Goal: Information Seeking & Learning: Check status

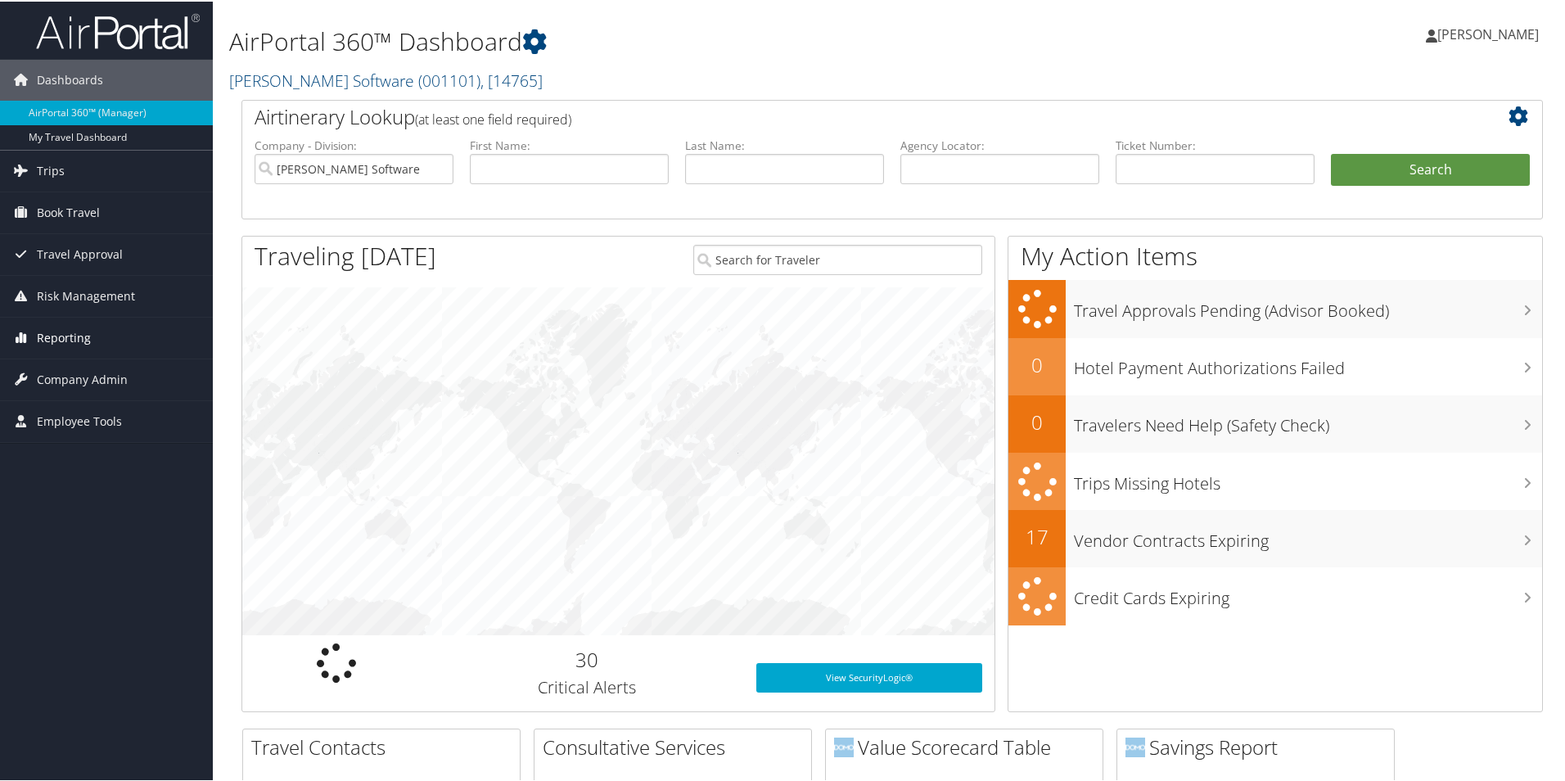
click at [72, 332] on span "Reporting" at bounding box center [64, 336] width 54 height 41
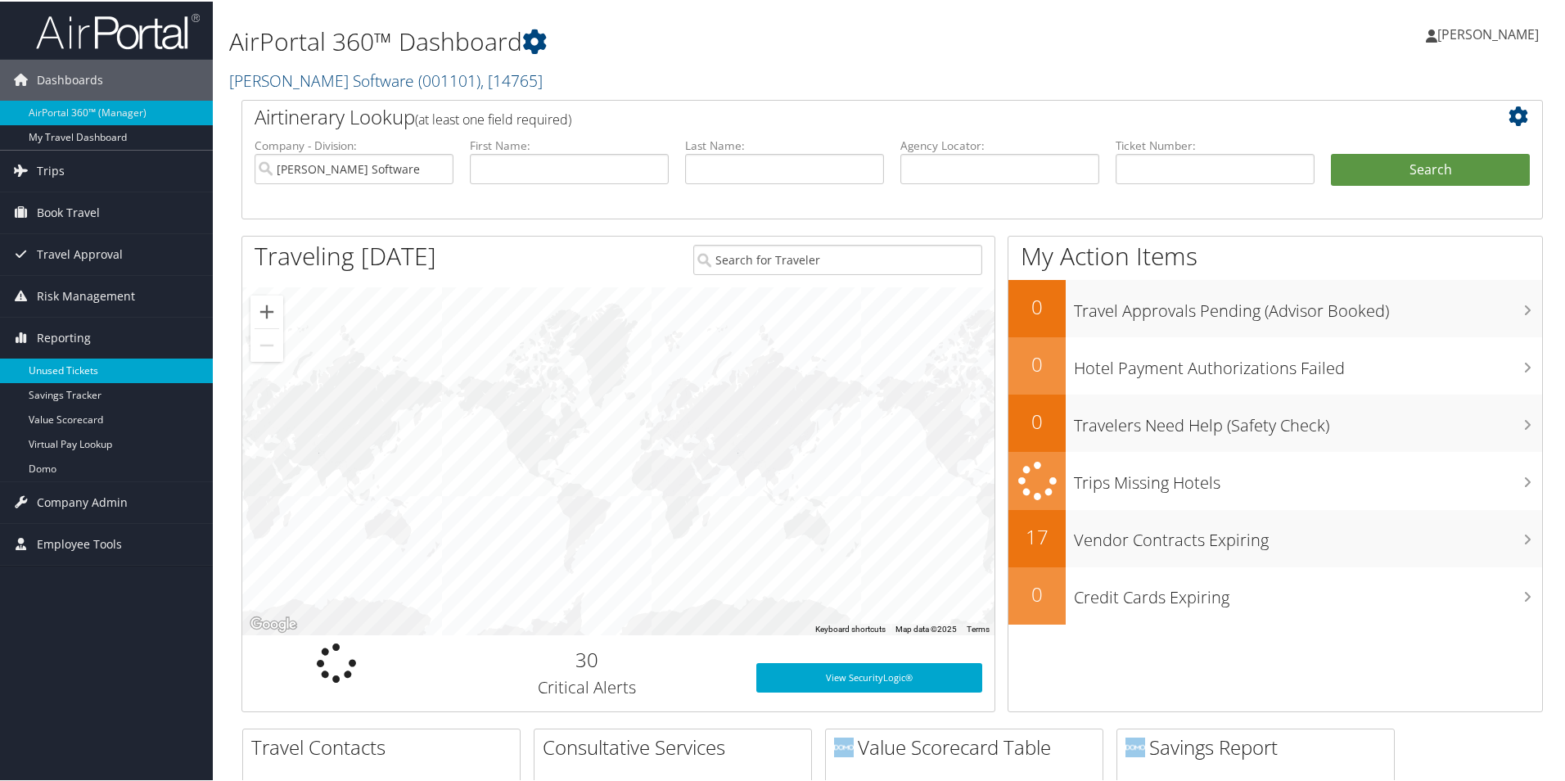
click at [68, 369] on link "Unused Tickets" at bounding box center [106, 369] width 213 height 25
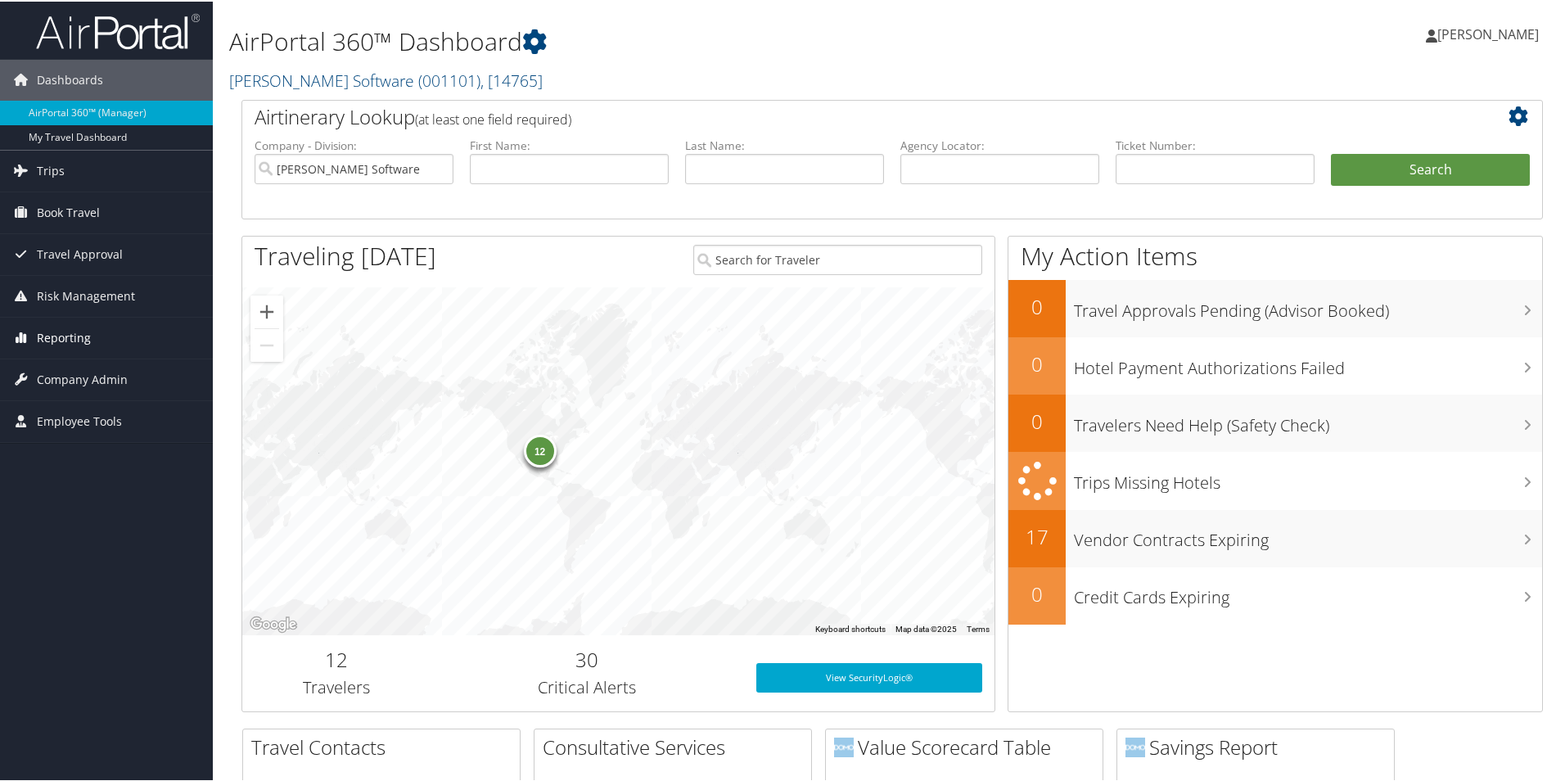
click at [74, 339] on span "Reporting" at bounding box center [64, 336] width 54 height 41
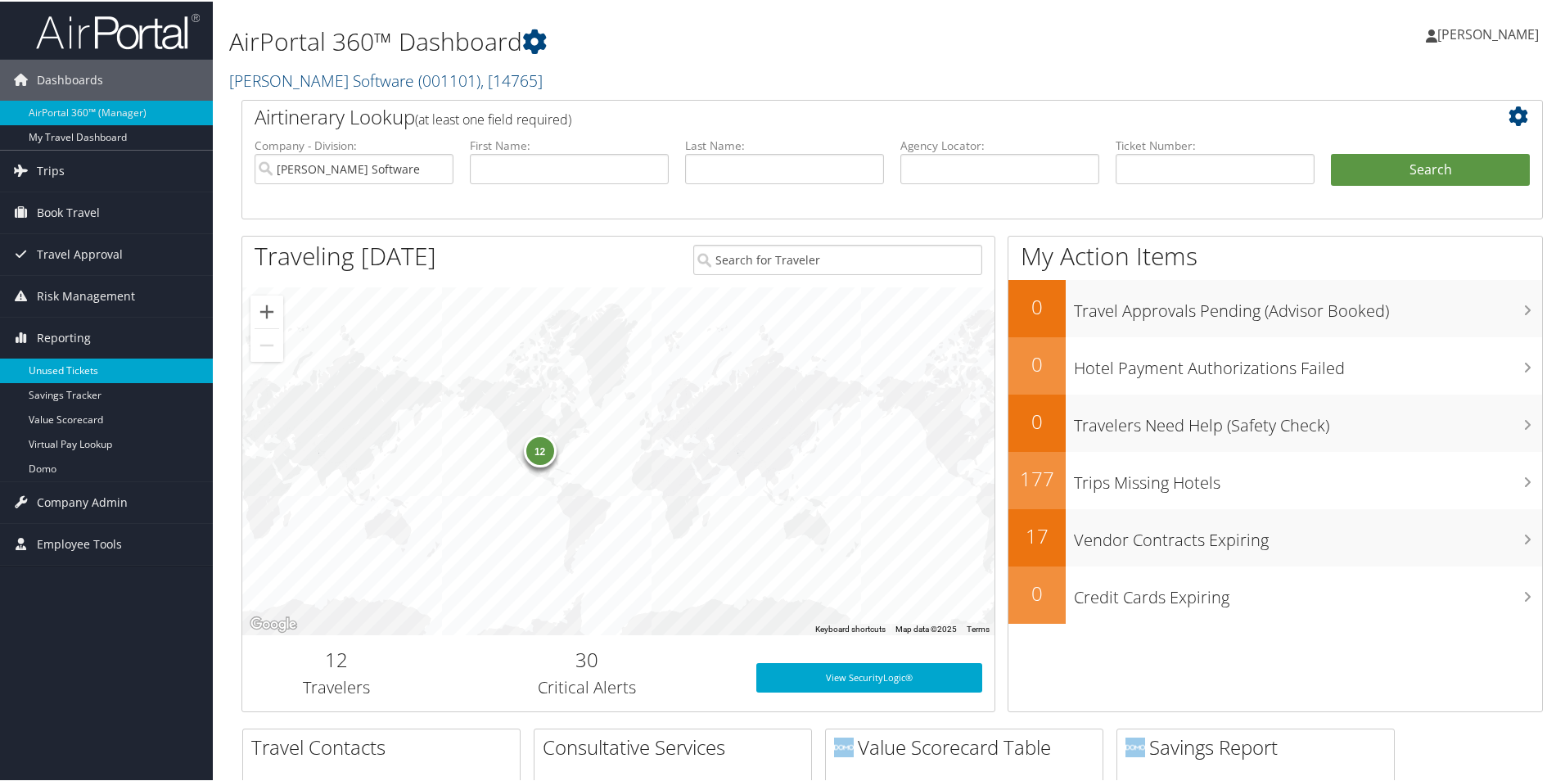
click at [38, 373] on link "Unused Tickets" at bounding box center [106, 369] width 213 height 25
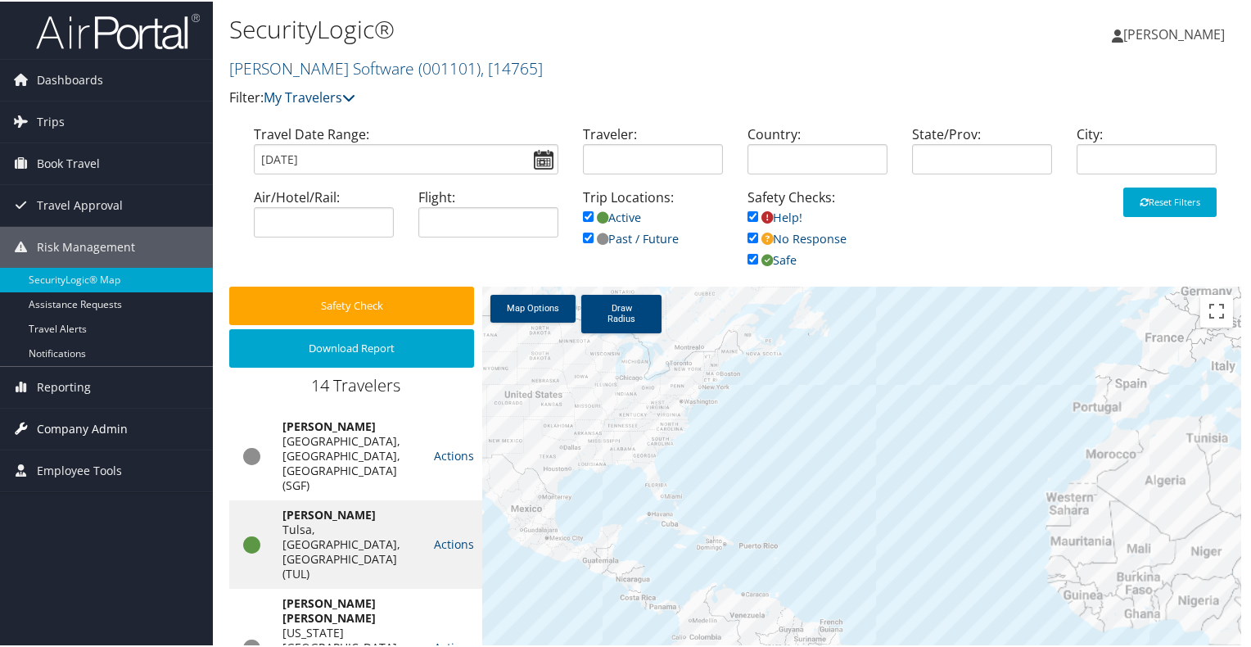
click at [69, 423] on span "Company Admin" at bounding box center [82, 427] width 91 height 41
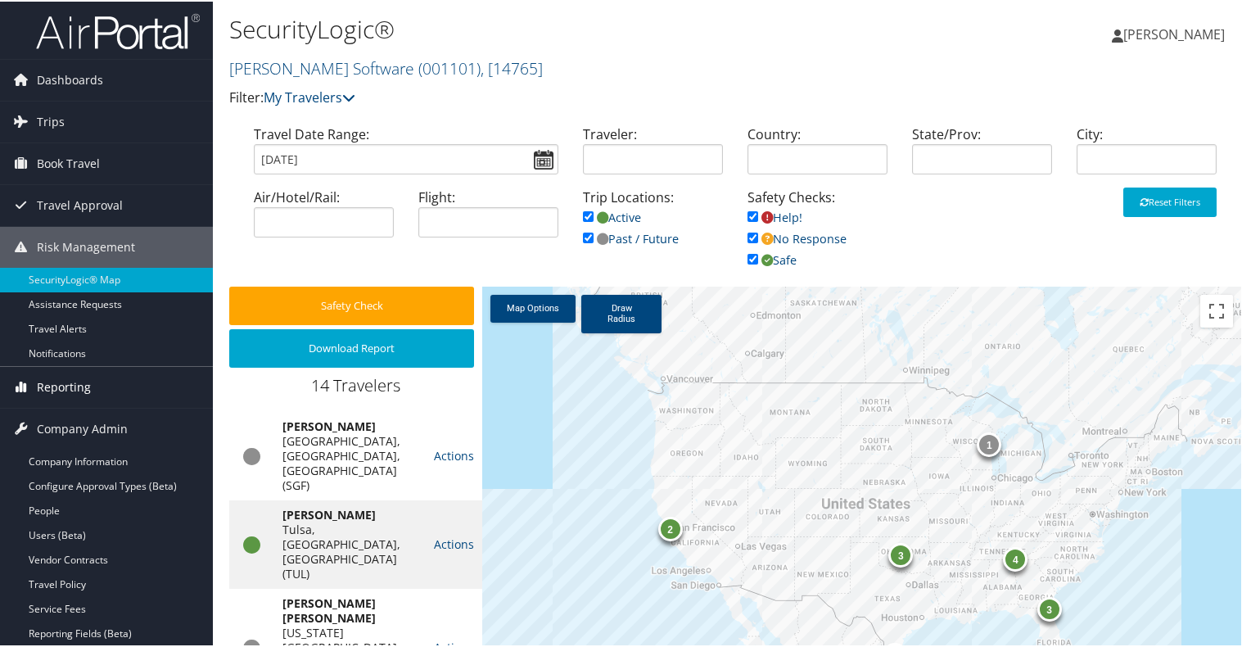
click at [56, 386] on span "Reporting" at bounding box center [64, 385] width 54 height 41
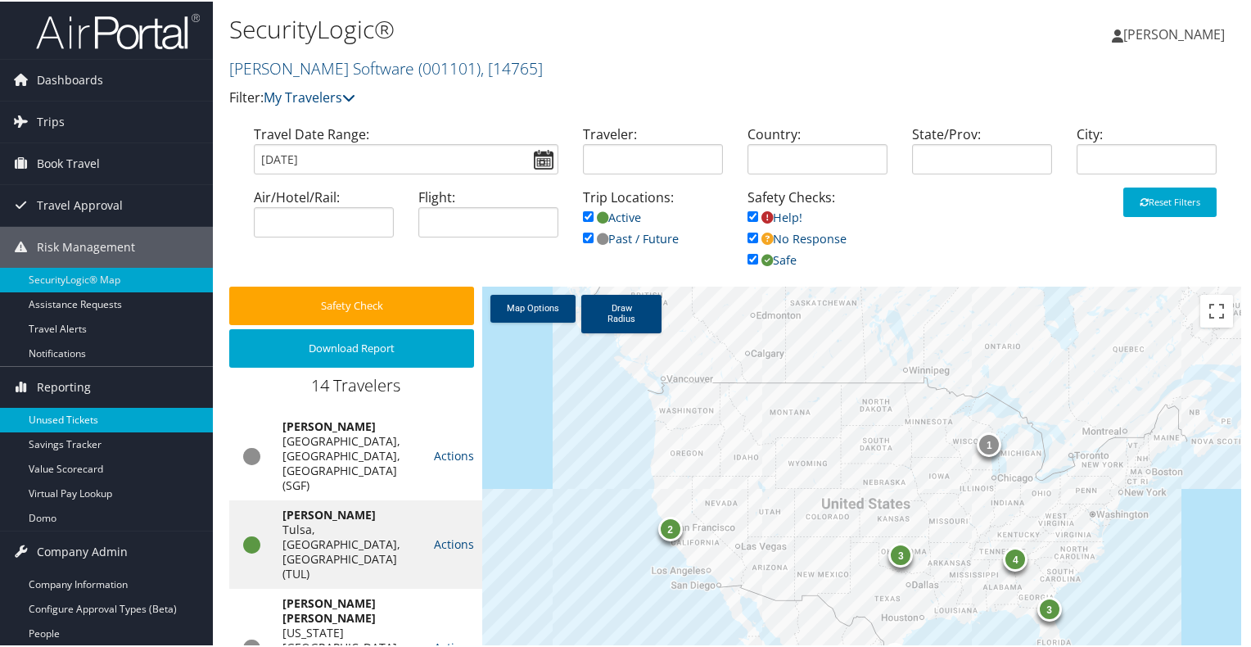
click at [91, 421] on link "Unused Tickets" at bounding box center [106, 418] width 213 height 25
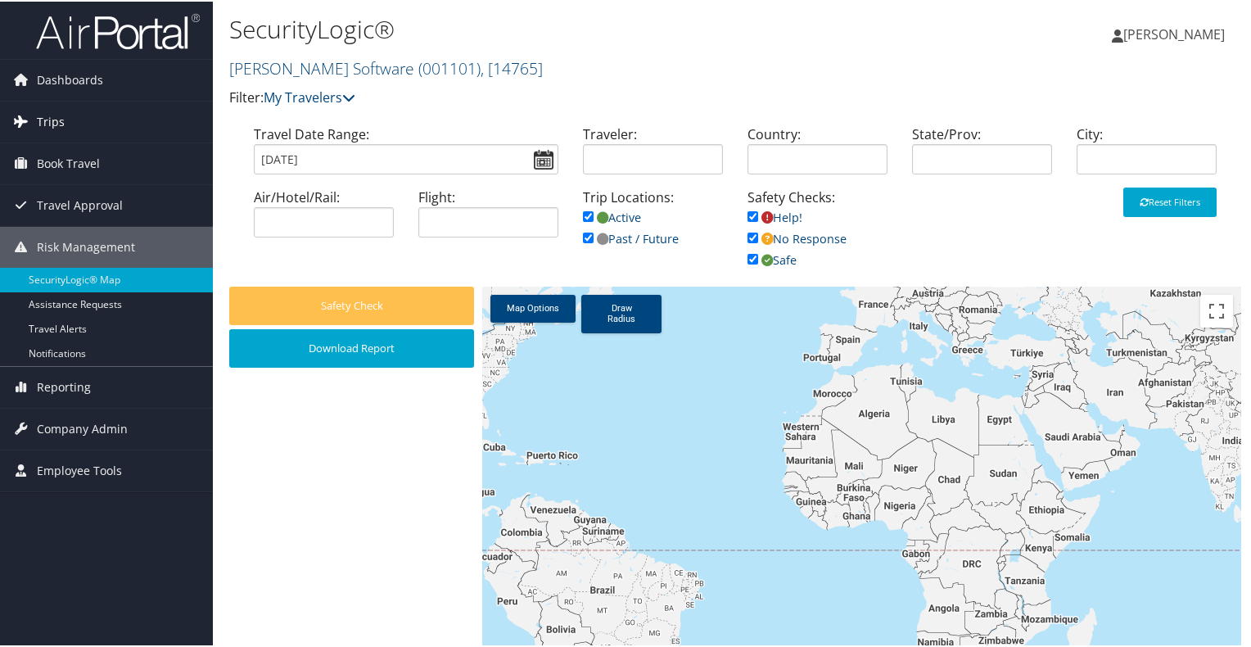
click at [45, 115] on span "Trips" at bounding box center [51, 120] width 28 height 41
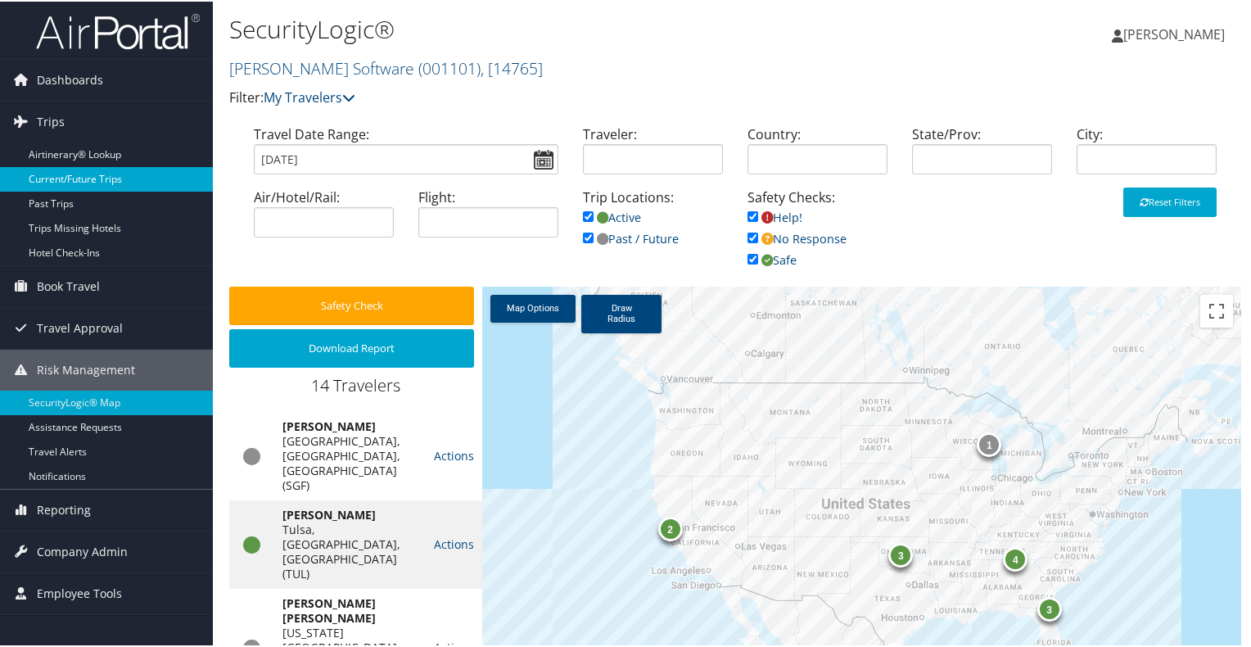
click at [84, 175] on link "Current/Future Trips" at bounding box center [106, 177] width 213 height 25
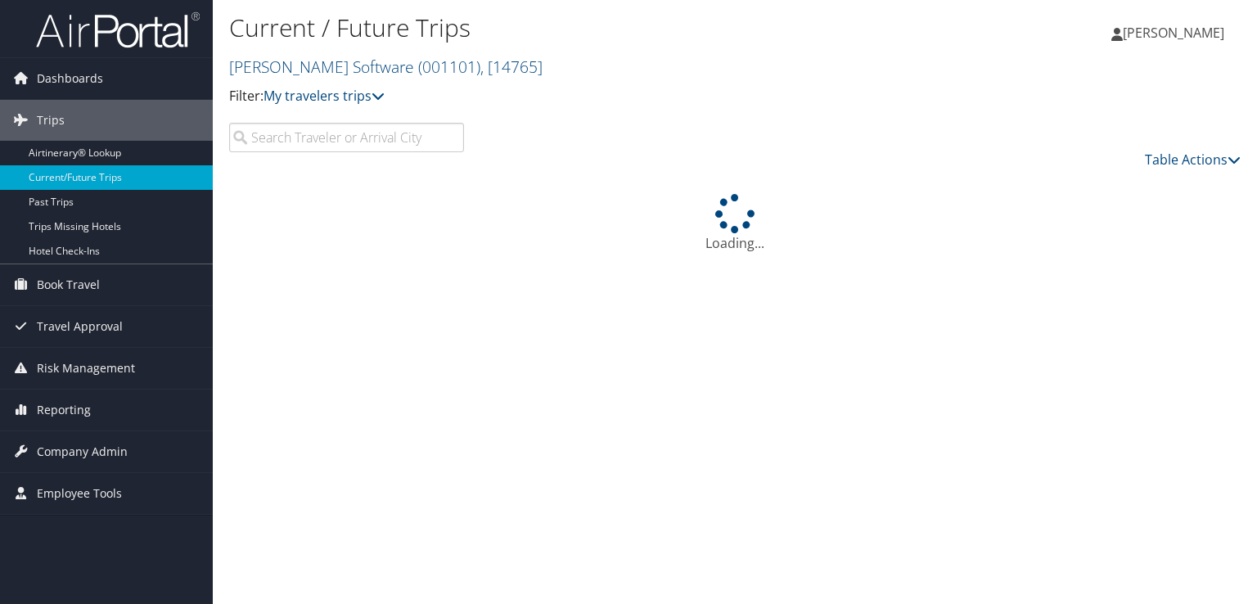
click at [318, 135] on input "search" at bounding box center [346, 137] width 235 height 29
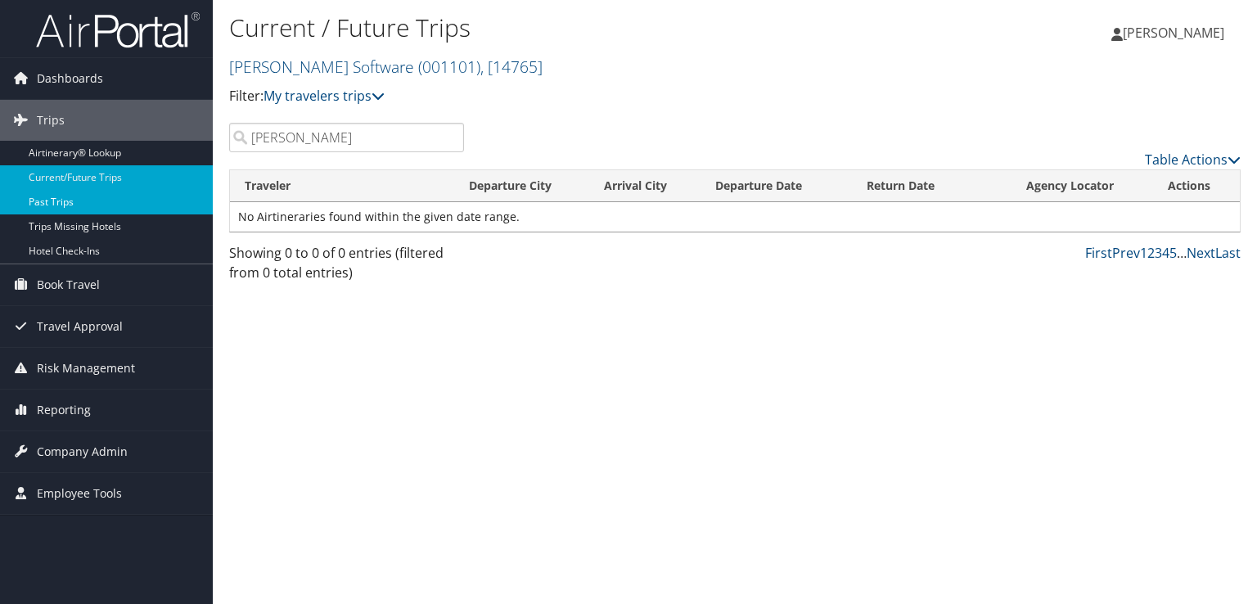
type input "wallace"
click at [72, 209] on link "Past Trips" at bounding box center [106, 202] width 213 height 25
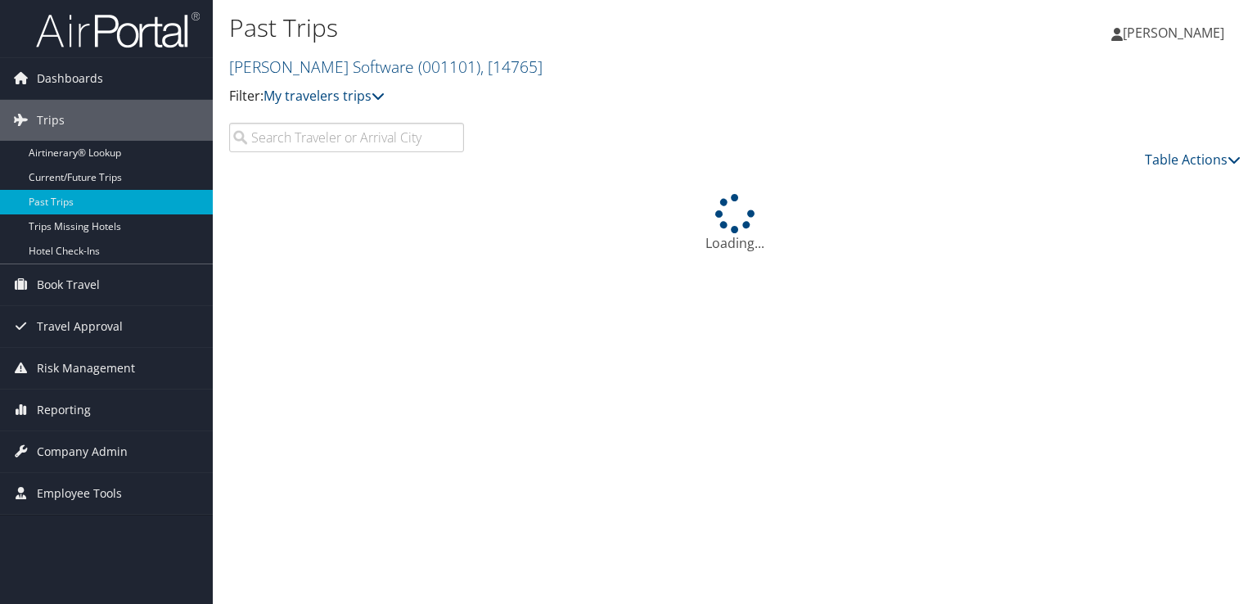
click at [285, 133] on input "search" at bounding box center [346, 137] width 235 height 29
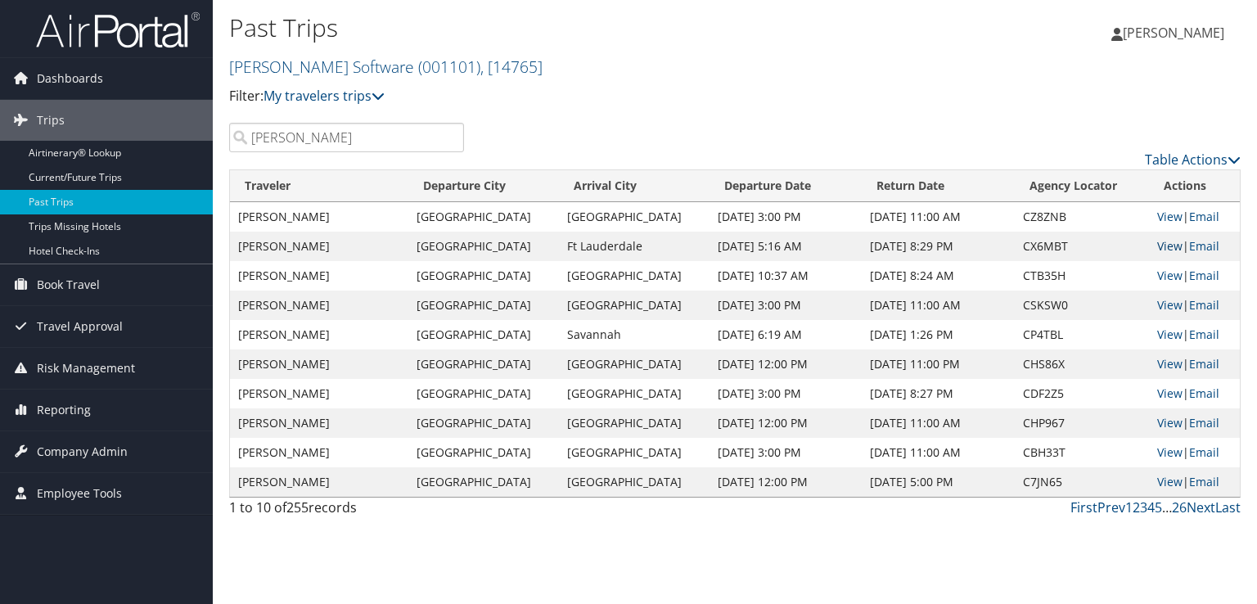
type input "[PERSON_NAME]"
click at [1159, 241] on link "View" at bounding box center [1169, 246] width 25 height 16
click at [1159, 273] on link "View" at bounding box center [1169, 276] width 25 height 16
click at [1158, 305] on link "View" at bounding box center [1169, 305] width 25 height 16
click at [1157, 244] on link "View" at bounding box center [1169, 246] width 25 height 16
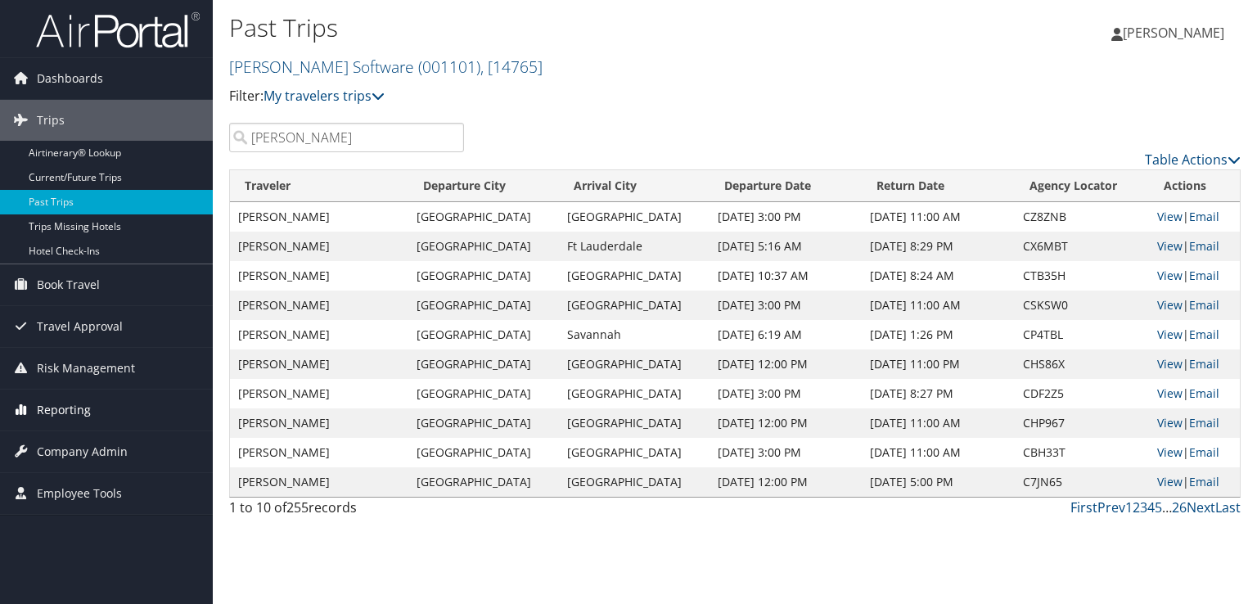
click at [72, 413] on span "Reporting" at bounding box center [64, 410] width 54 height 41
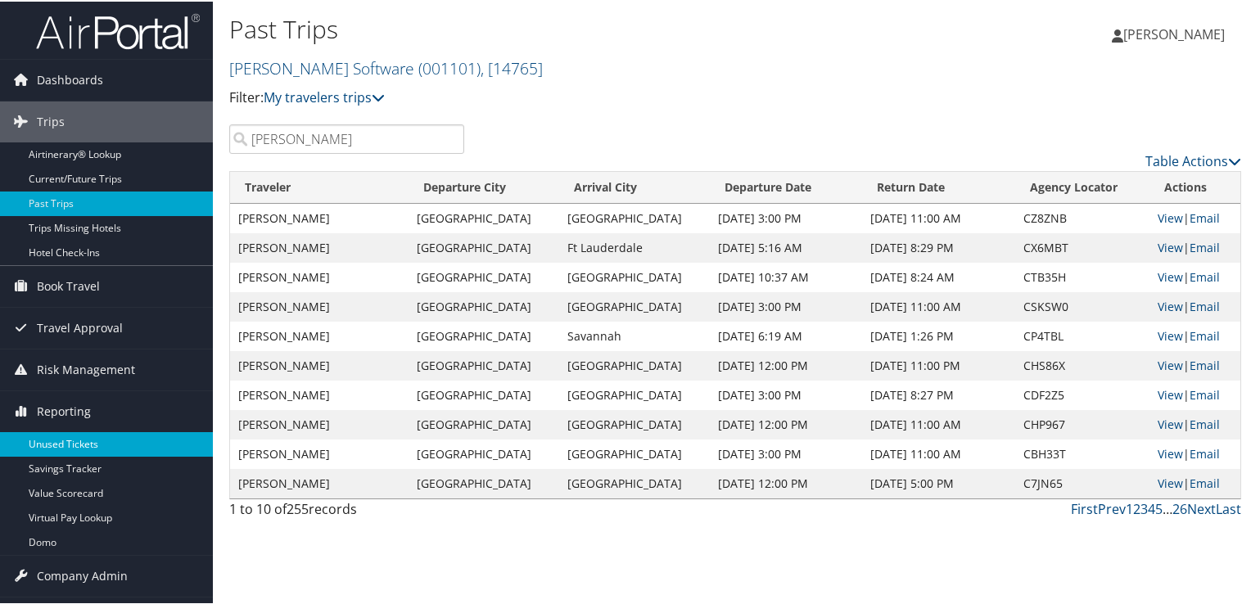
click at [77, 440] on link "Unused Tickets" at bounding box center [106, 443] width 213 height 25
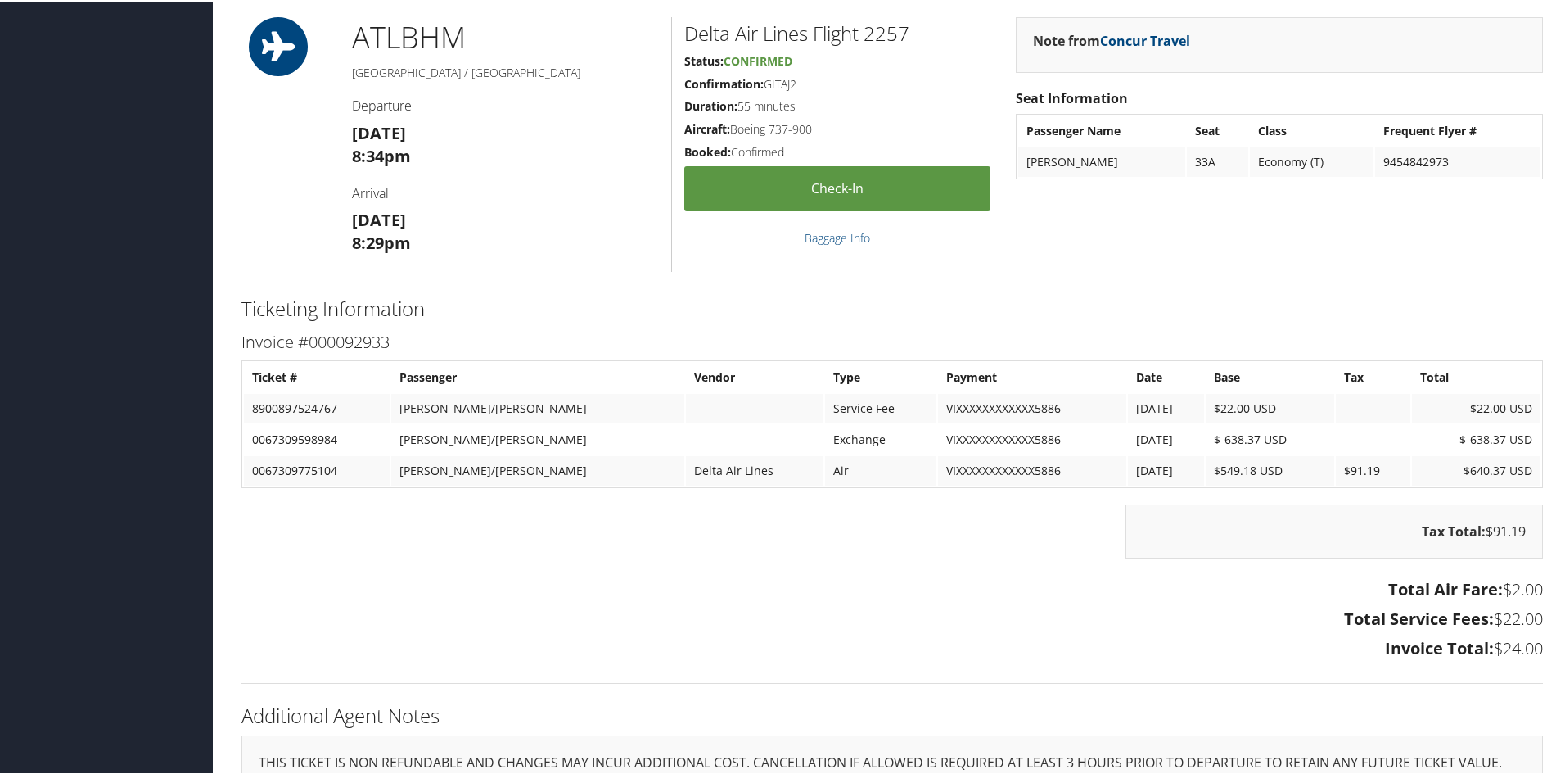
scroll to position [1883, 0]
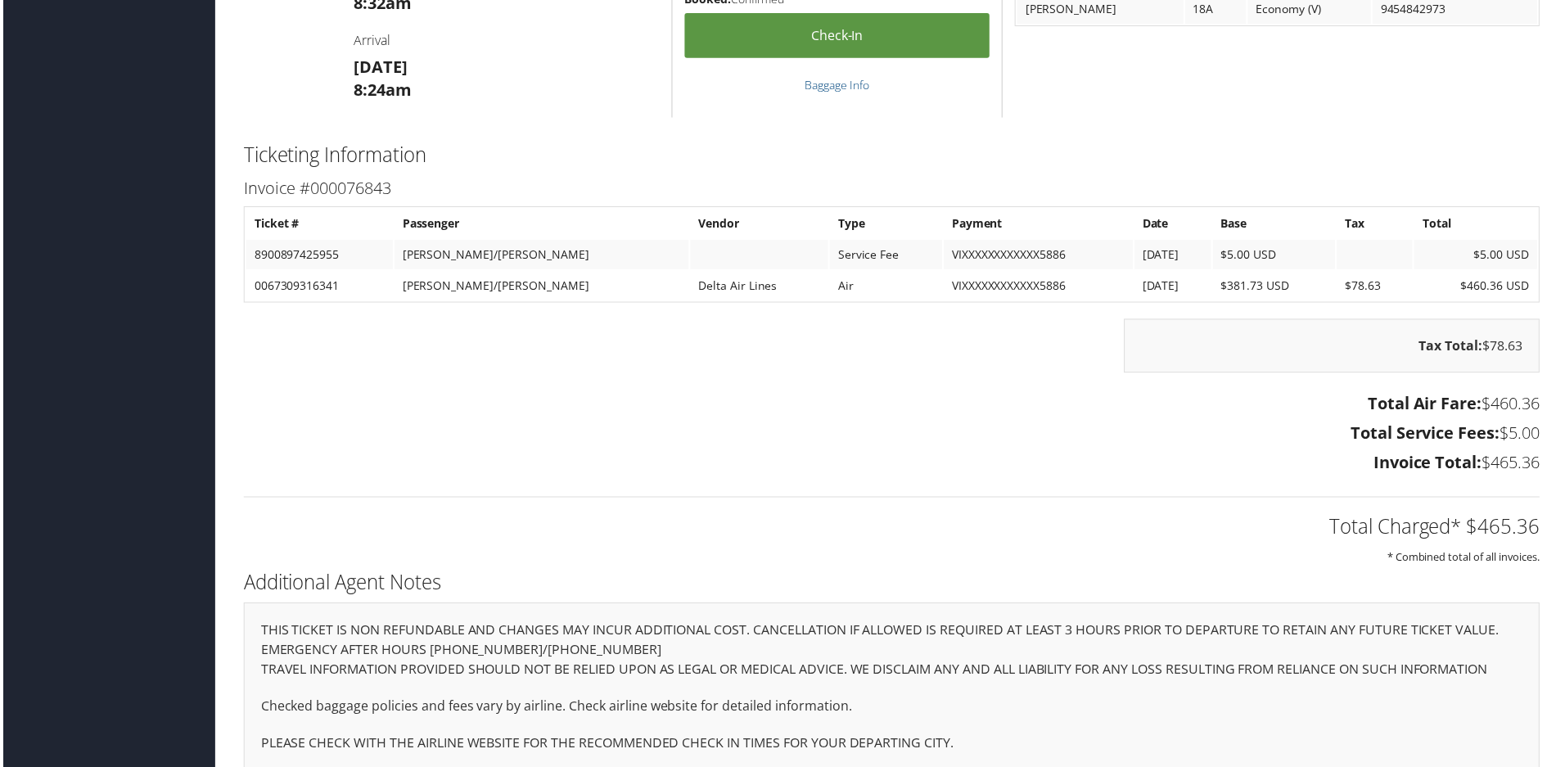
scroll to position [1883, 0]
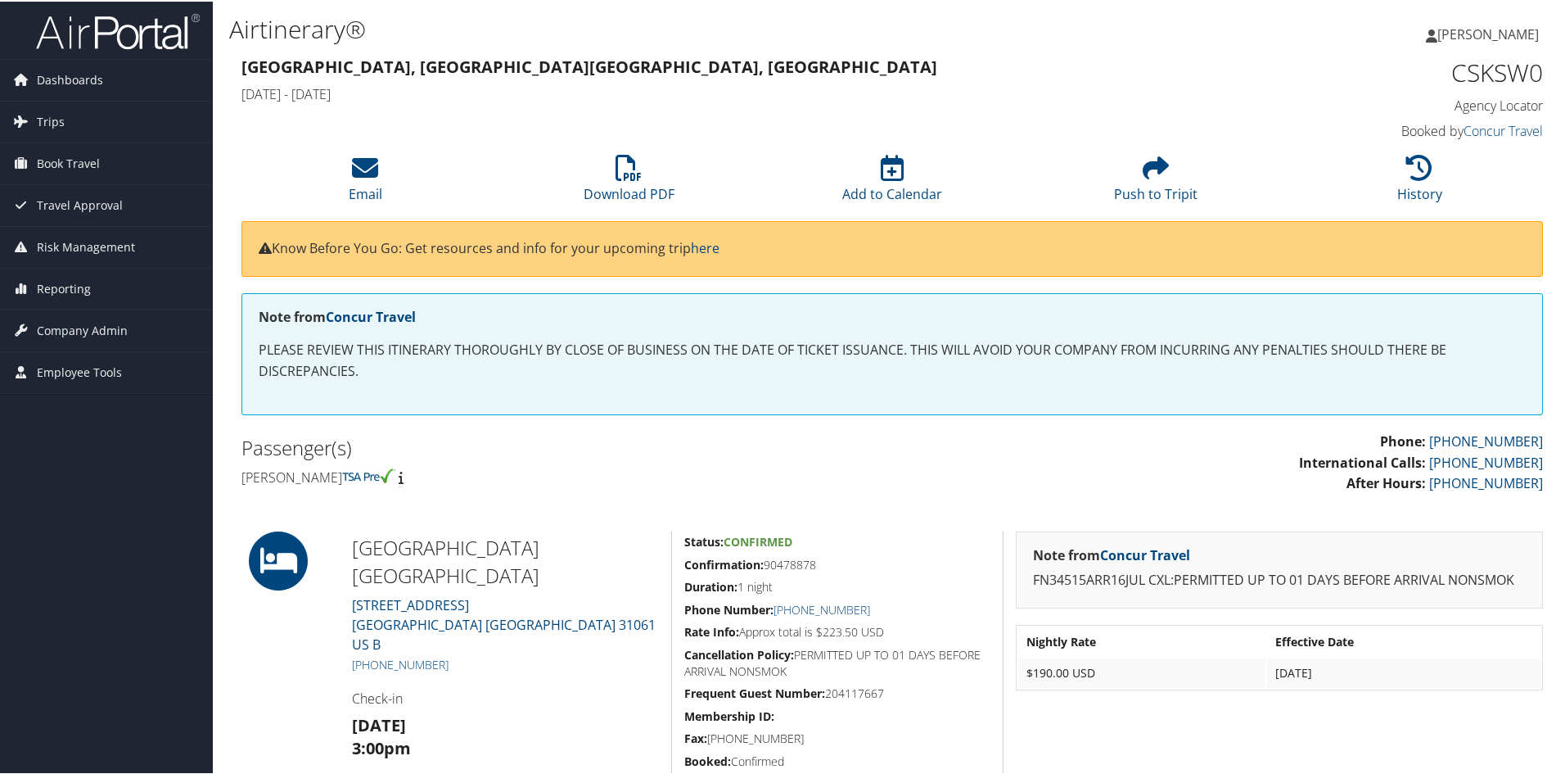
scroll to position [409, 0]
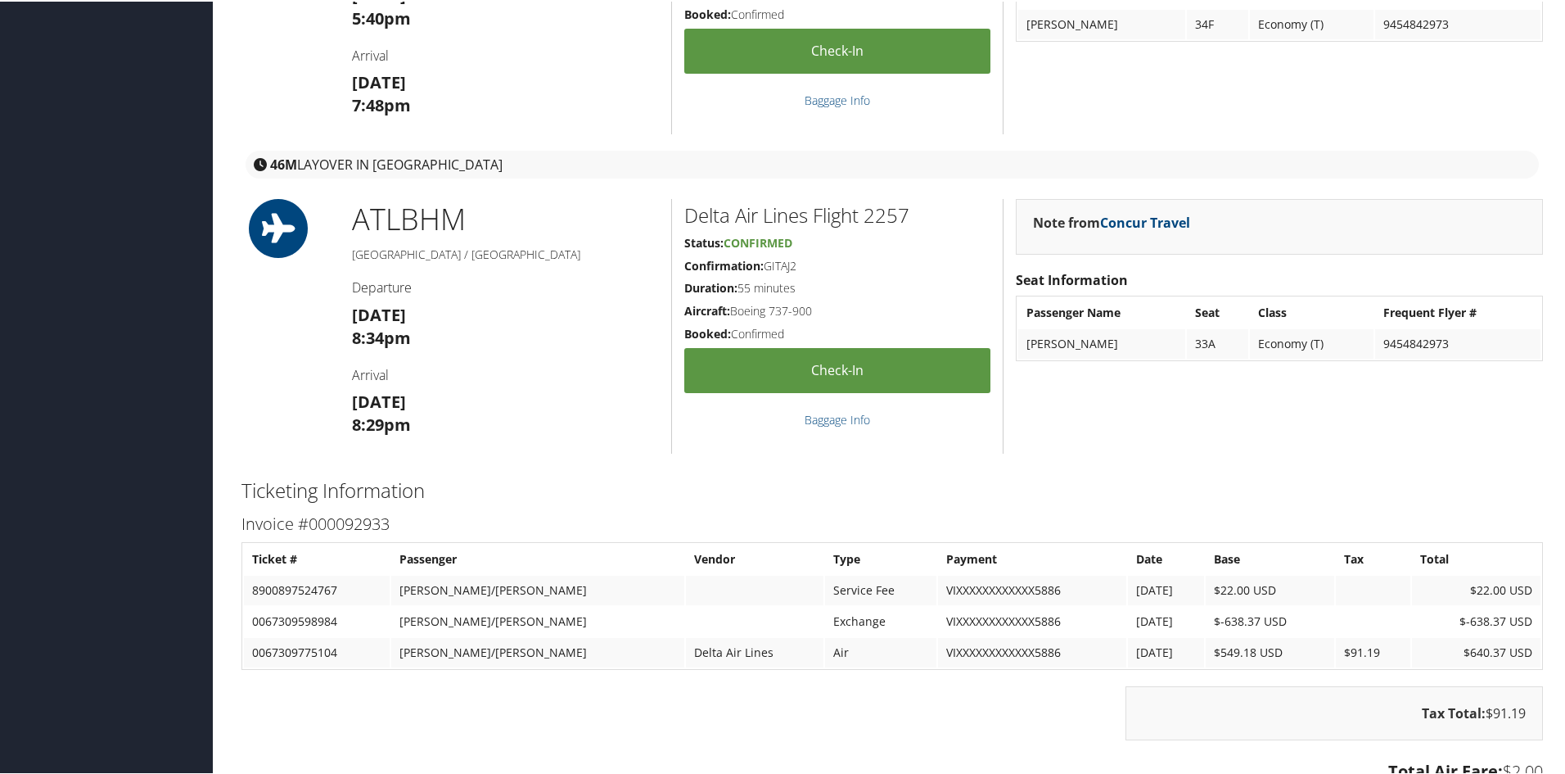
scroll to position [1916, 0]
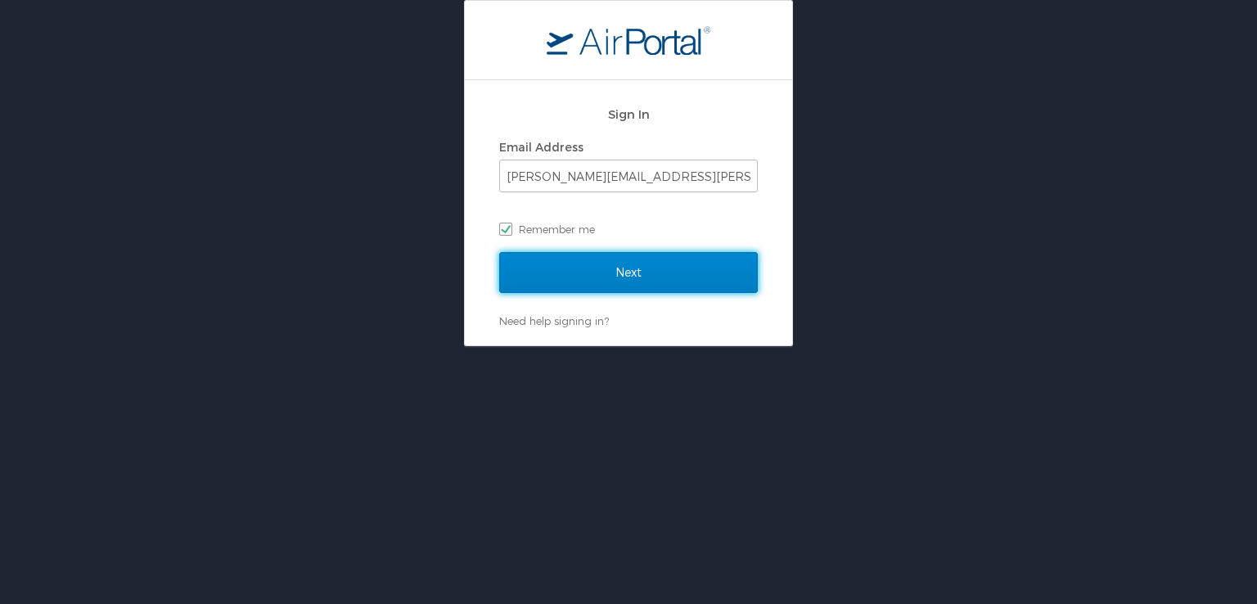
click at [606, 274] on input "Next" at bounding box center [628, 272] width 259 height 41
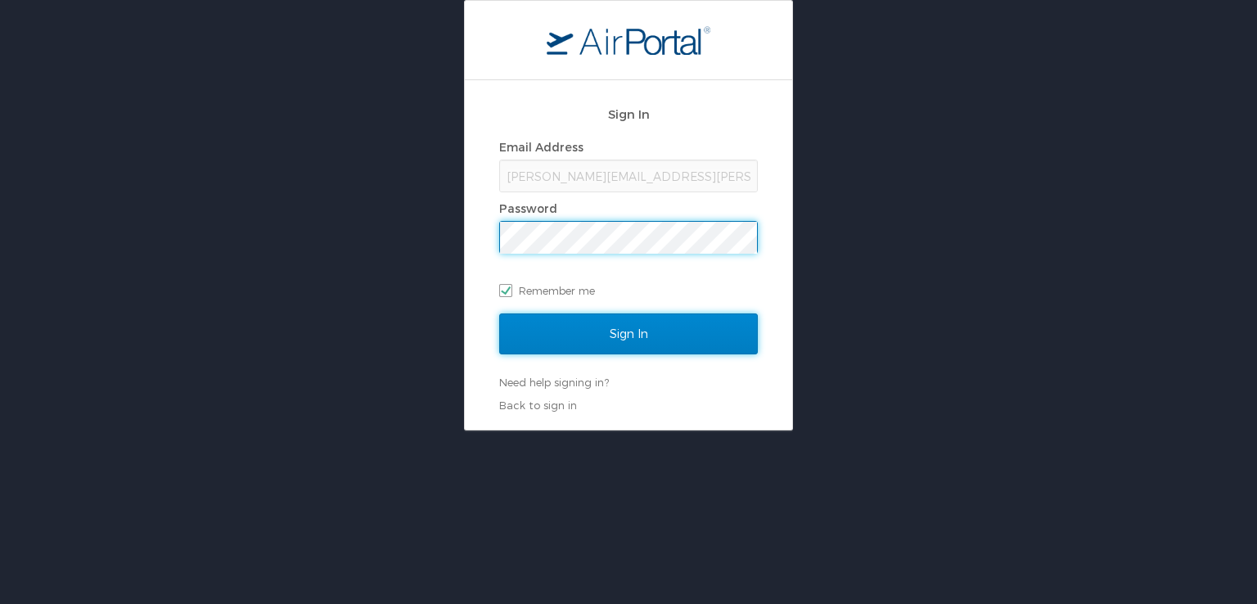
click at [645, 342] on input "Sign In" at bounding box center [628, 334] width 259 height 41
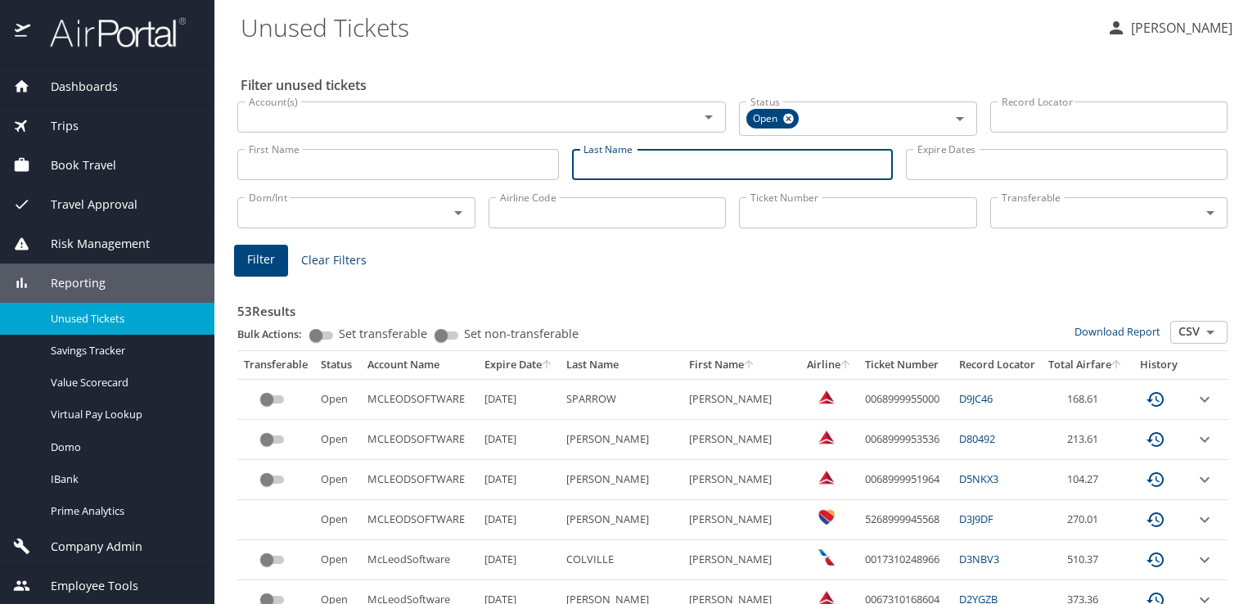
click at [713, 168] on input "Last Name" at bounding box center [733, 164] width 322 height 31
type input "wallace"
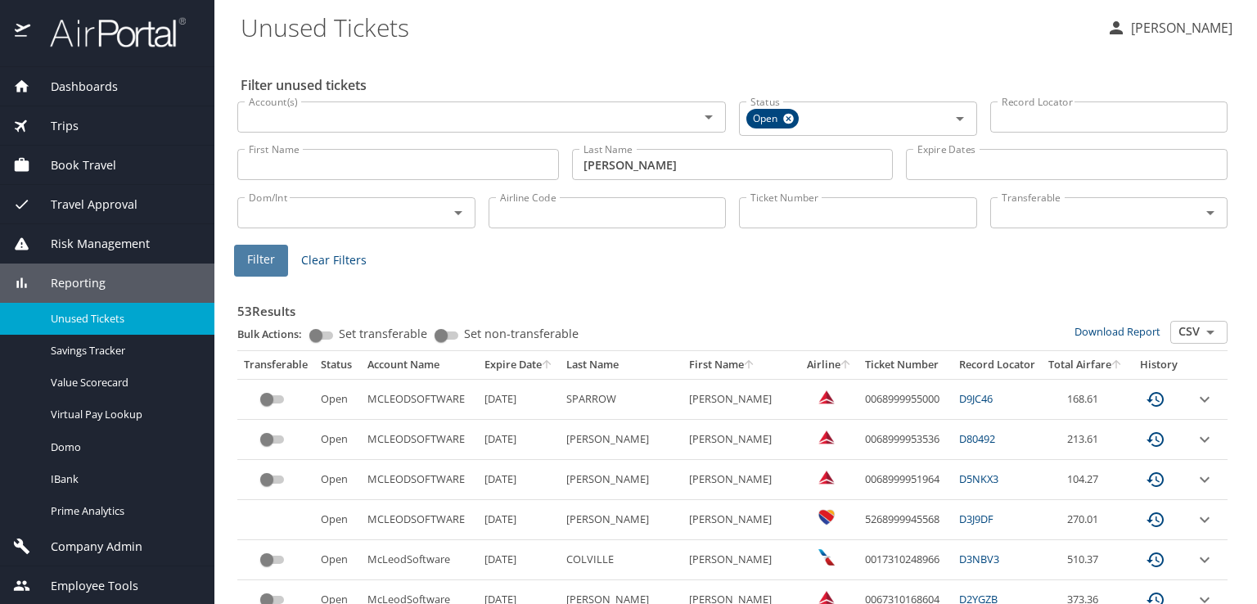
click at [275, 264] on button "Filter" at bounding box center [261, 261] width 54 height 32
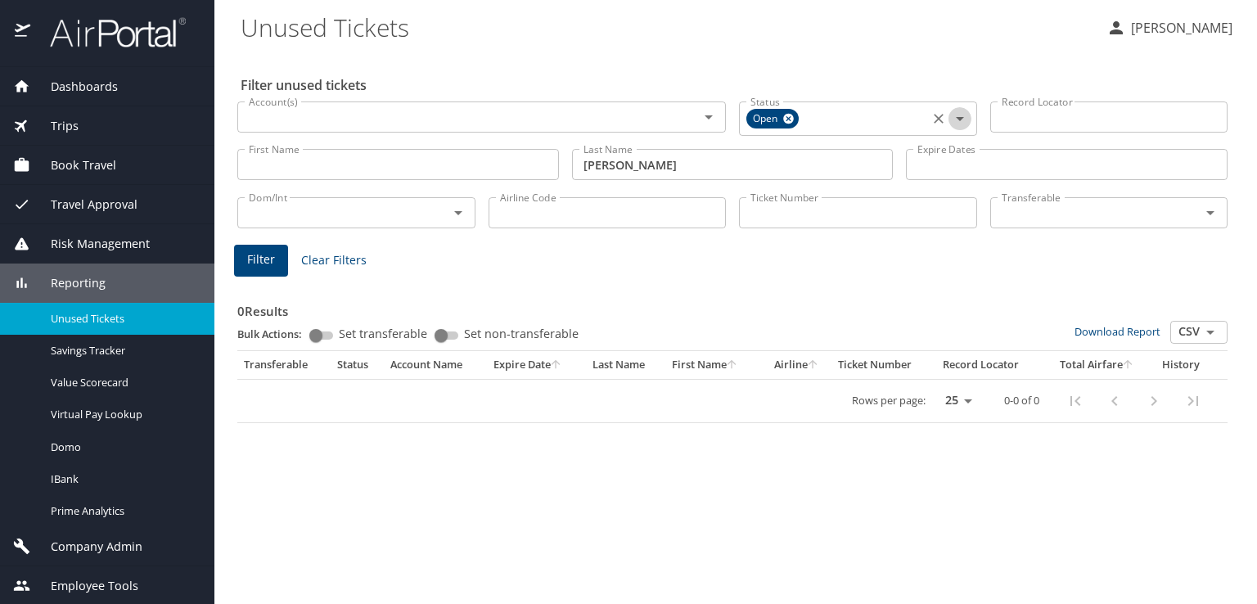
click at [963, 113] on icon "Open" at bounding box center [960, 119] width 20 height 20
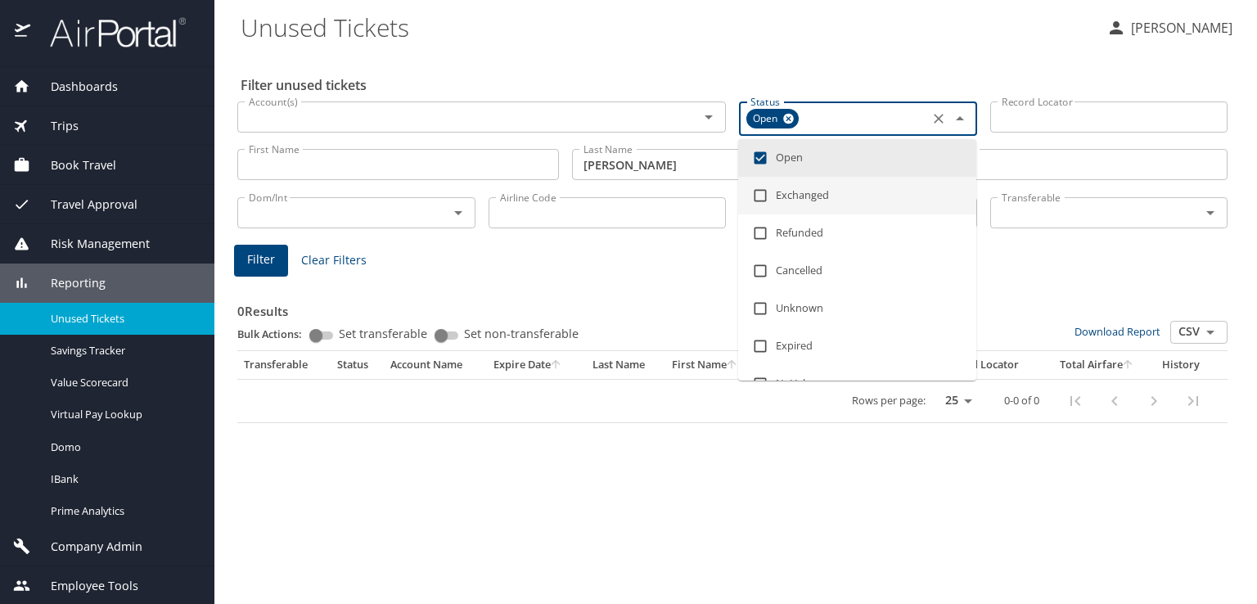
click at [811, 193] on li "Exchanged" at bounding box center [857, 196] width 238 height 38
checkbox input "true"
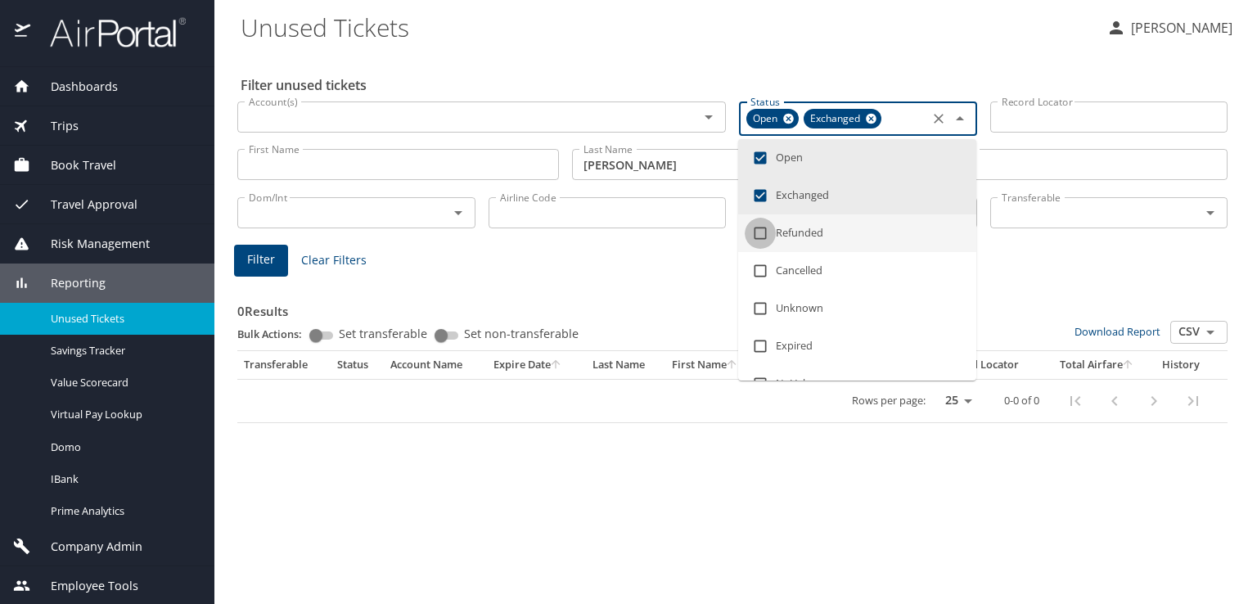
click at [764, 236] on input "checkbox" at bounding box center [760, 233] width 31 height 31
checkbox input "true"
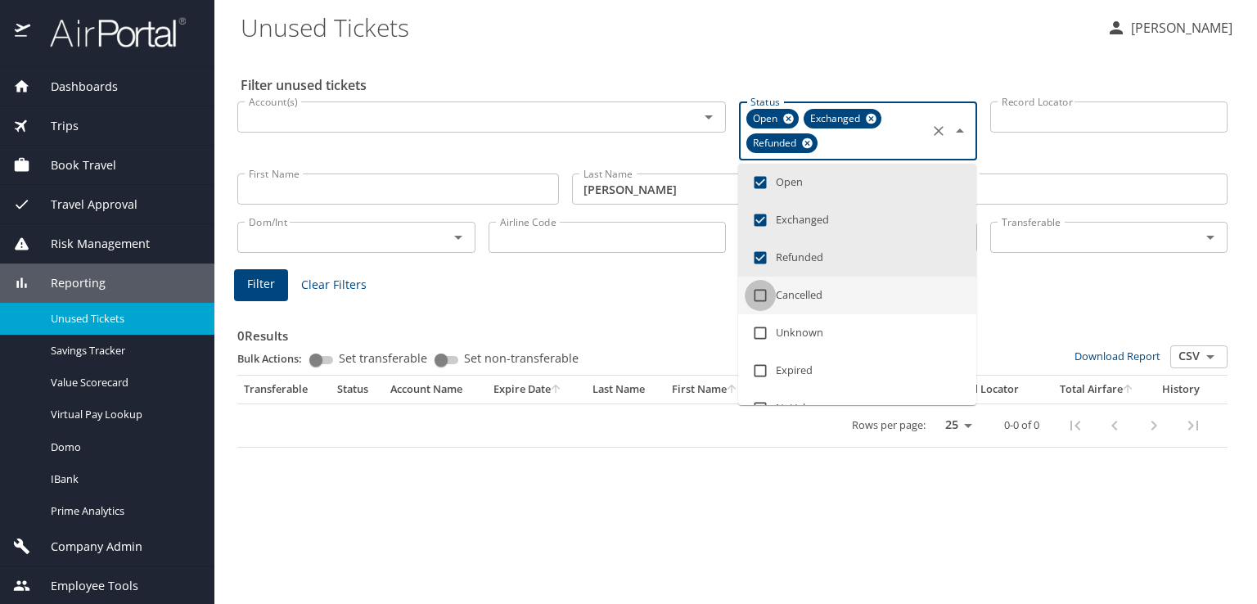
click at [759, 300] on input "checkbox" at bounding box center [760, 295] width 31 height 31
checkbox input "true"
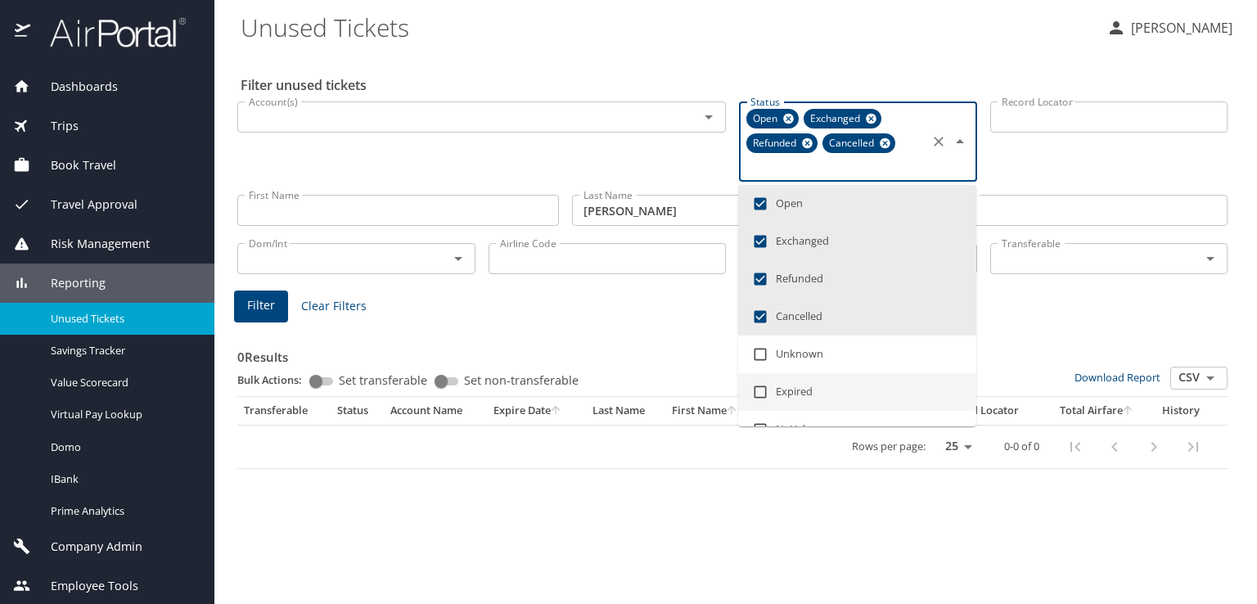
click at [239, 296] on button "Filter" at bounding box center [261, 307] width 54 height 32
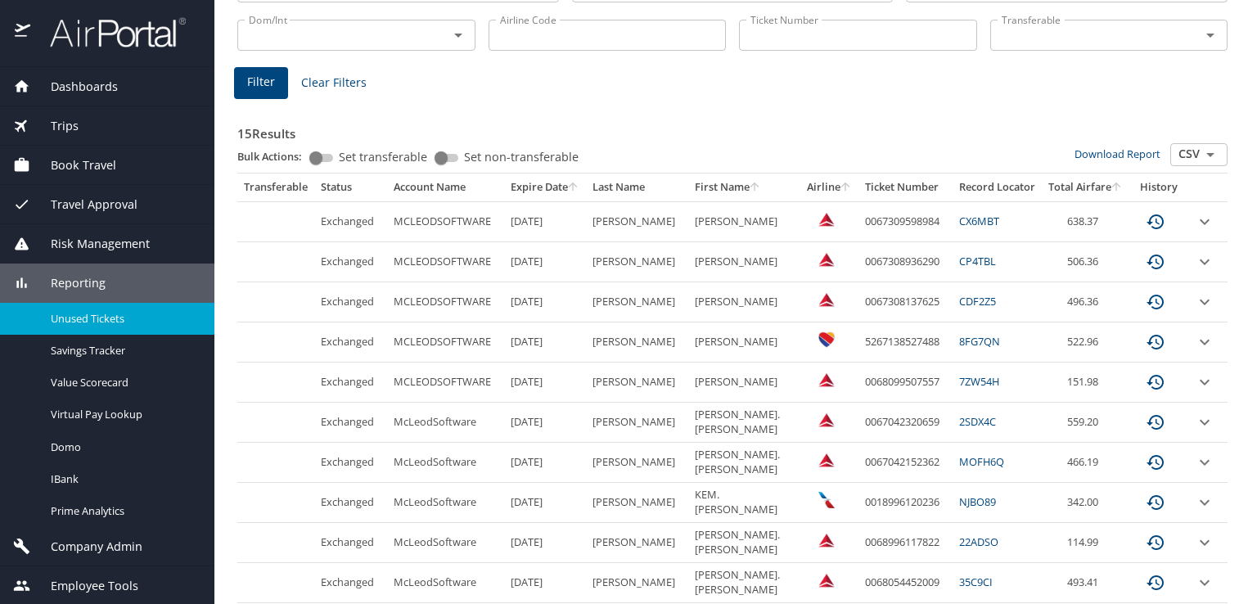
scroll to position [305, 0]
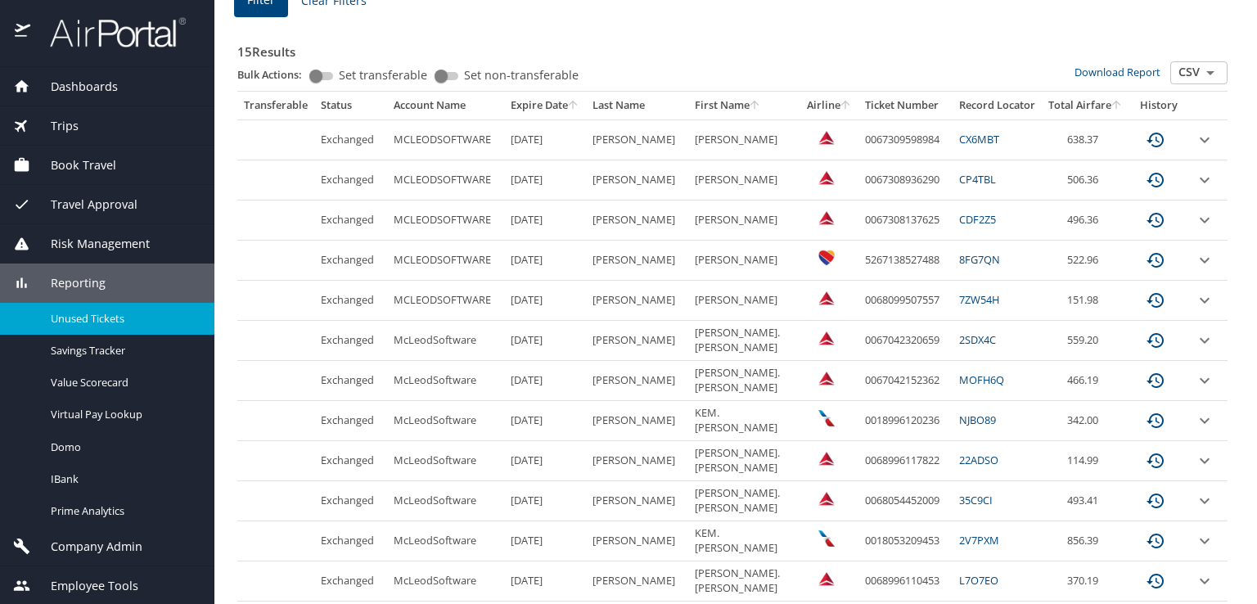
click at [1146, 141] on icon "custom pagination table" at bounding box center [1156, 140] width 20 height 20
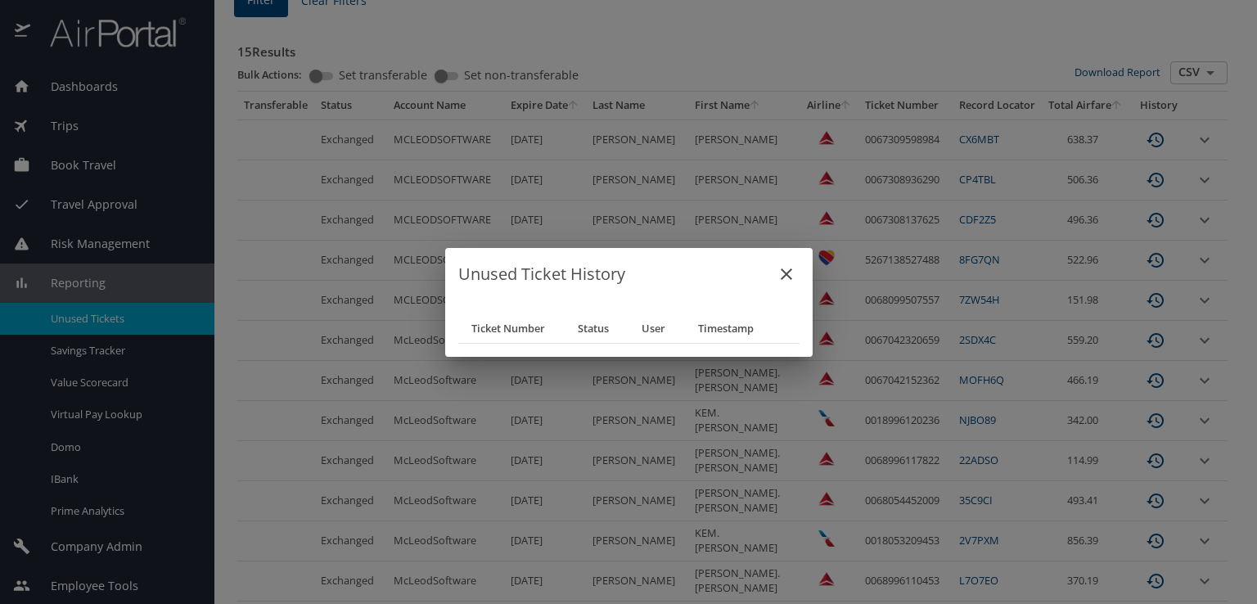
click at [788, 275] on icon "close" at bounding box center [786, 273] width 11 height 11
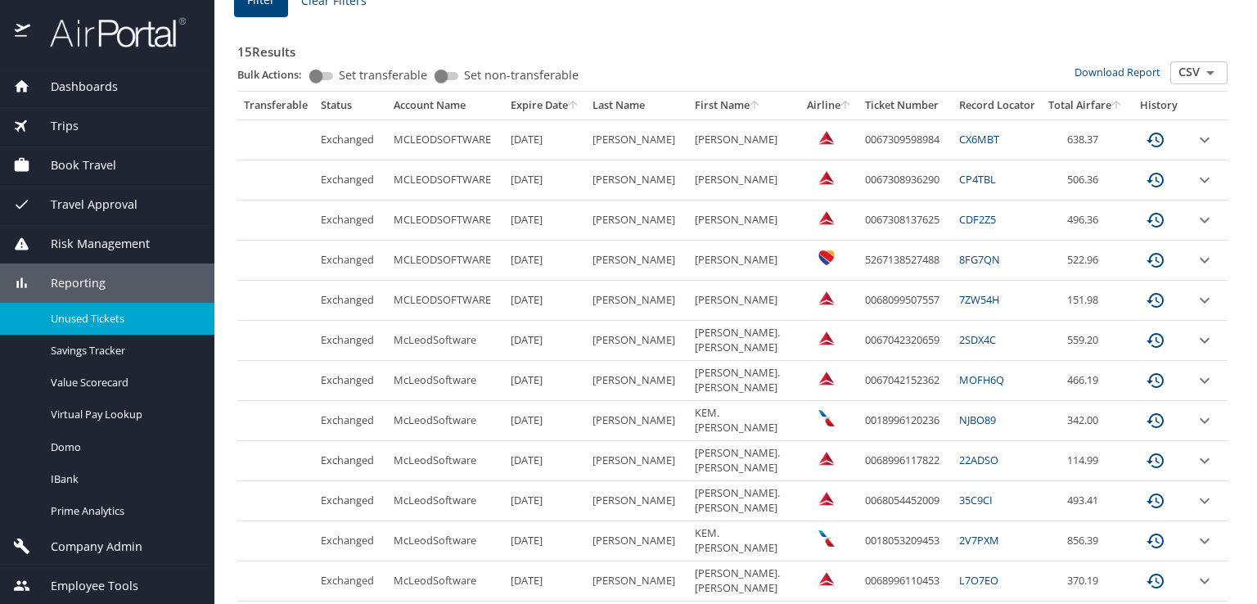
click at [968, 133] on link "CX6MBT" at bounding box center [979, 139] width 40 height 15
click at [962, 179] on link "CP4TBL" at bounding box center [977, 179] width 37 height 15
click at [959, 256] on link "8FG7QN" at bounding box center [979, 259] width 41 height 15
click at [1200, 142] on icon "expand row" at bounding box center [1205, 140] width 10 height 6
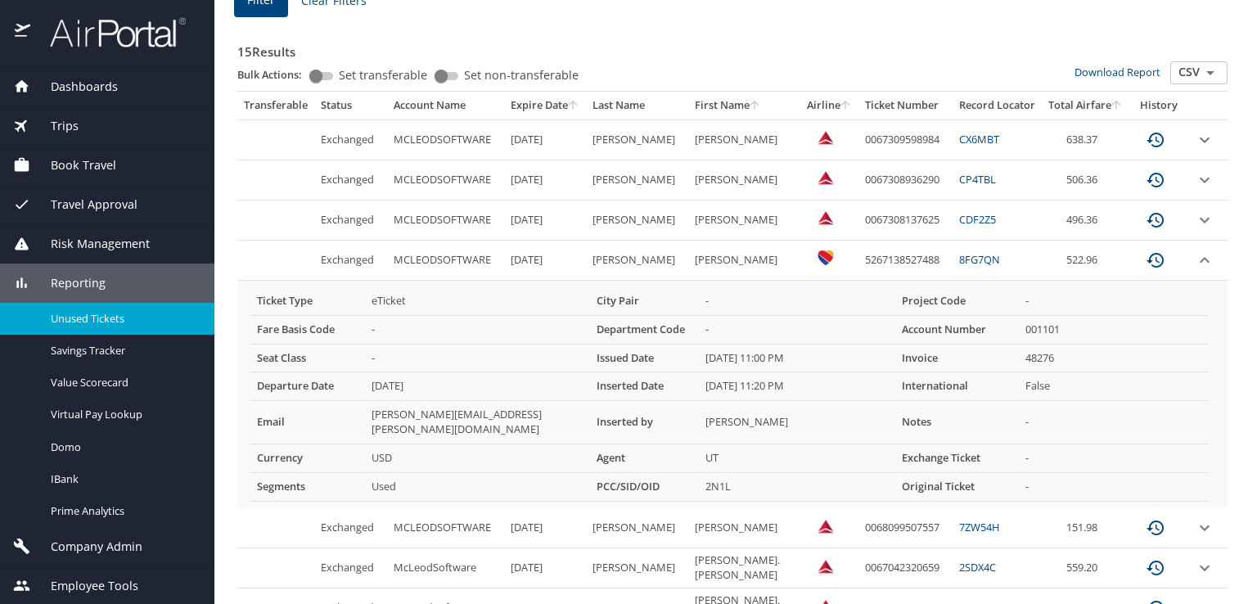
click at [1200, 139] on icon "expand row" at bounding box center [1205, 140] width 10 height 6
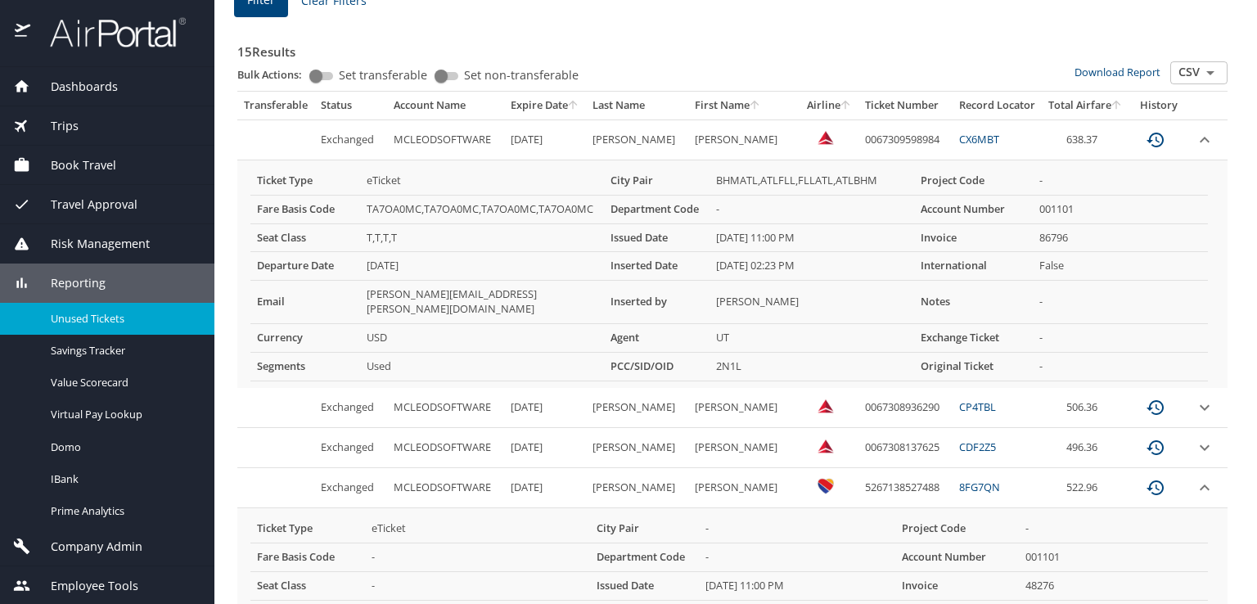
click at [1146, 133] on icon "custom pagination table" at bounding box center [1156, 140] width 20 height 20
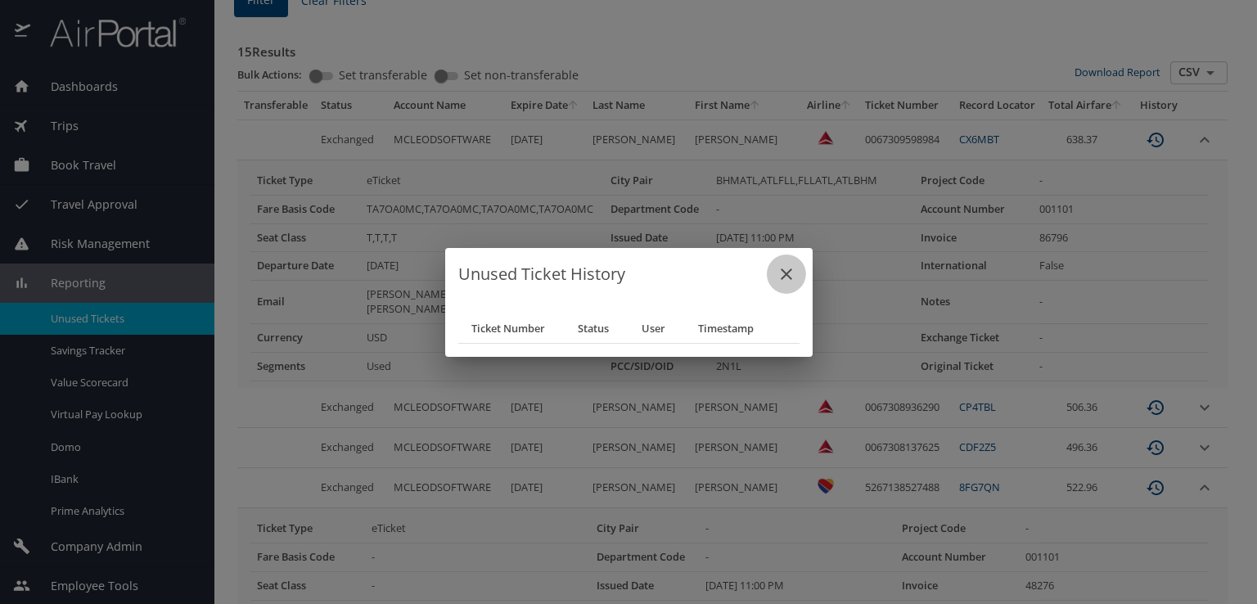
click at [788, 271] on icon "close" at bounding box center [787, 274] width 20 height 20
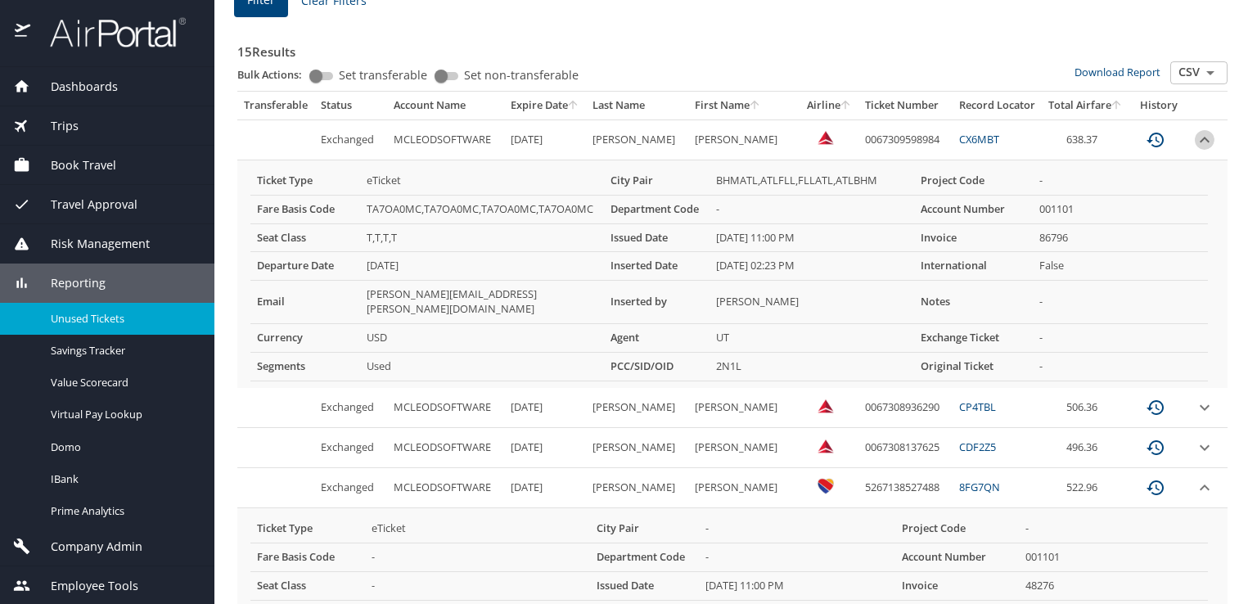
click at [1195, 133] on icon "expand row" at bounding box center [1205, 140] width 20 height 20
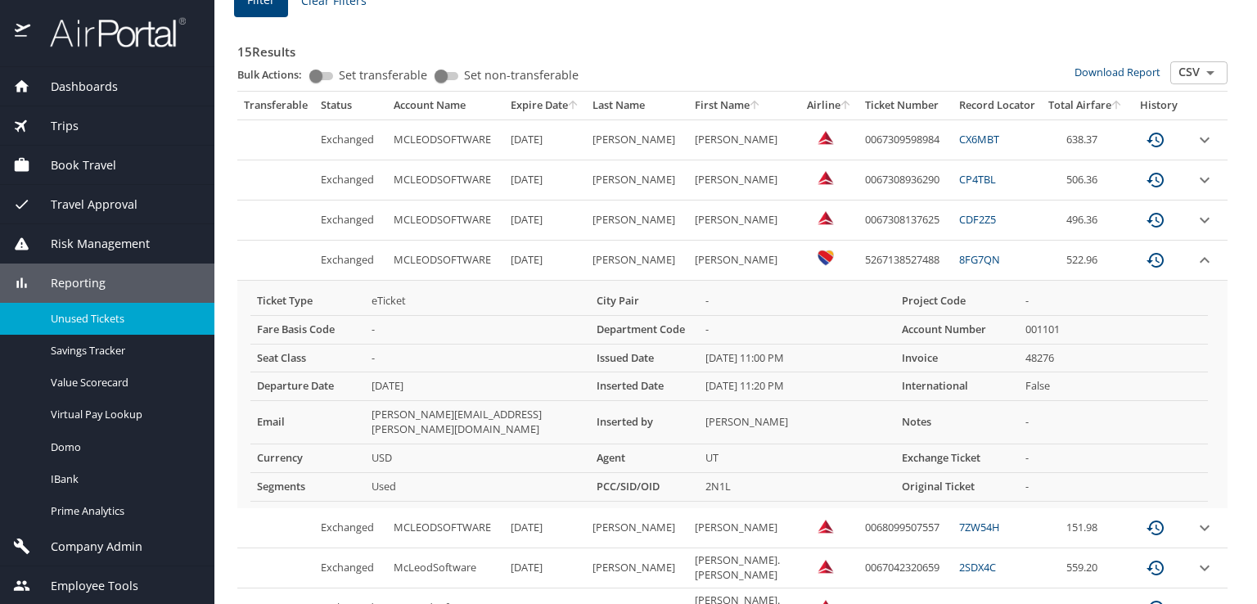
click at [1200, 142] on icon "expand row" at bounding box center [1205, 140] width 10 height 6
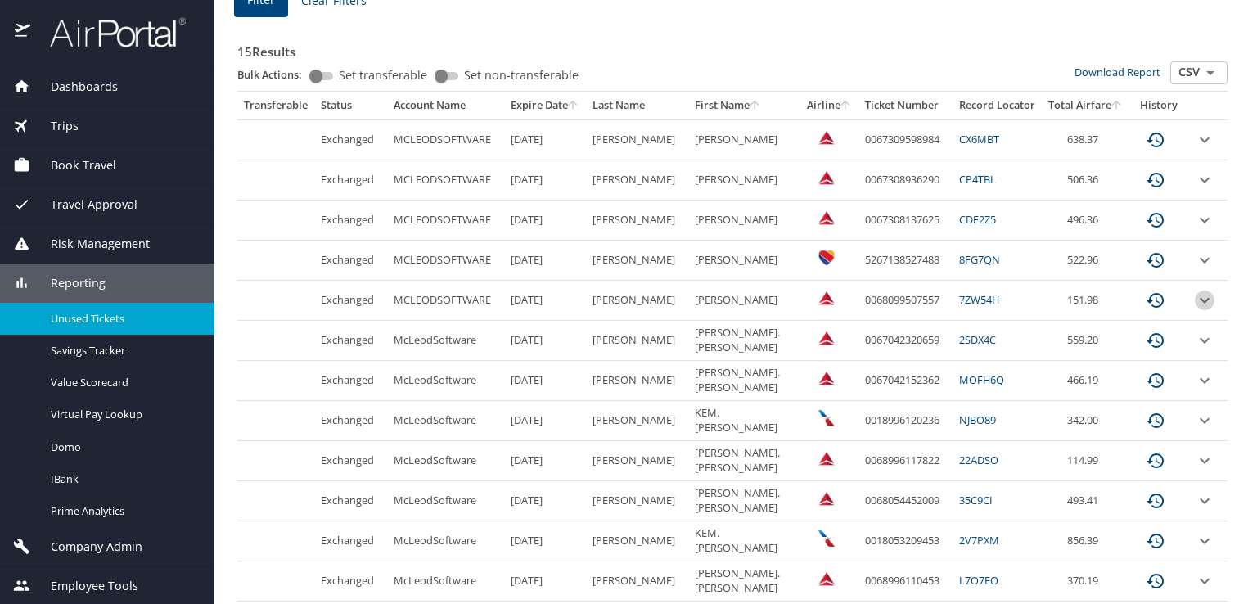
click at [1195, 150] on icon "expand row" at bounding box center [1205, 140] width 20 height 20
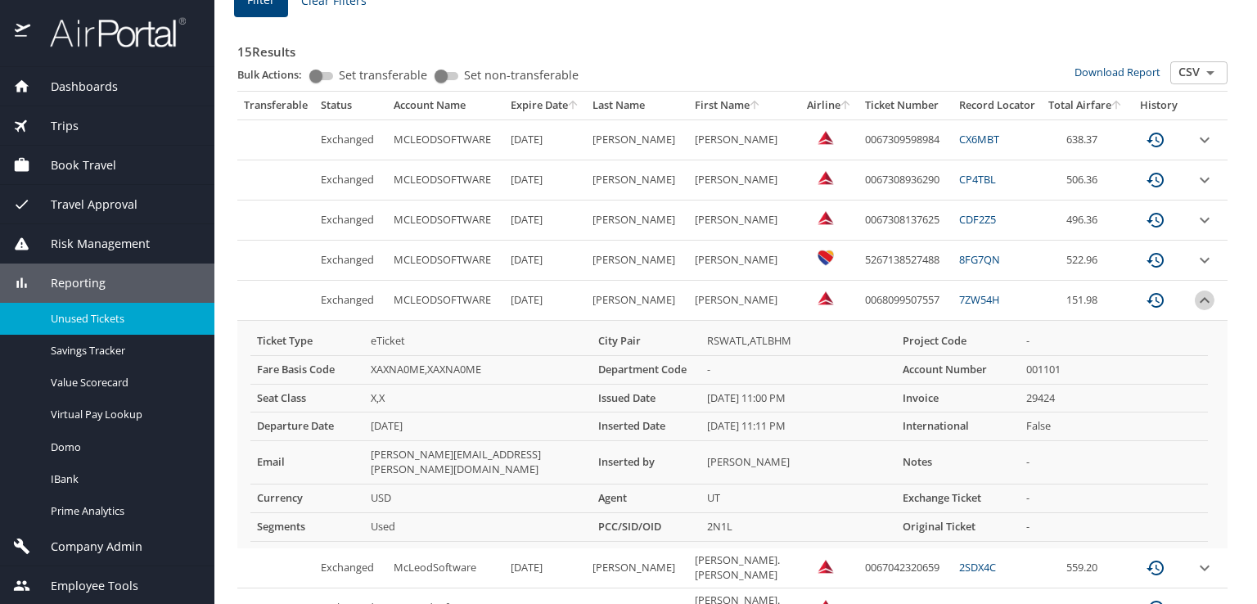
click at [1195, 150] on icon "expand row" at bounding box center [1205, 140] width 20 height 20
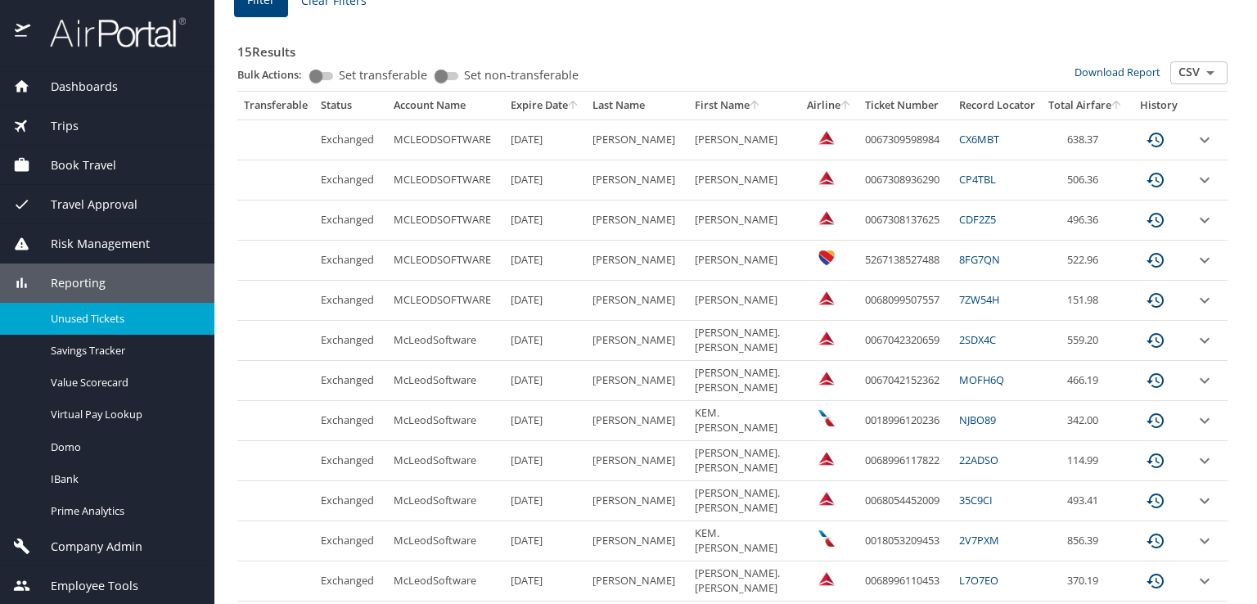
click at [1147, 147] on icon "custom pagination table" at bounding box center [1155, 140] width 17 height 15
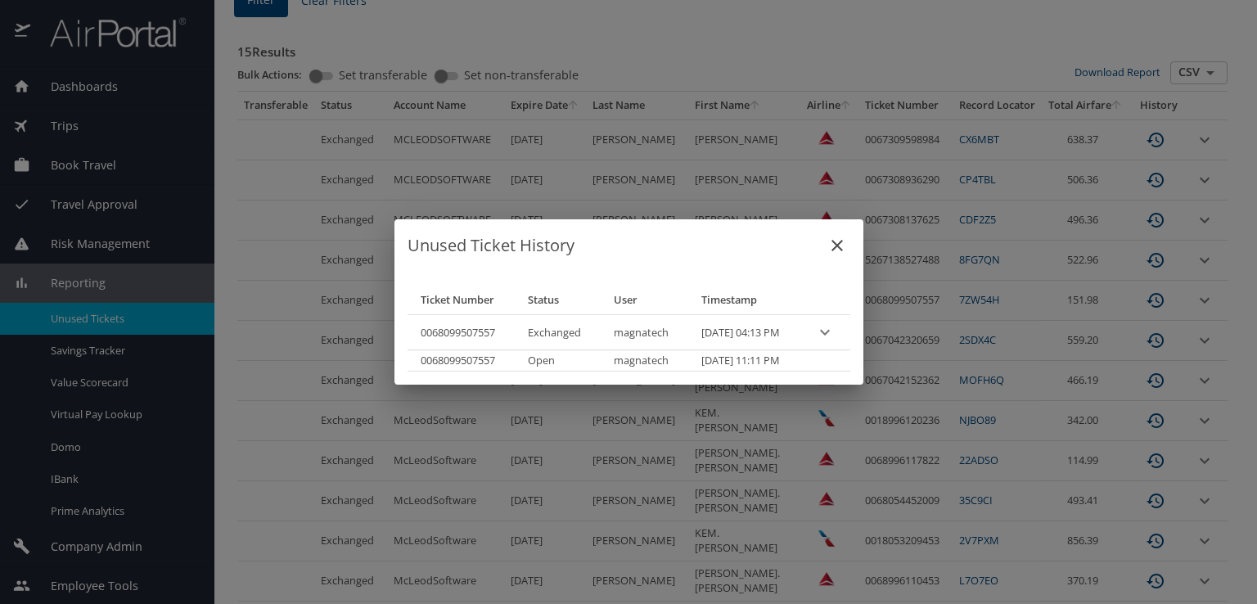
click at [847, 243] on icon "close" at bounding box center [838, 246] width 20 height 20
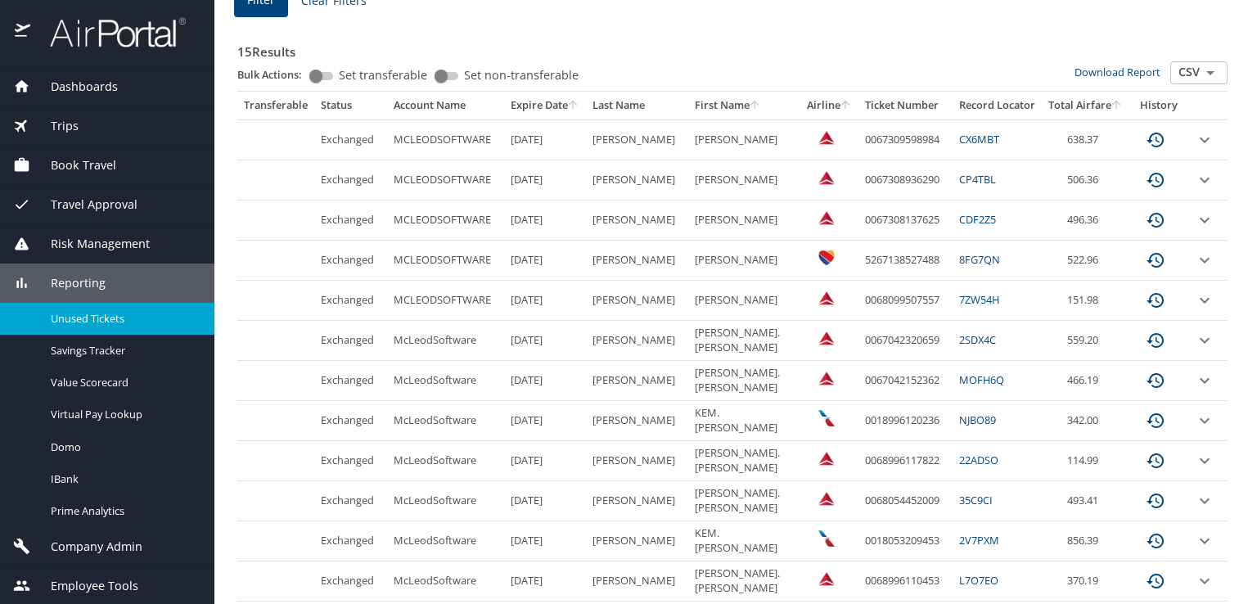
click at [1146, 150] on icon "custom pagination table" at bounding box center [1156, 140] width 20 height 20
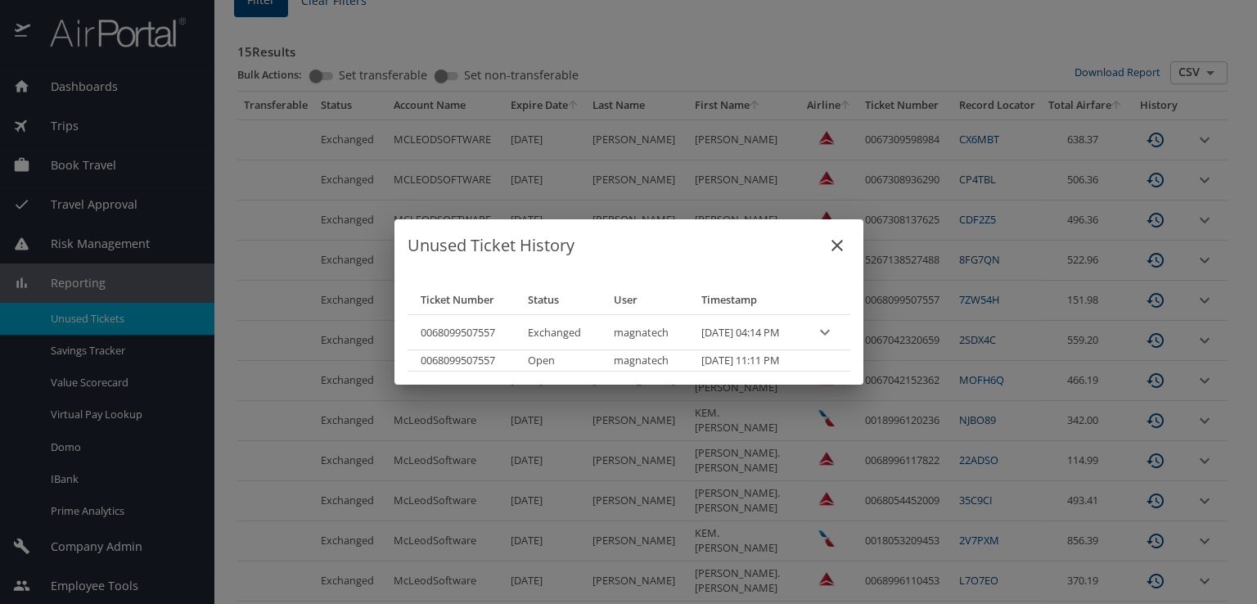
click at [835, 327] on icon "expand row" at bounding box center [825, 333] width 20 height 20
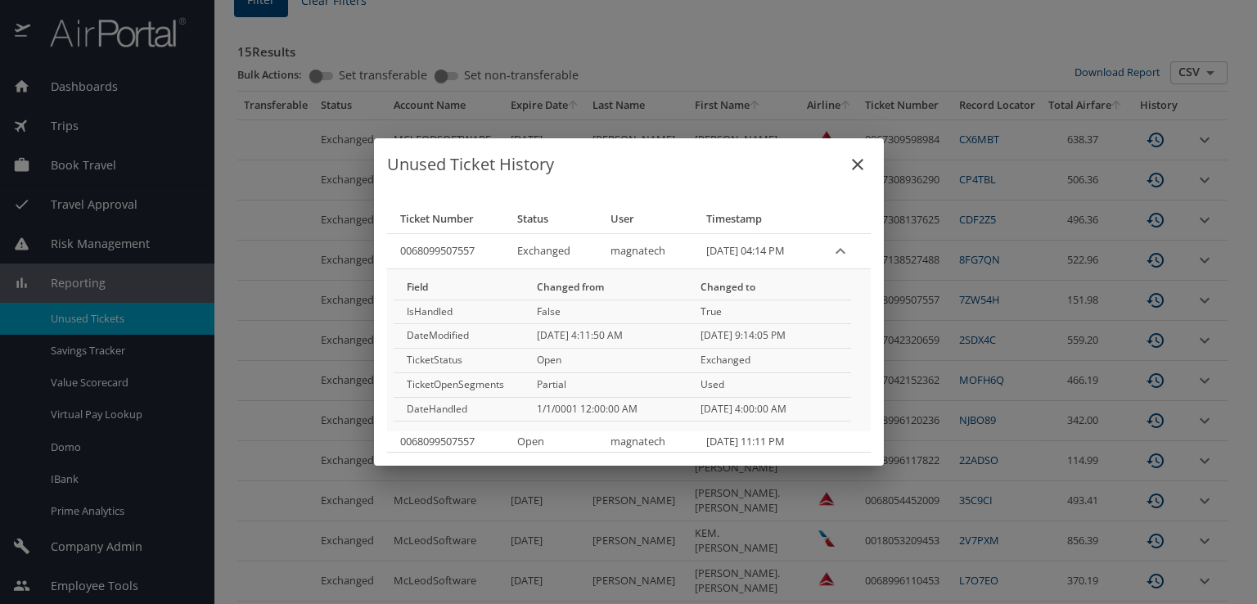
click at [858, 161] on icon "close" at bounding box center [858, 165] width 20 height 20
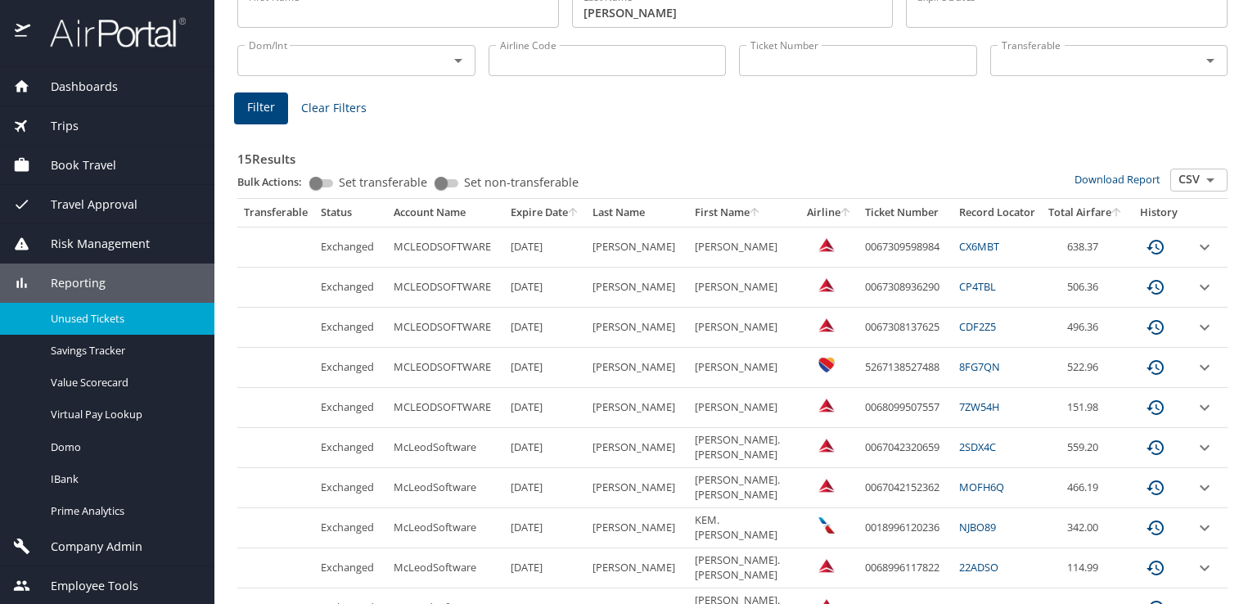
scroll to position [223, 0]
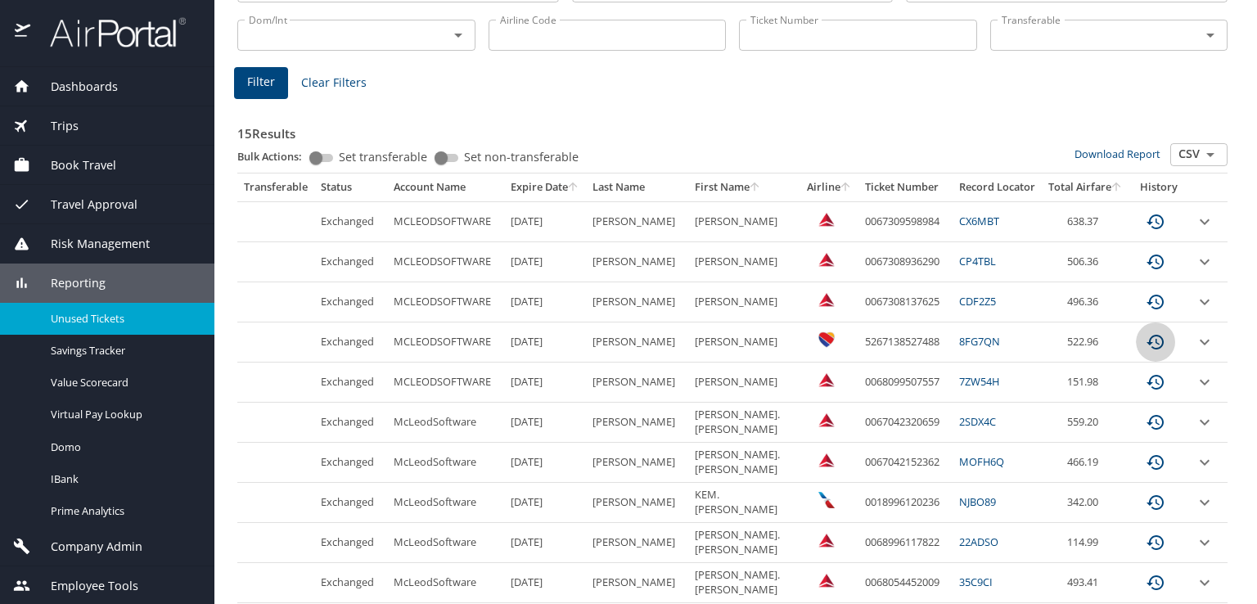
click at [1147, 229] on icon "custom pagination table" at bounding box center [1155, 221] width 17 height 15
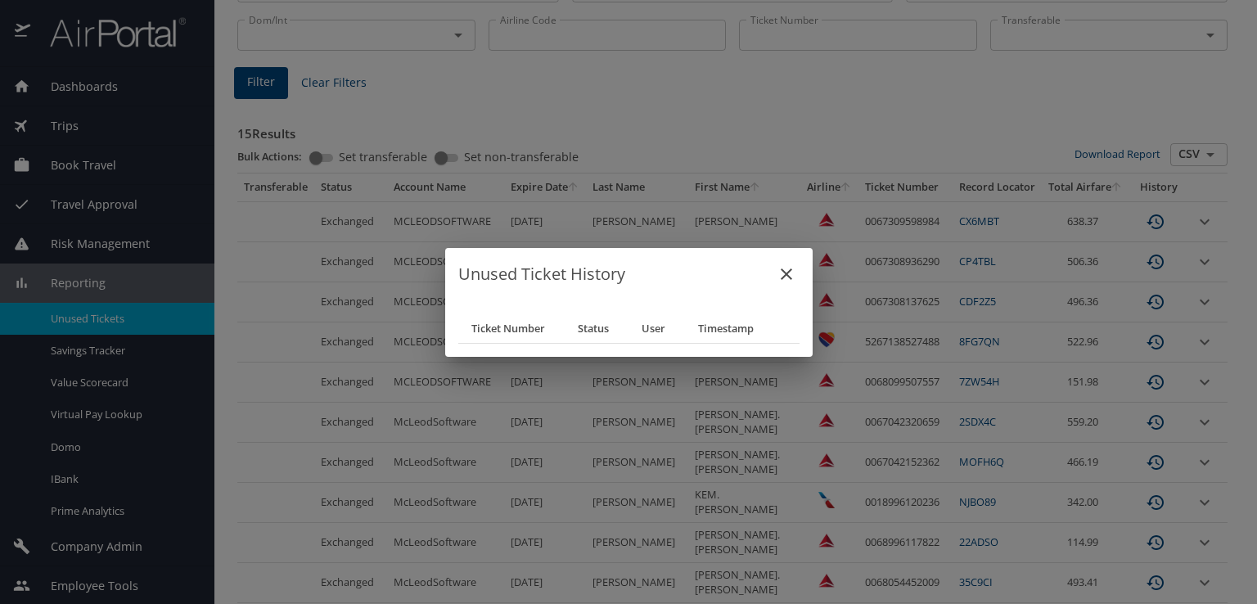
click at [778, 270] on icon "close" at bounding box center [787, 274] width 20 height 20
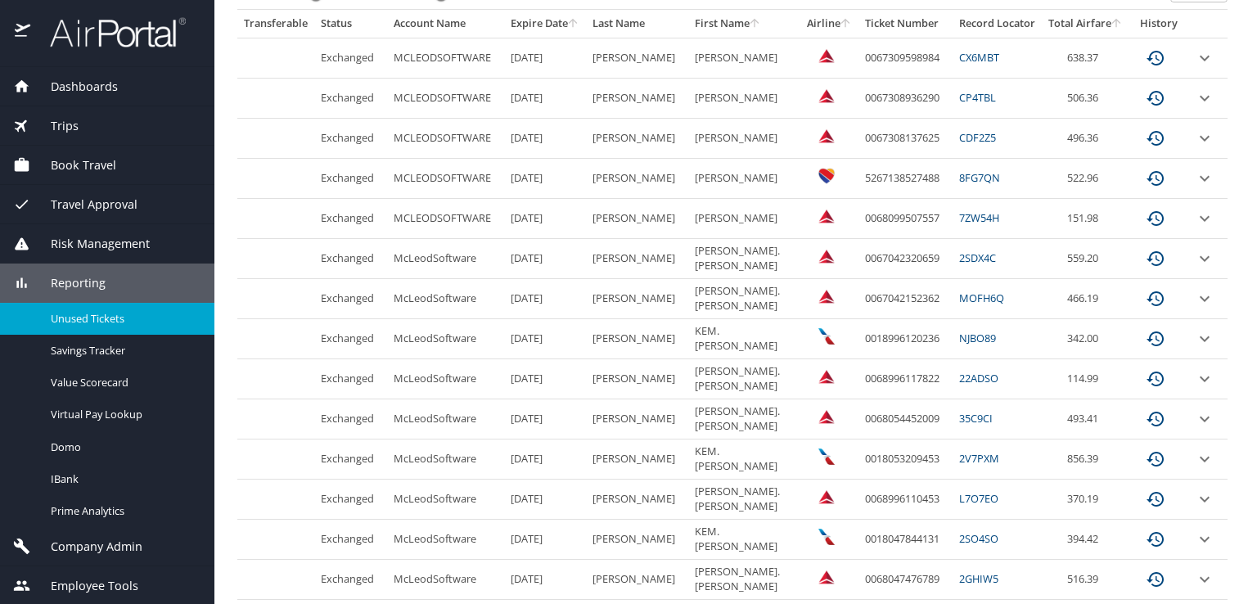
scroll to position [469, 0]
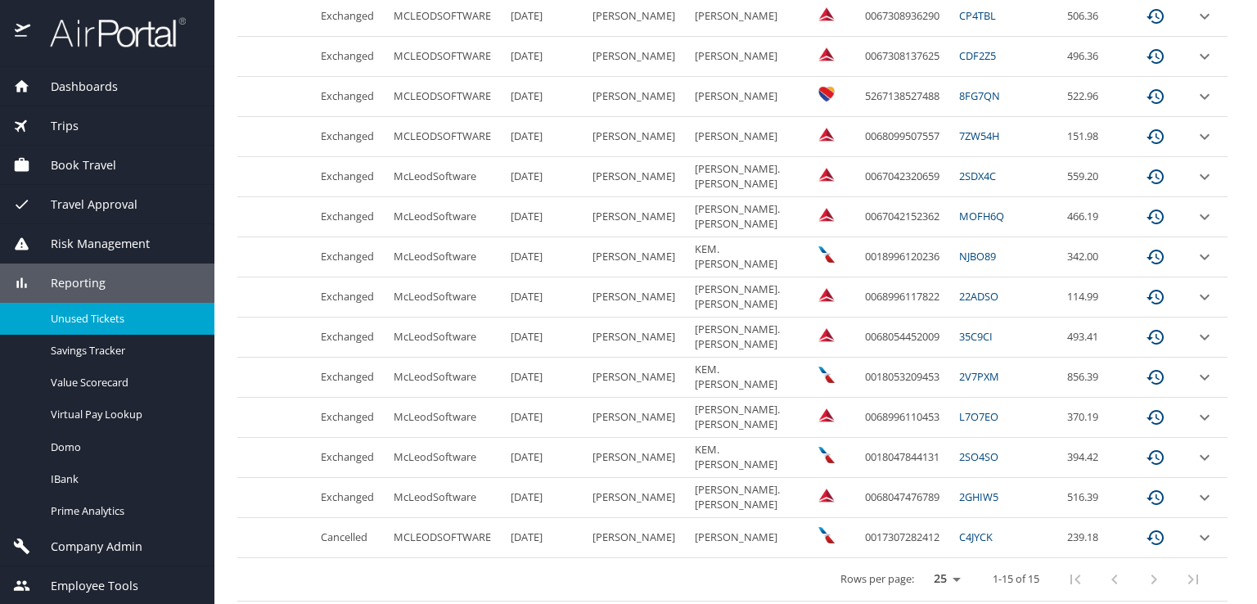
click at [935, 575] on select "25 50 100" at bounding box center [944, 579] width 46 height 25
select select "50"
click at [921, 567] on select "25 50 100" at bounding box center [944, 579] width 46 height 25
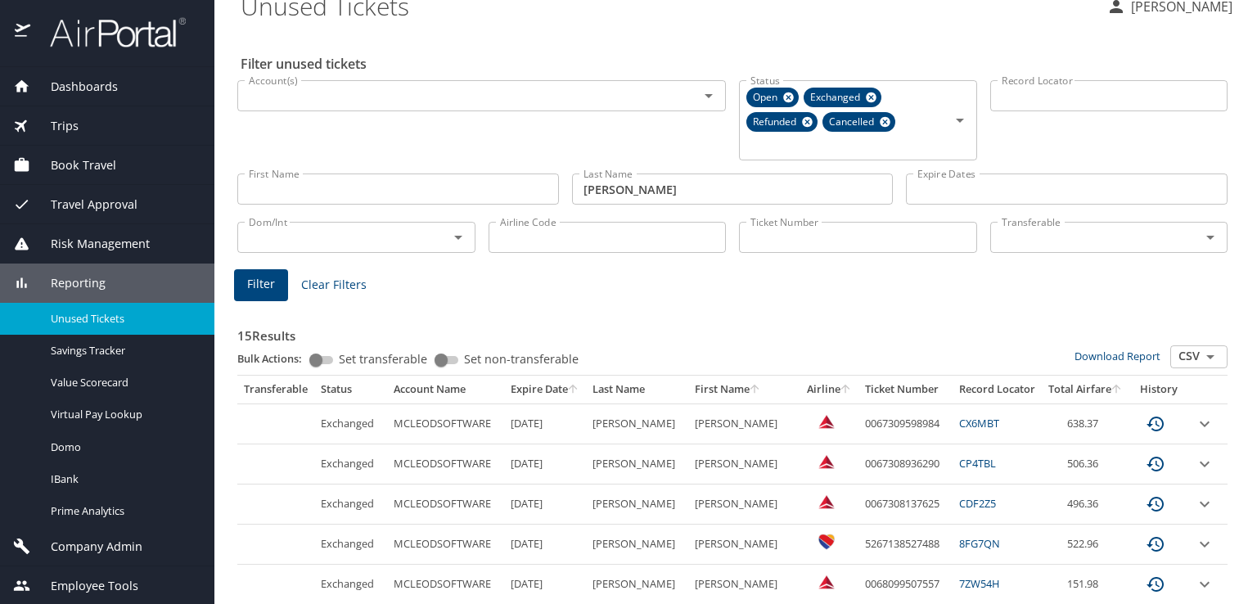
scroll to position [0, 0]
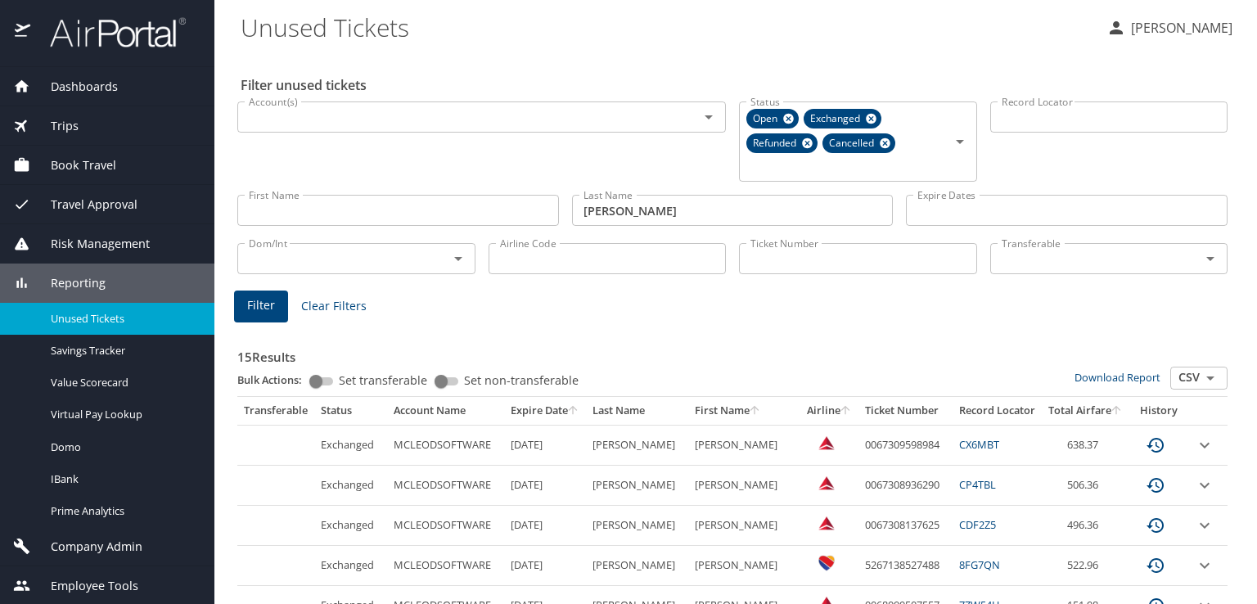
click at [385, 211] on input "First Name" at bounding box center [398, 210] width 322 height 31
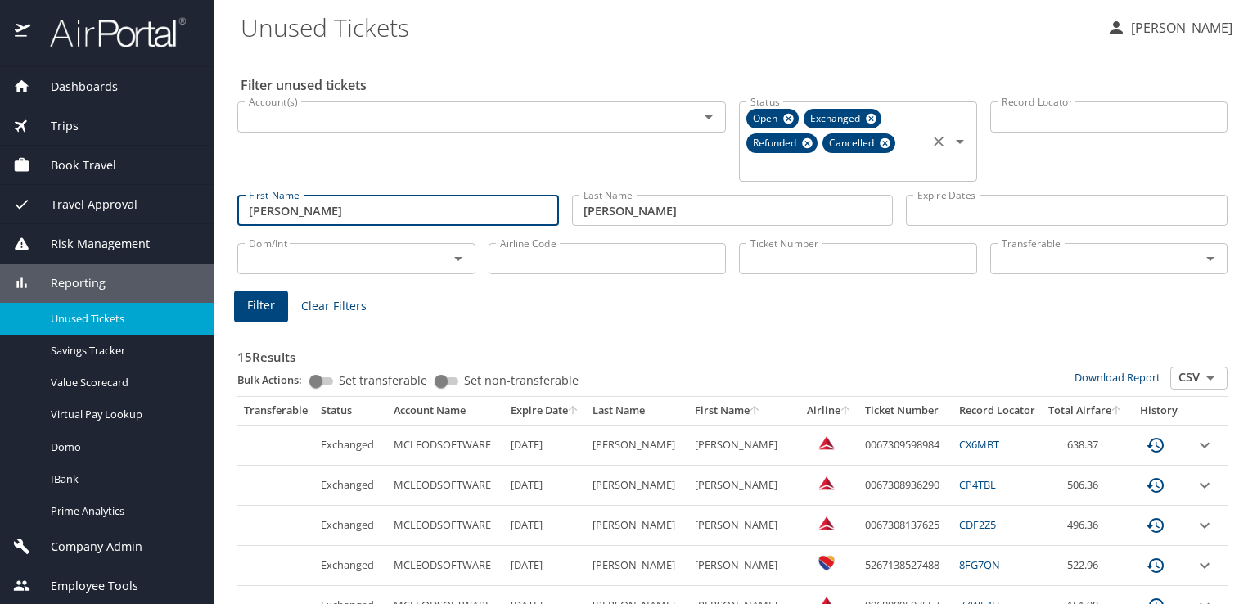
click at [880, 142] on icon at bounding box center [885, 143] width 11 height 11
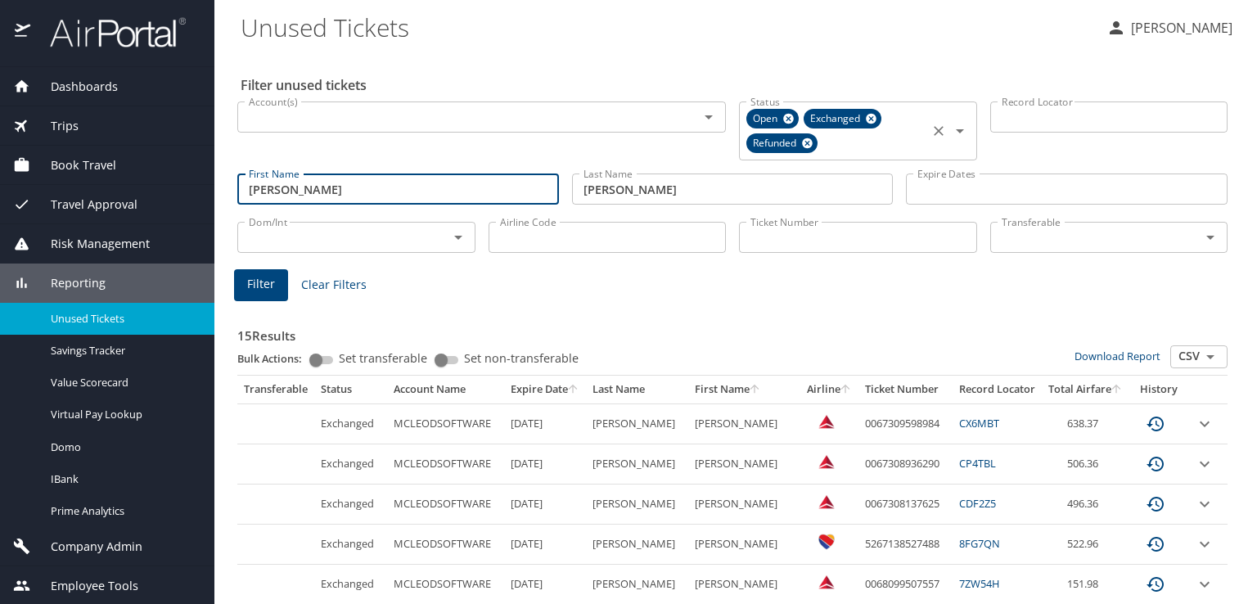
click at [950, 130] on icon "Open" at bounding box center [960, 131] width 20 height 20
type input "jesica"
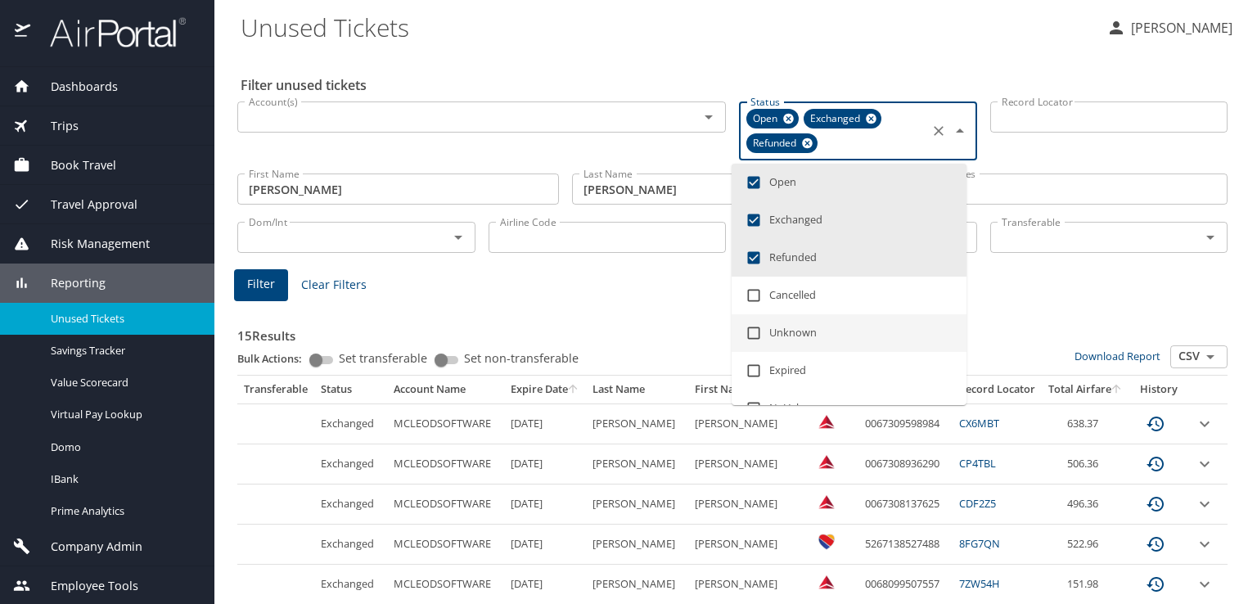
scroll to position [82, 0]
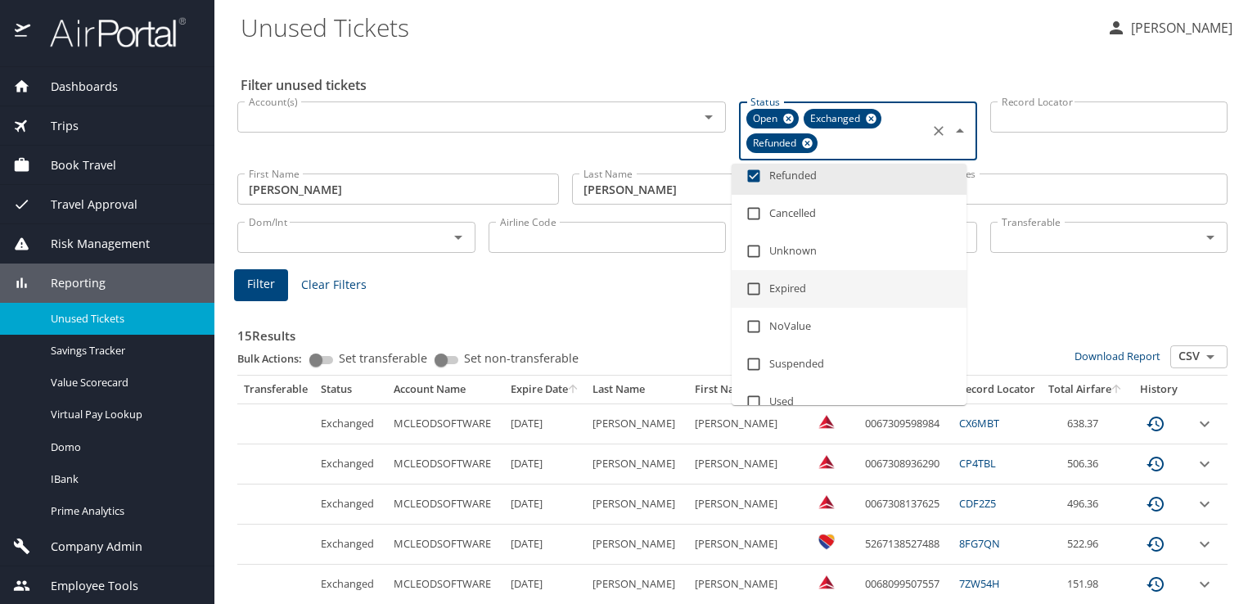
click at [755, 291] on input "checkbox" at bounding box center [753, 288] width 31 height 31
checkbox input "true"
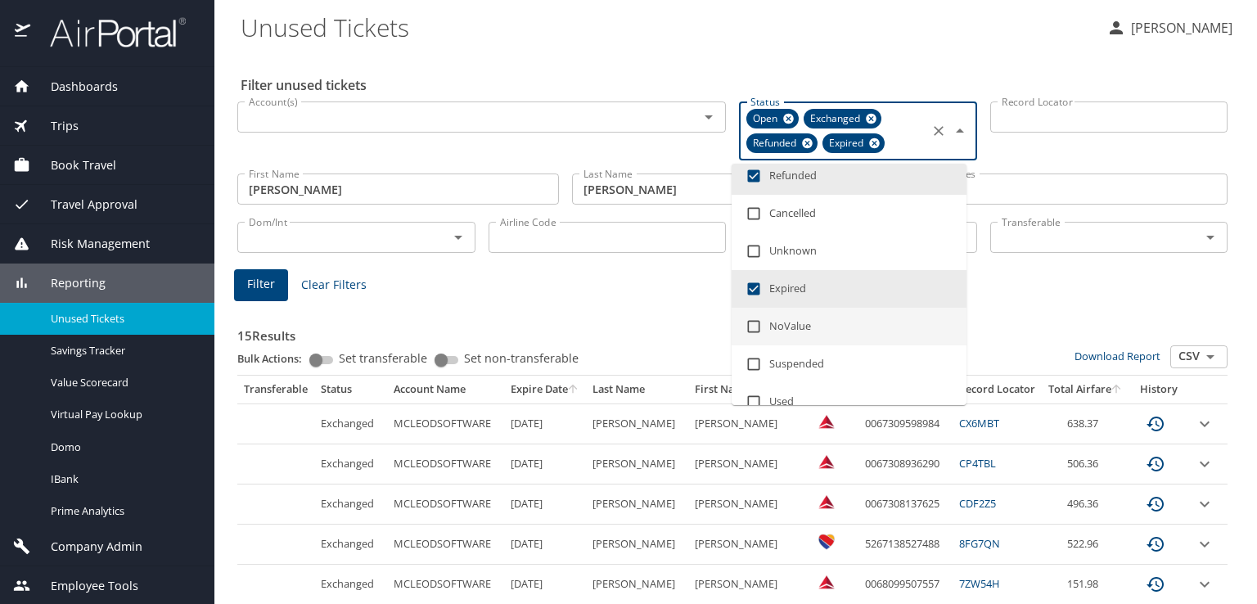
click at [249, 290] on span "Filter" at bounding box center [261, 284] width 28 height 20
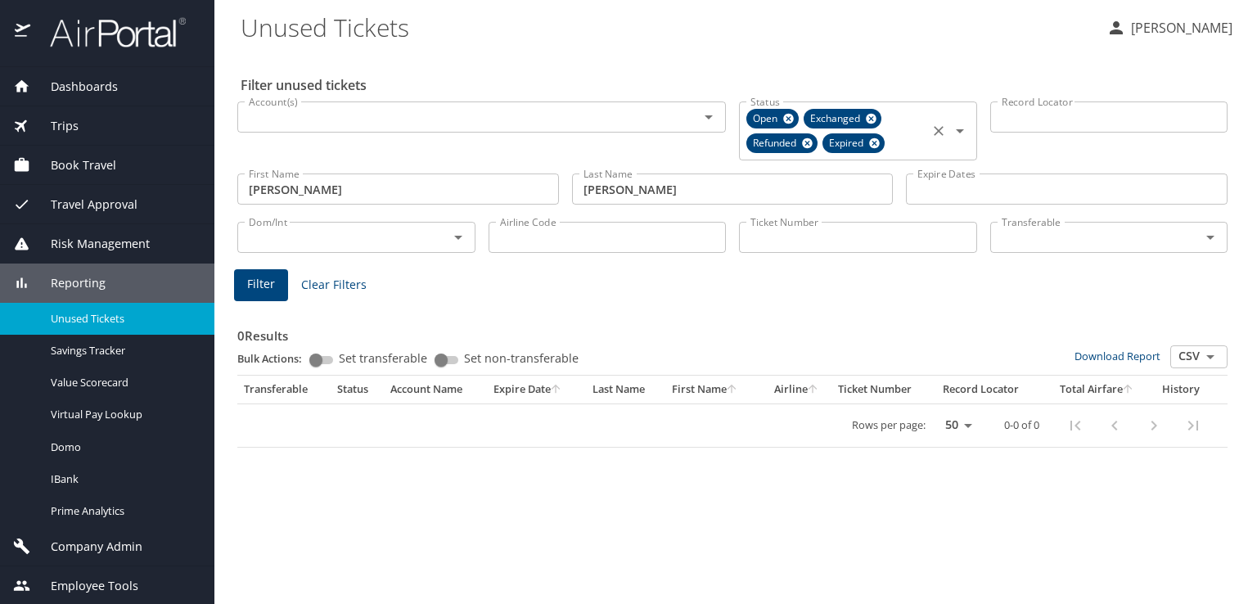
click at [873, 138] on icon at bounding box center [874, 143] width 12 height 18
click at [265, 294] on span "Filter" at bounding box center [261, 284] width 28 height 20
click at [958, 129] on icon "Open" at bounding box center [960, 131] width 20 height 20
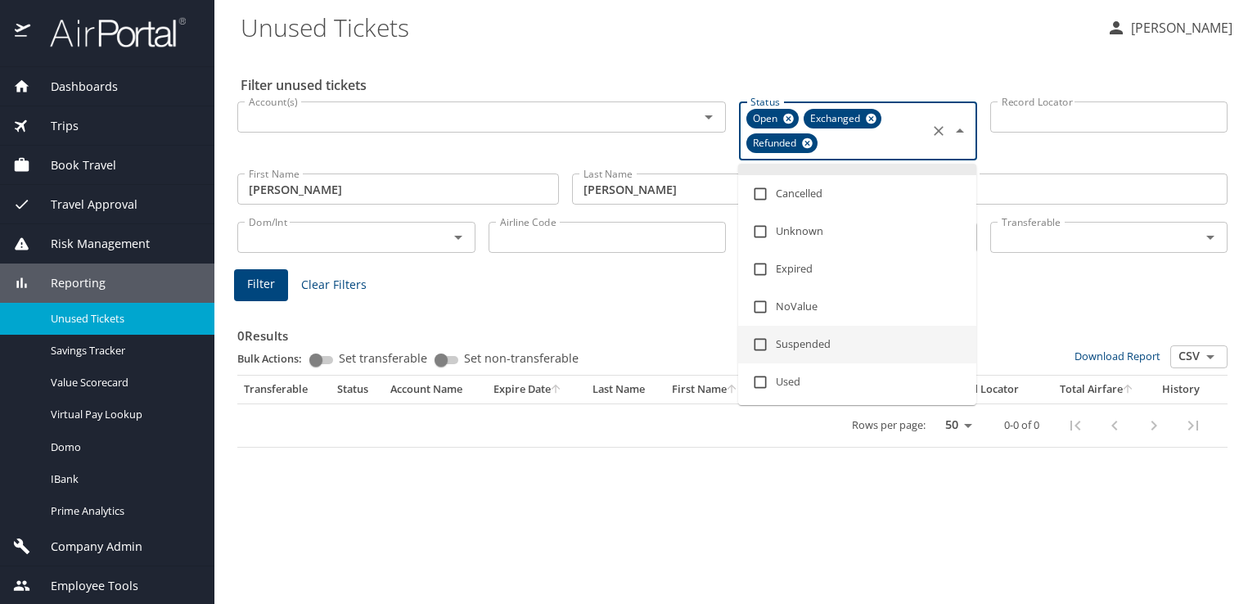
scroll to position [104, 0]
click at [760, 381] on input "checkbox" at bounding box center [760, 379] width 31 height 31
checkbox input "true"
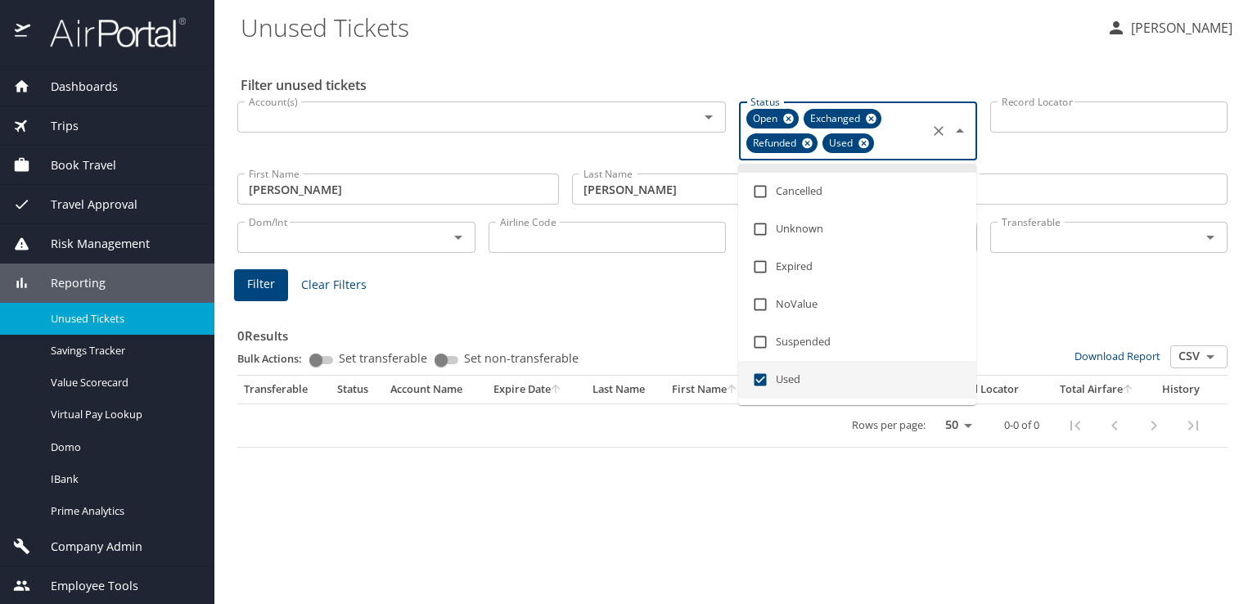
click at [268, 286] on span "Filter" at bounding box center [261, 284] width 28 height 20
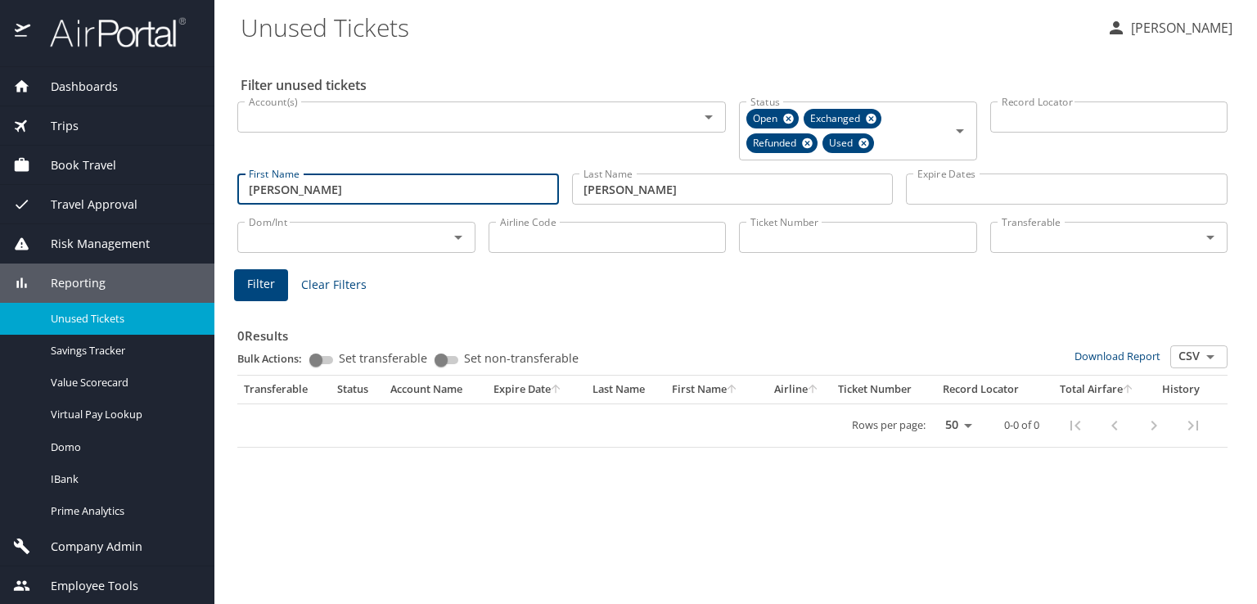
drag, startPoint x: 374, startPoint y: 192, endPoint x: 210, endPoint y: 179, distance: 164.2
click at [216, 183] on main "Unused Tickets Karen Keech Filter unused tickets Account(s) Account(s) Status O…" at bounding box center [735, 302] width 1043 height 604
click at [249, 285] on span "Filter" at bounding box center [261, 284] width 28 height 20
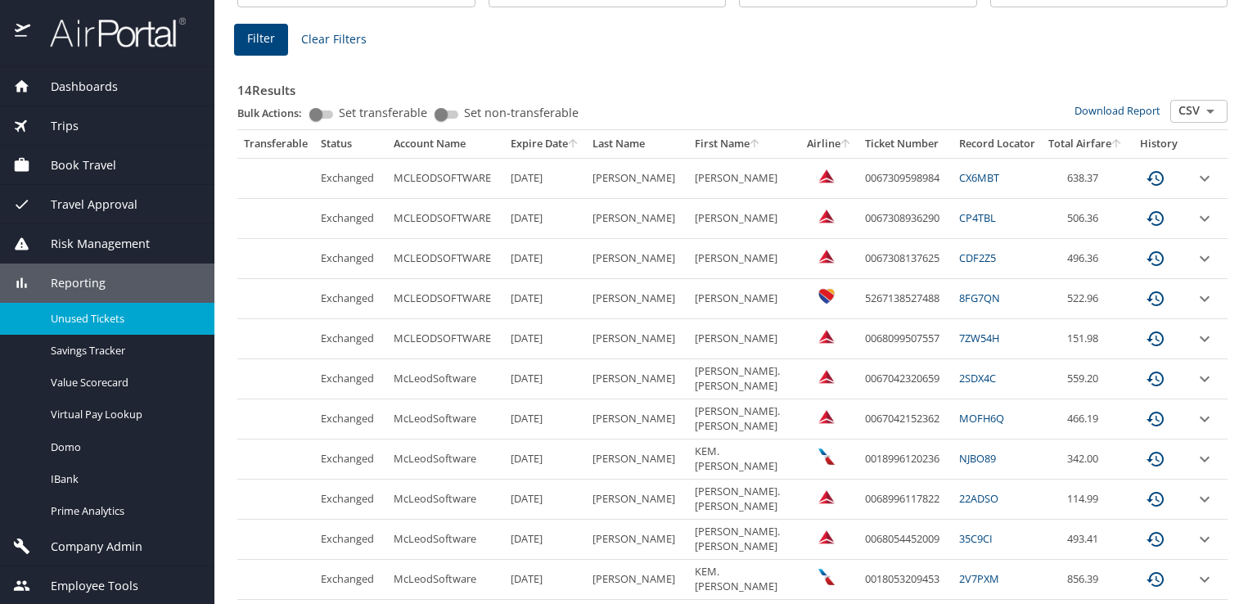
scroll to position [327, 0]
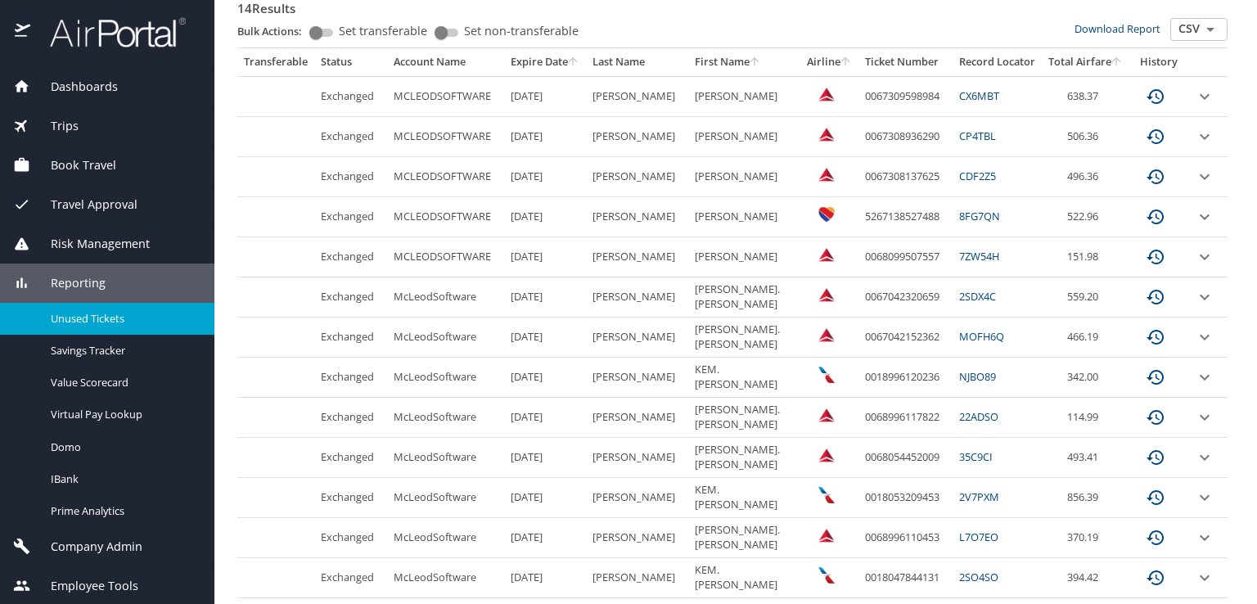
click at [961, 254] on link "7ZW54H" at bounding box center [979, 256] width 40 height 15
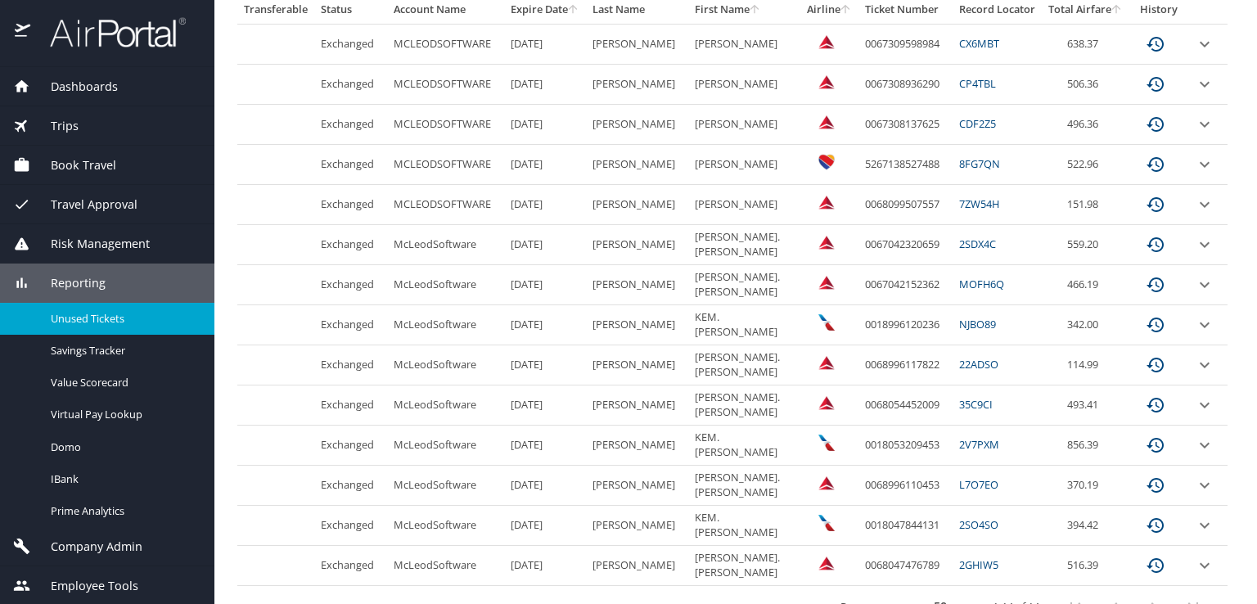
scroll to position [408, 0]
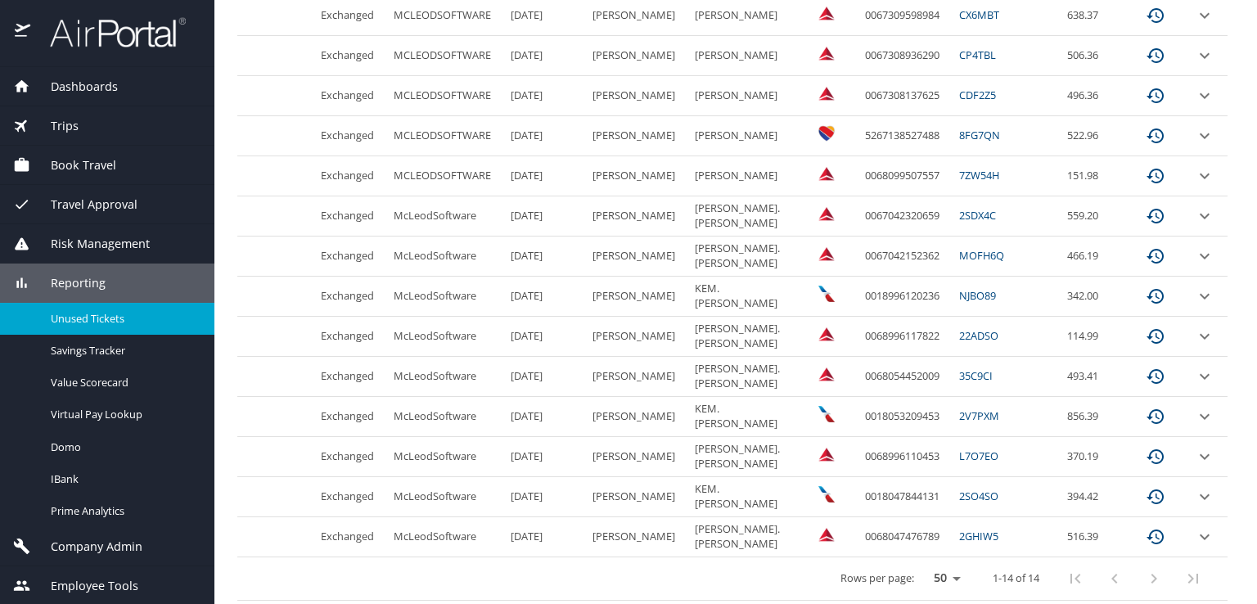
click at [940, 575] on select "25 50 100" at bounding box center [944, 578] width 46 height 25
select select "100"
click at [921, 566] on select "25 50 100" at bounding box center [944, 578] width 46 height 25
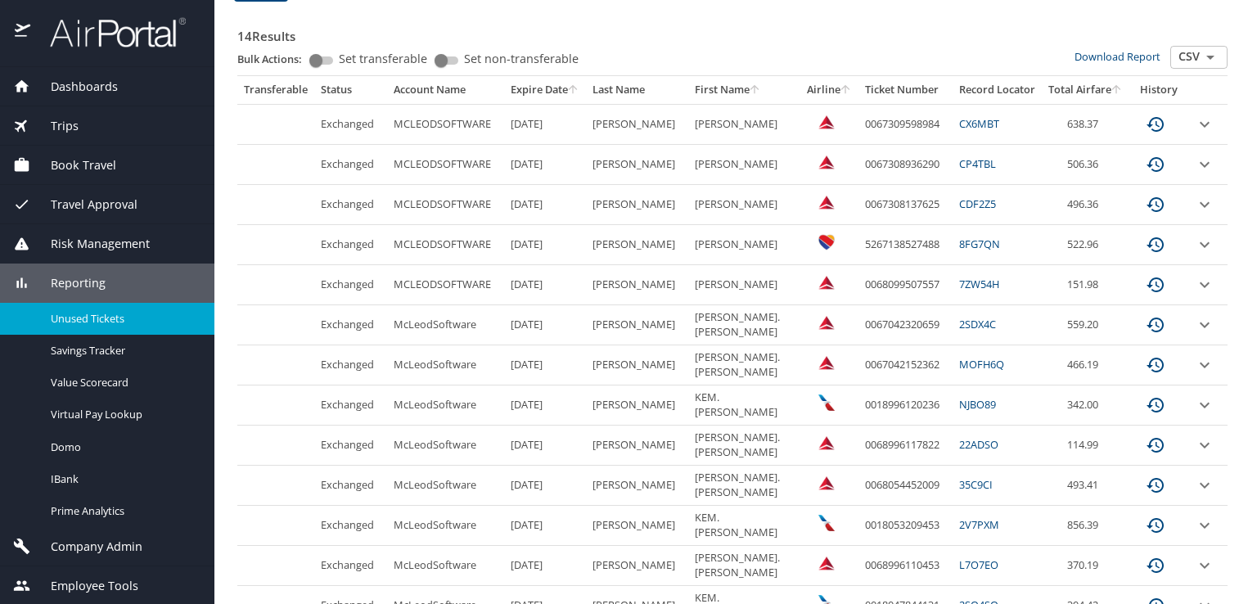
scroll to position [327, 0]
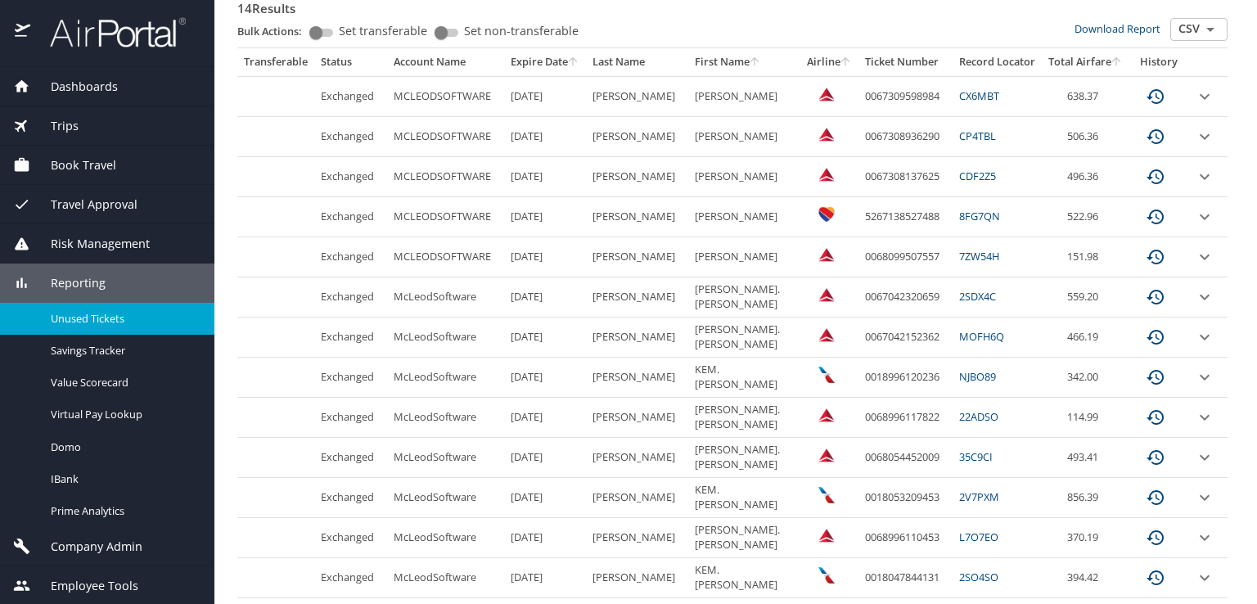
click at [959, 134] on link "CP4TBL" at bounding box center [977, 136] width 37 height 15
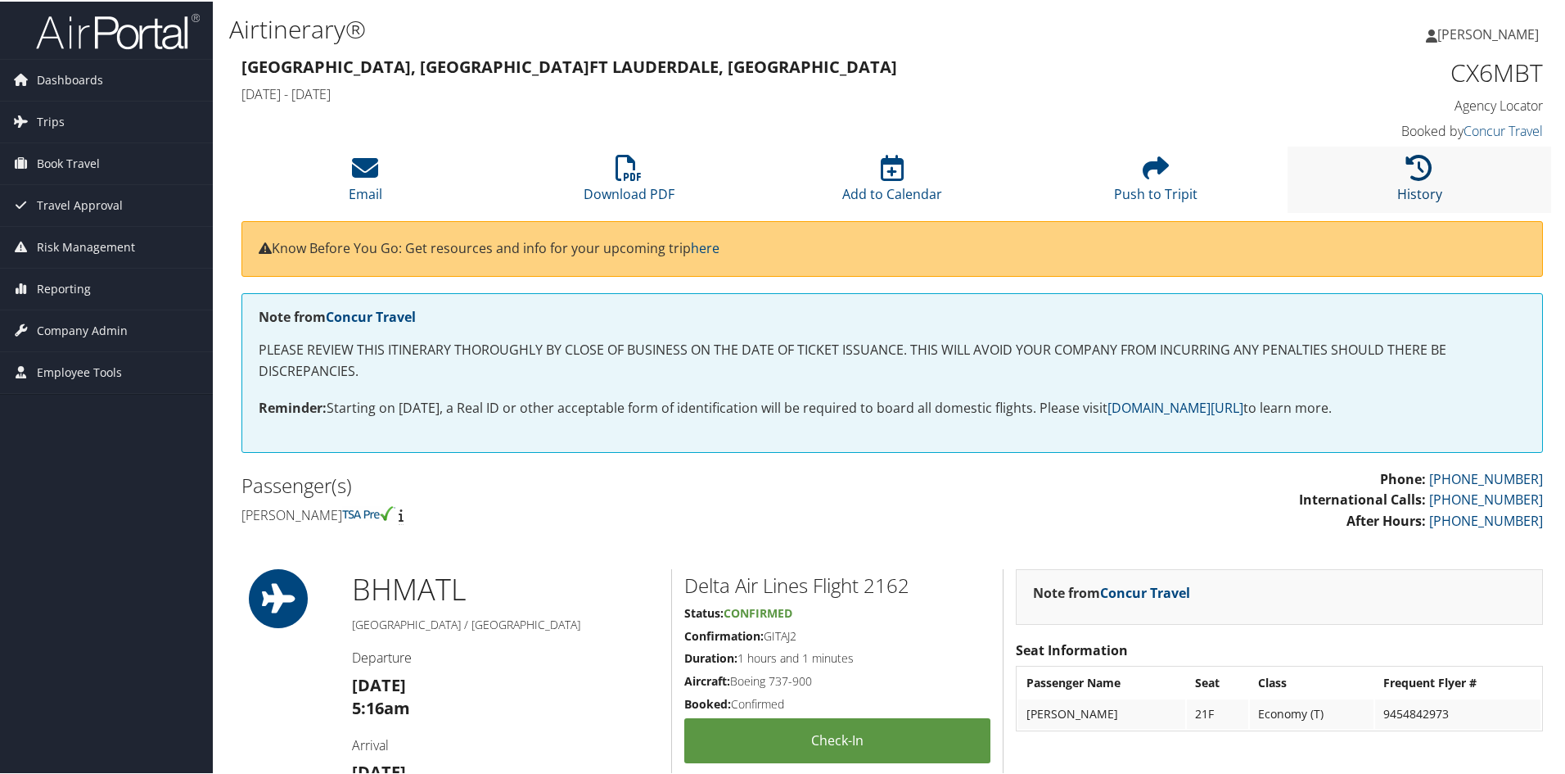
click at [1414, 163] on icon at bounding box center [1419, 166] width 26 height 26
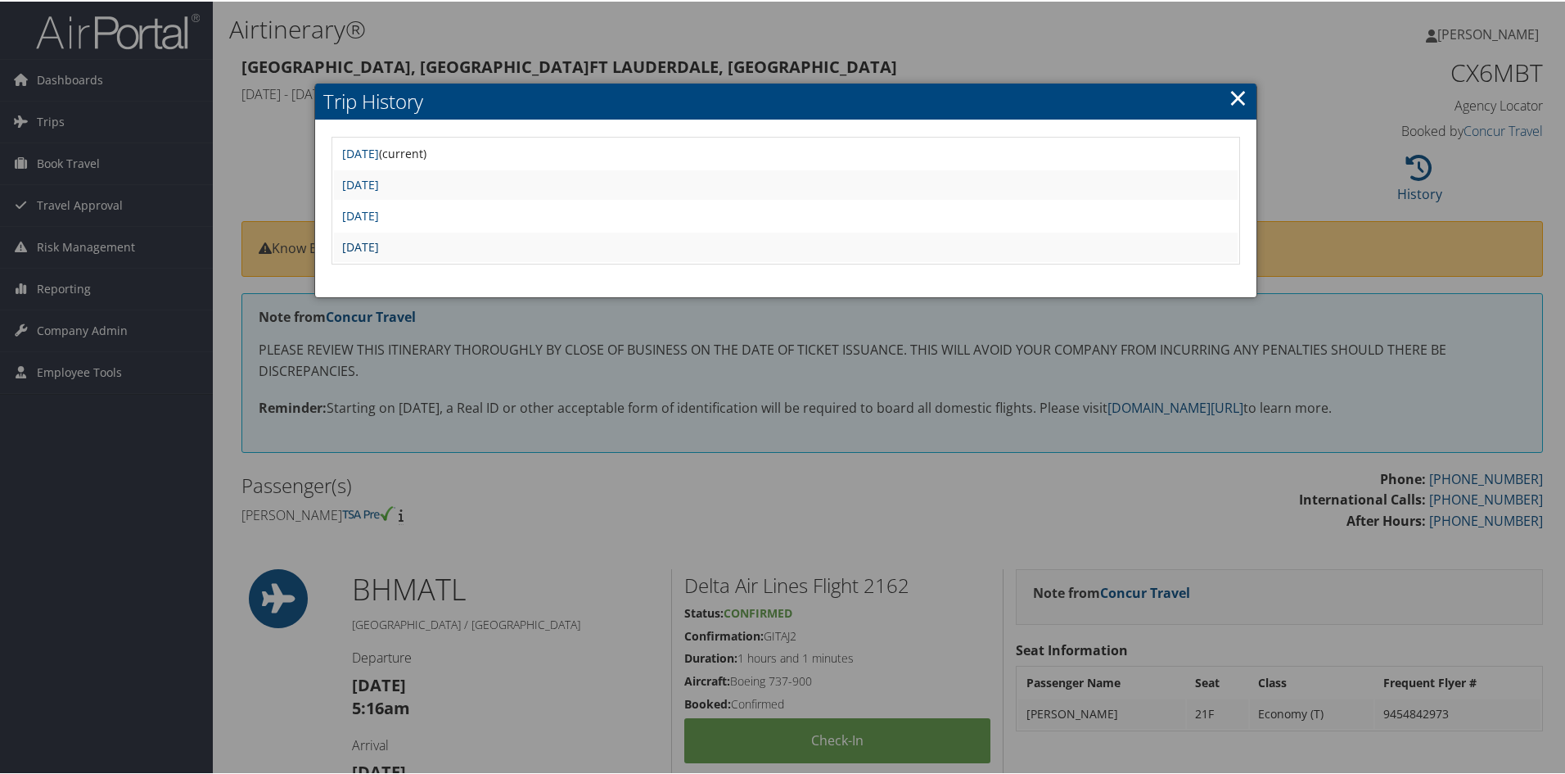
click at [379, 243] on link "[DATE]" at bounding box center [360, 245] width 37 height 16
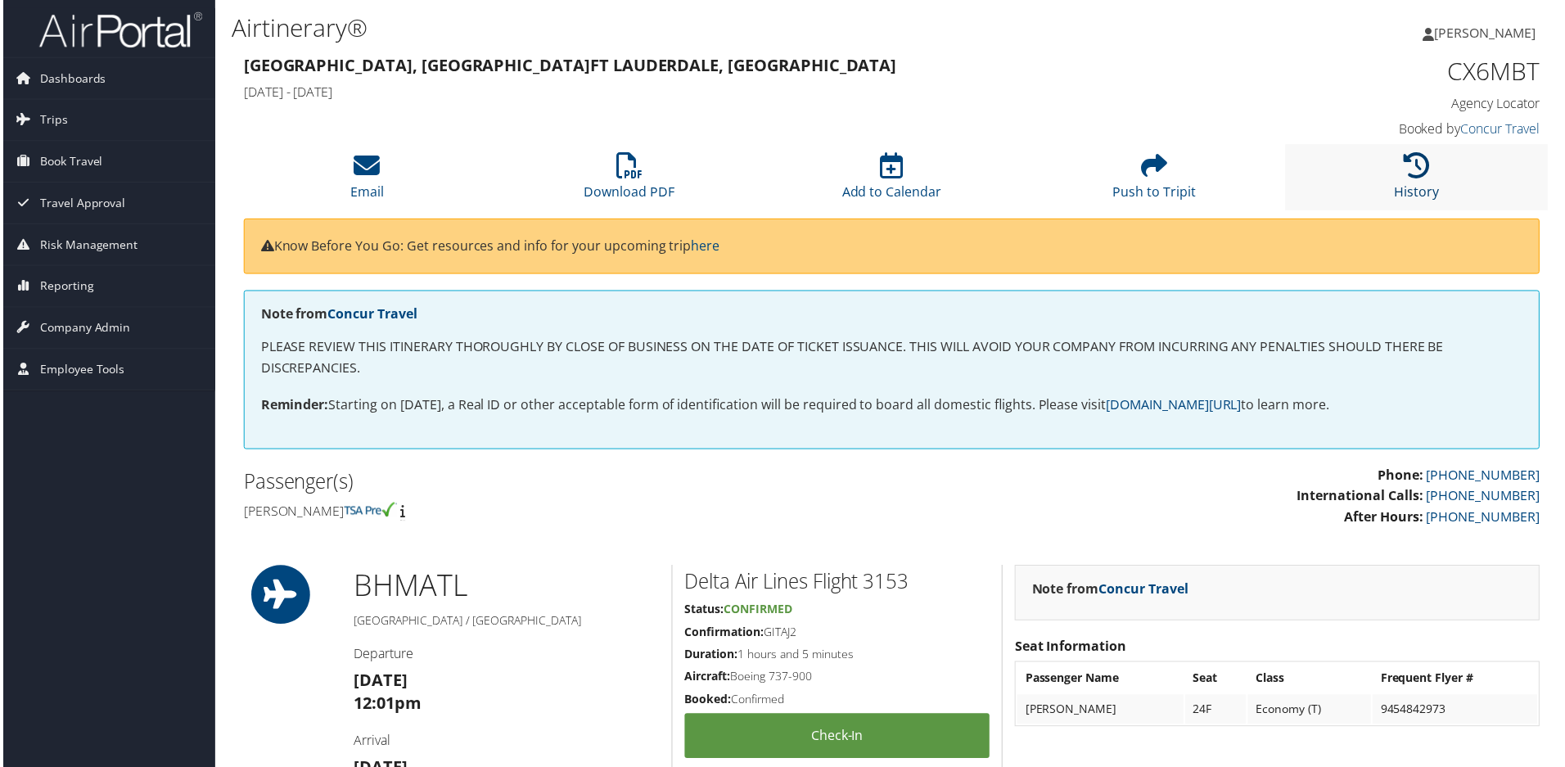
click at [1413, 170] on icon at bounding box center [1419, 166] width 26 height 26
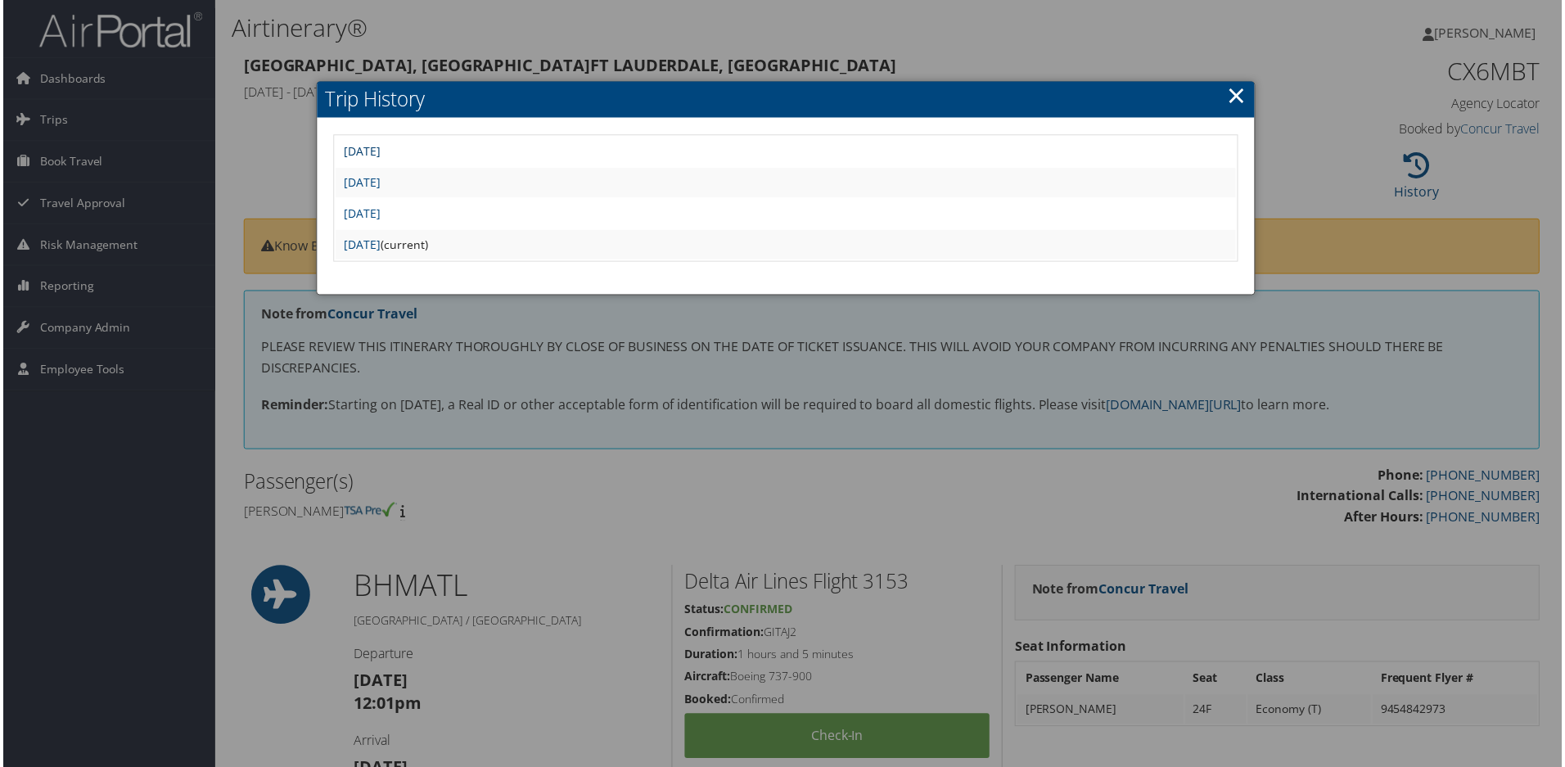
click at [379, 156] on link "[DATE]" at bounding box center [360, 152] width 37 height 16
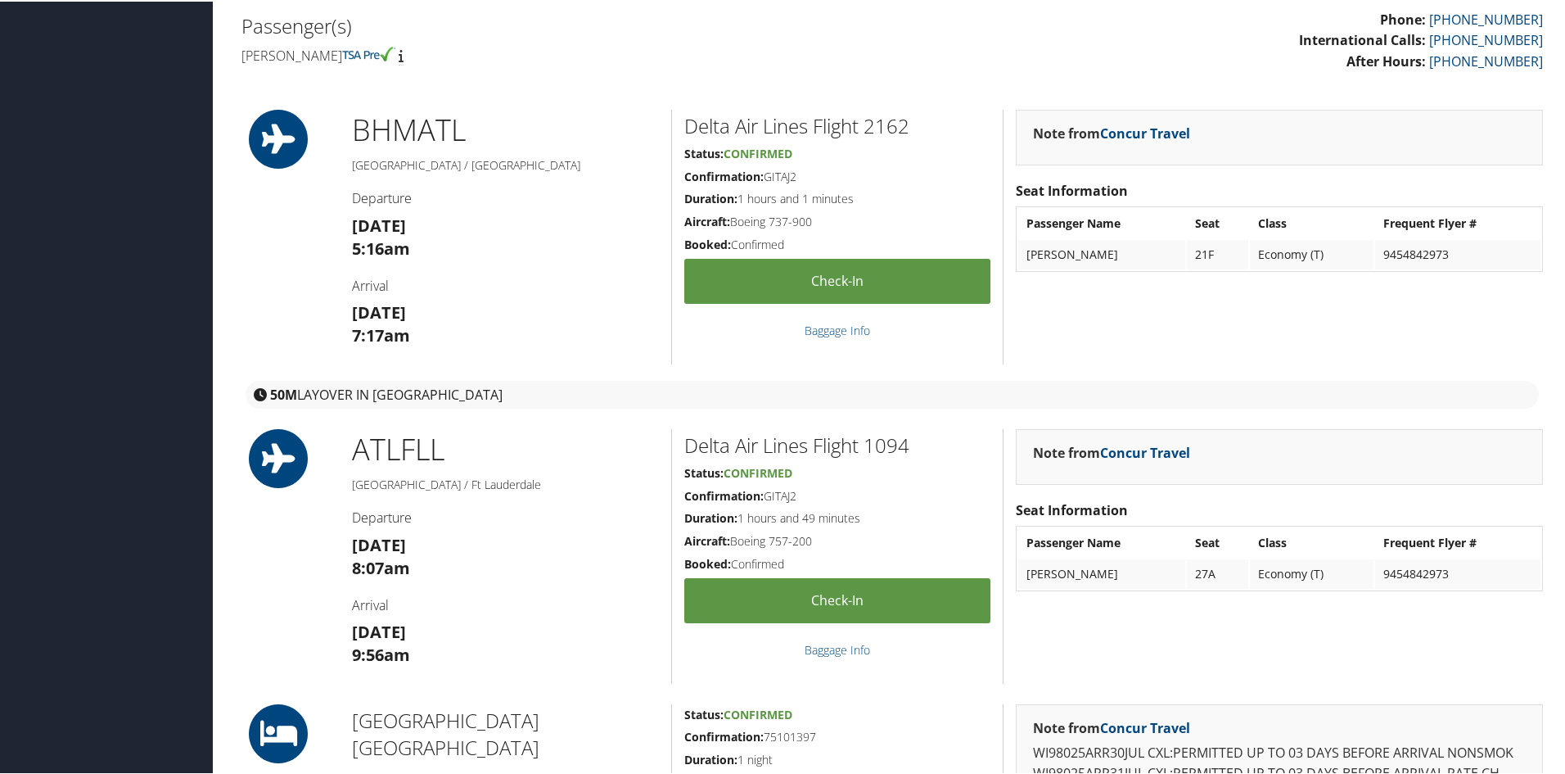
scroll to position [443, 0]
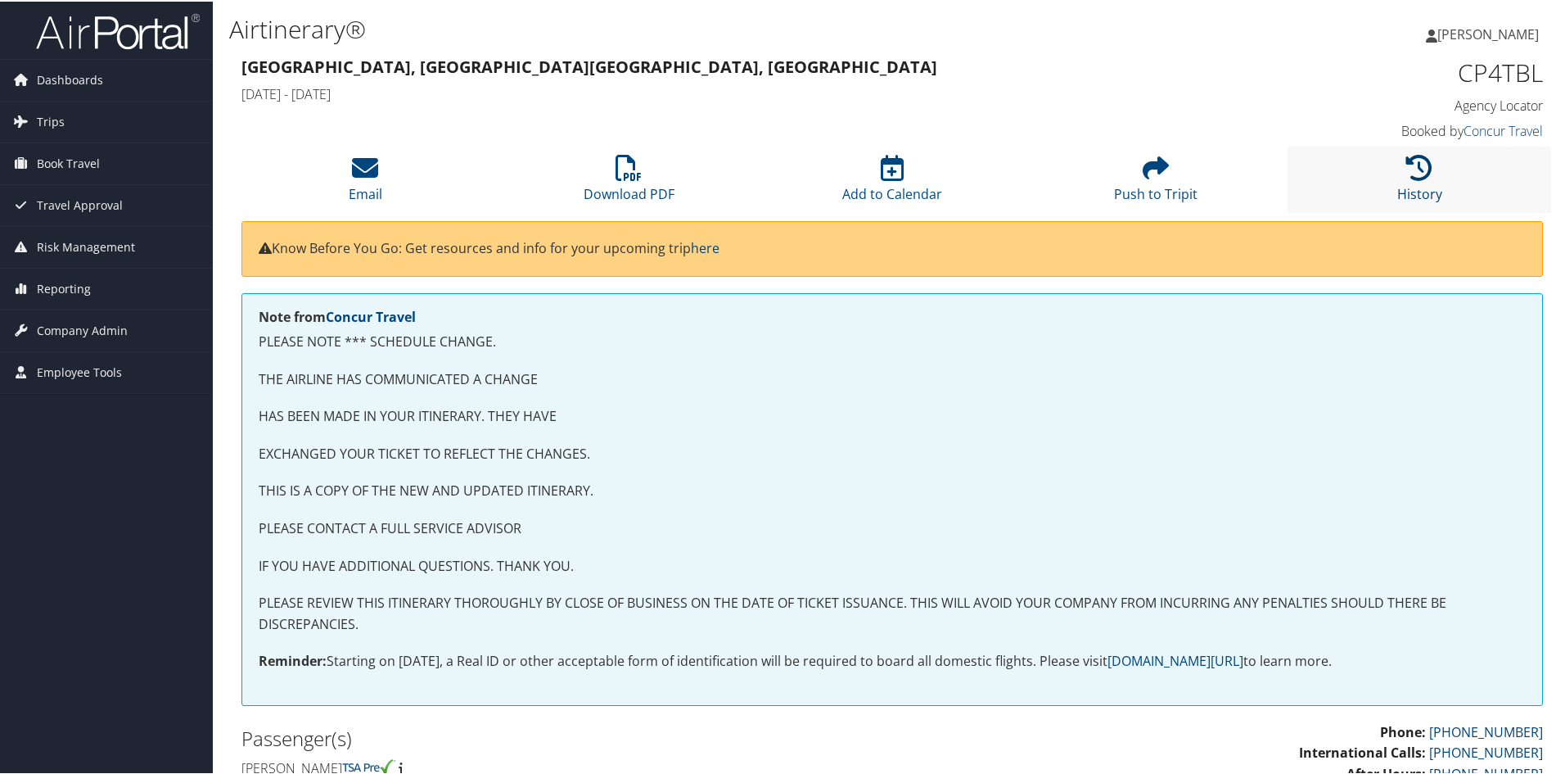
click at [1410, 160] on icon at bounding box center [1419, 166] width 26 height 26
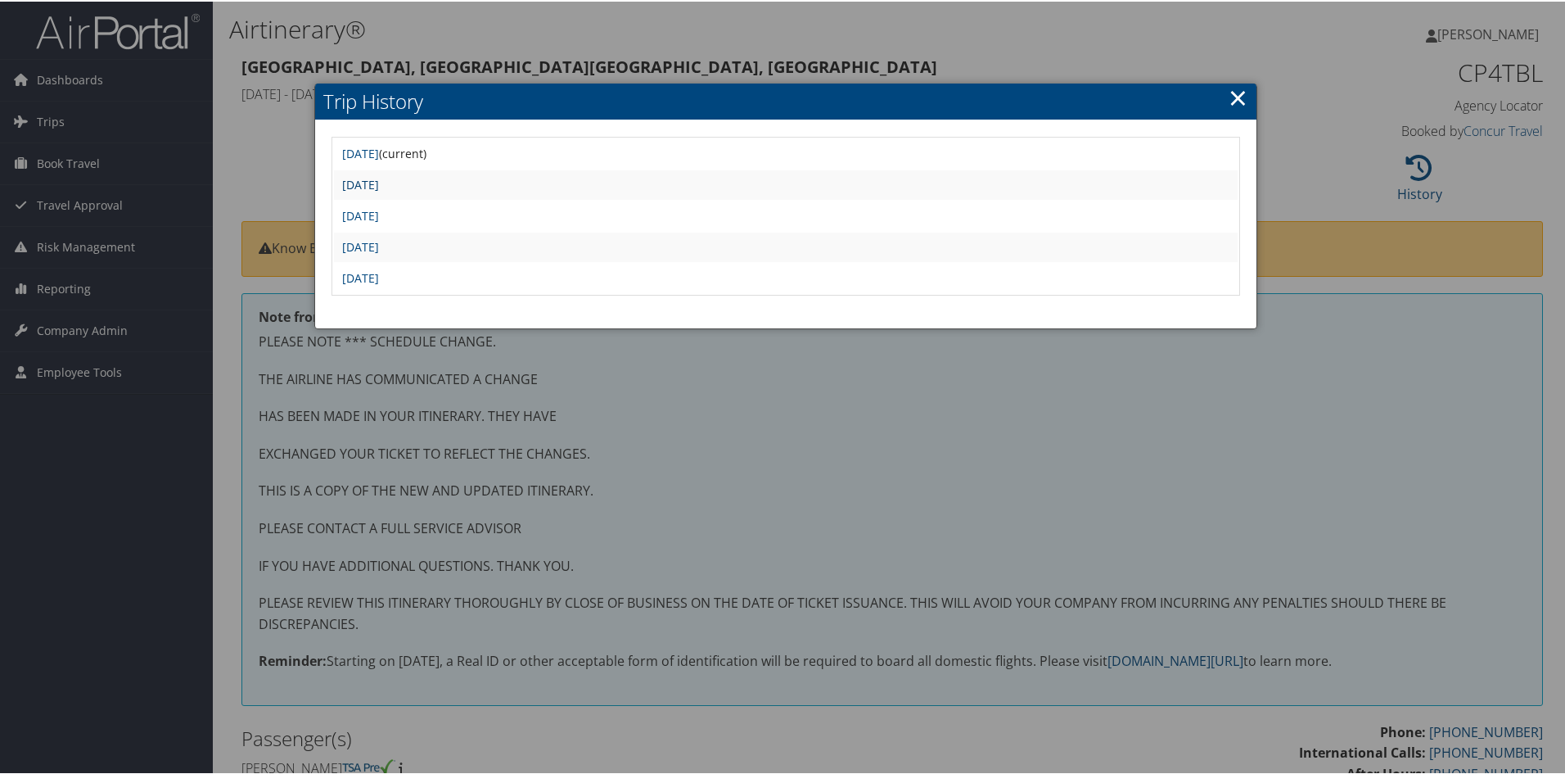
click at [379, 183] on link "[DATE]" at bounding box center [360, 183] width 37 height 16
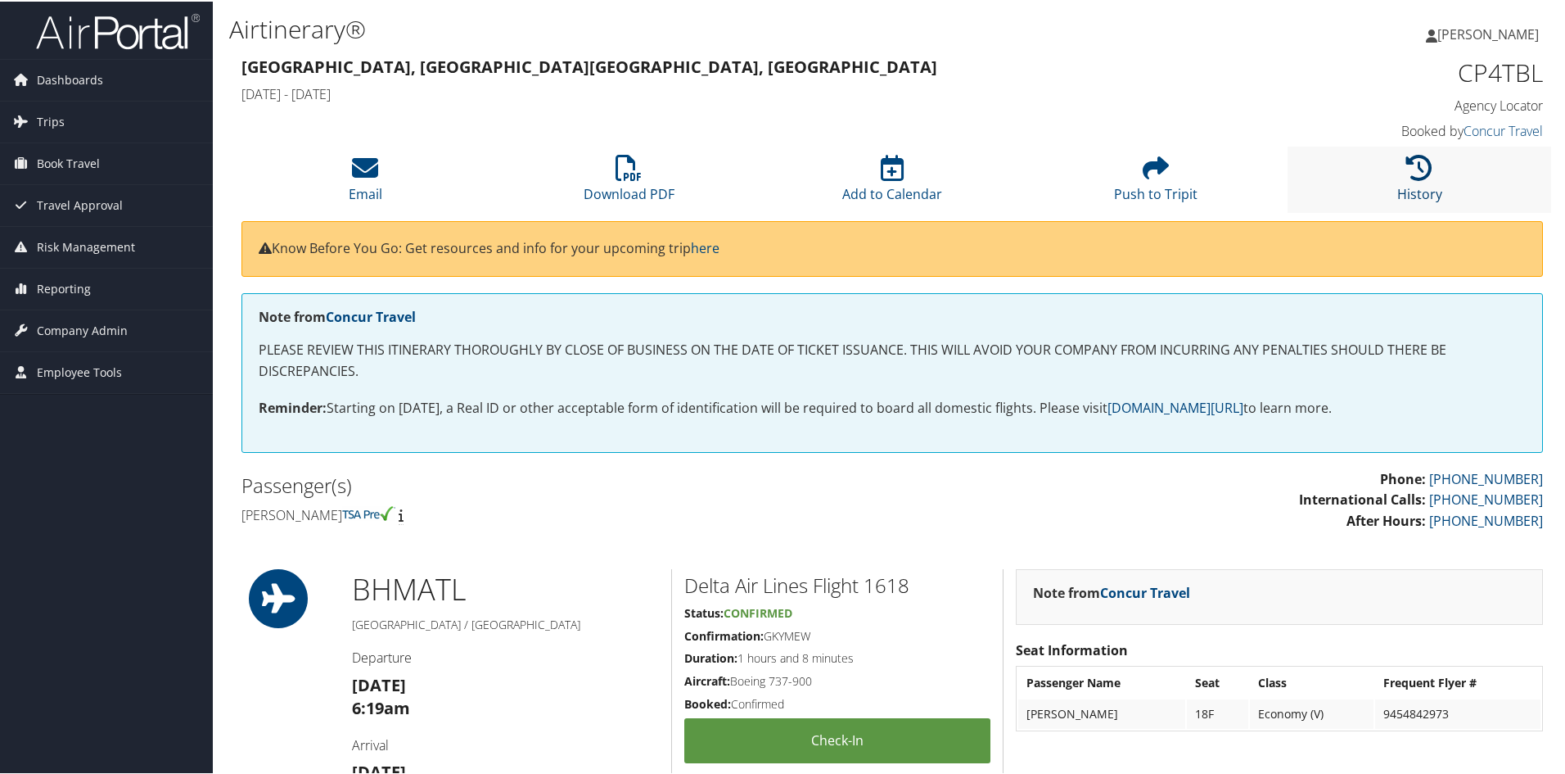
click at [1410, 163] on icon at bounding box center [1419, 166] width 26 height 26
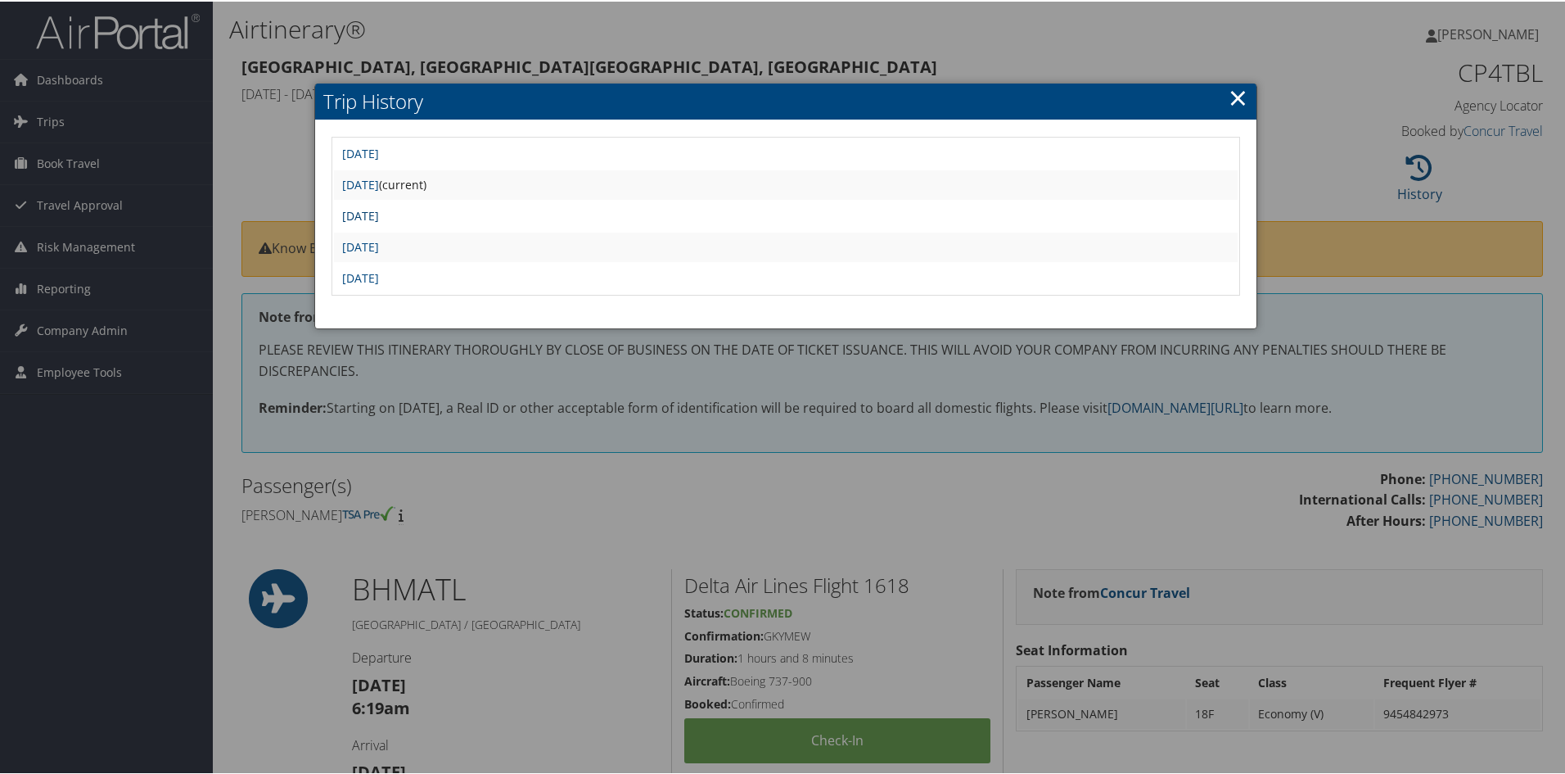
click at [379, 214] on link "[DATE]" at bounding box center [360, 214] width 37 height 16
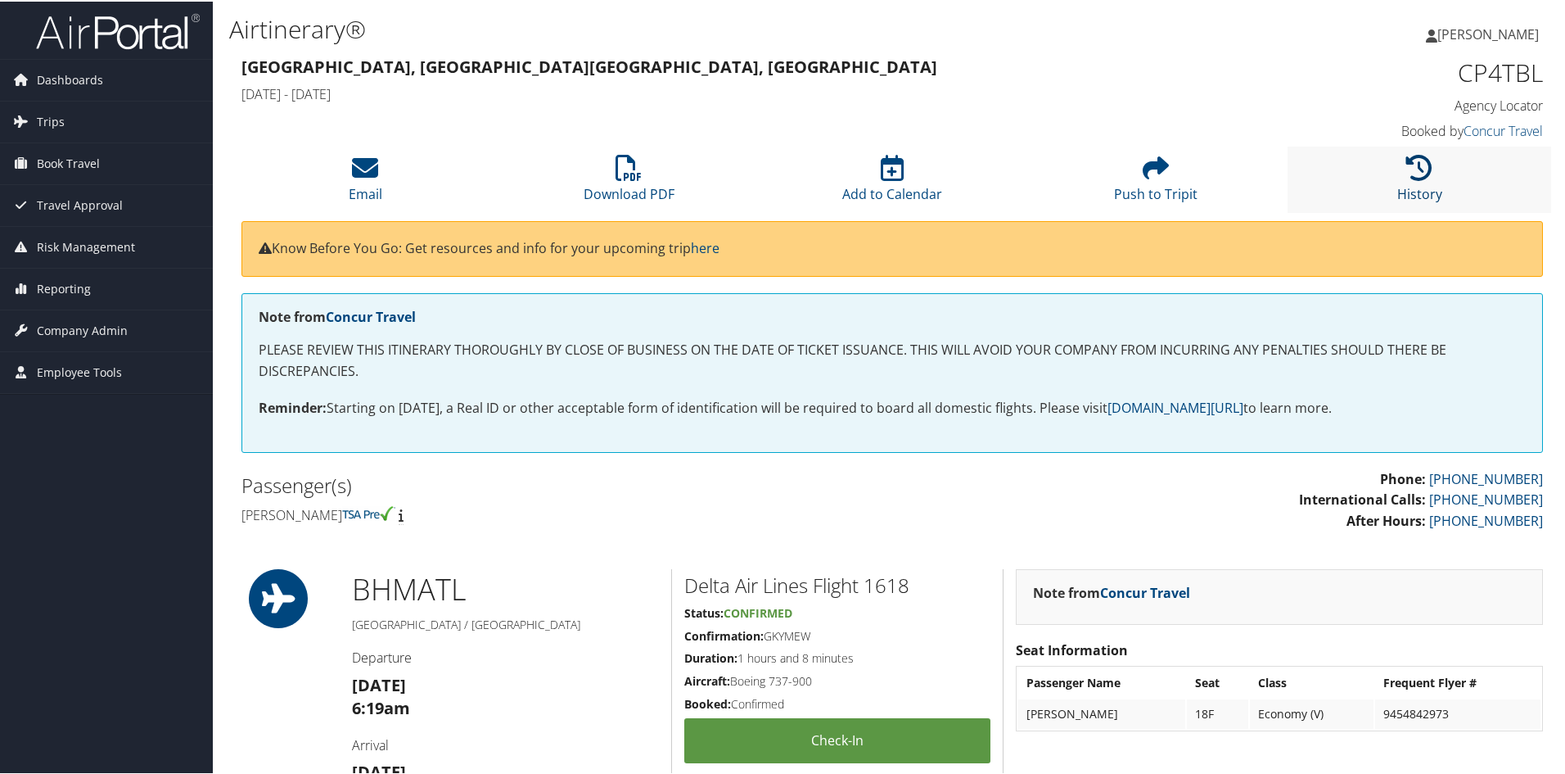
click at [1412, 165] on icon at bounding box center [1419, 166] width 26 height 26
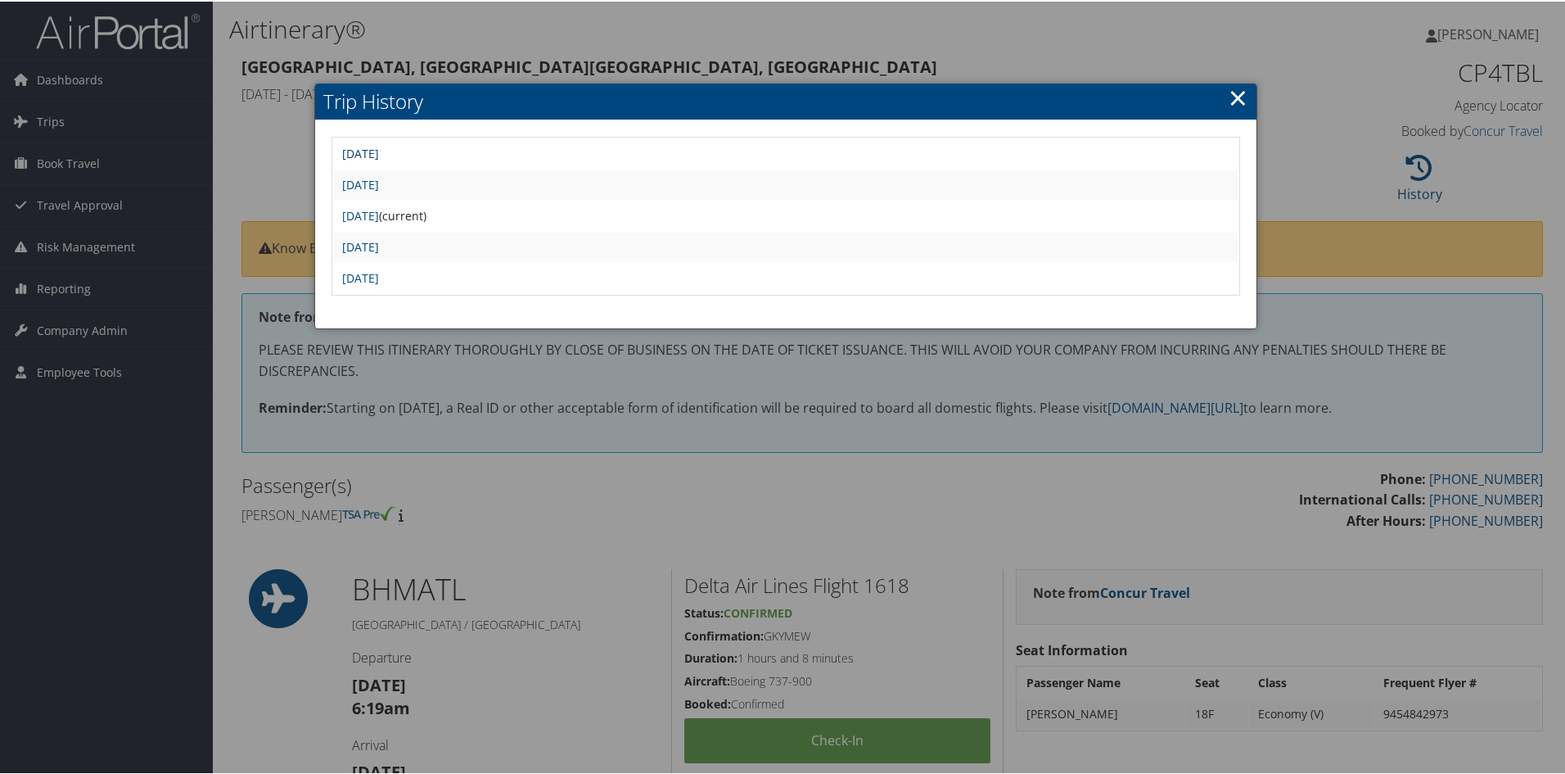
click at [379, 146] on link "Tue Jul 8 06:48:59 MDT 2025" at bounding box center [360, 152] width 37 height 16
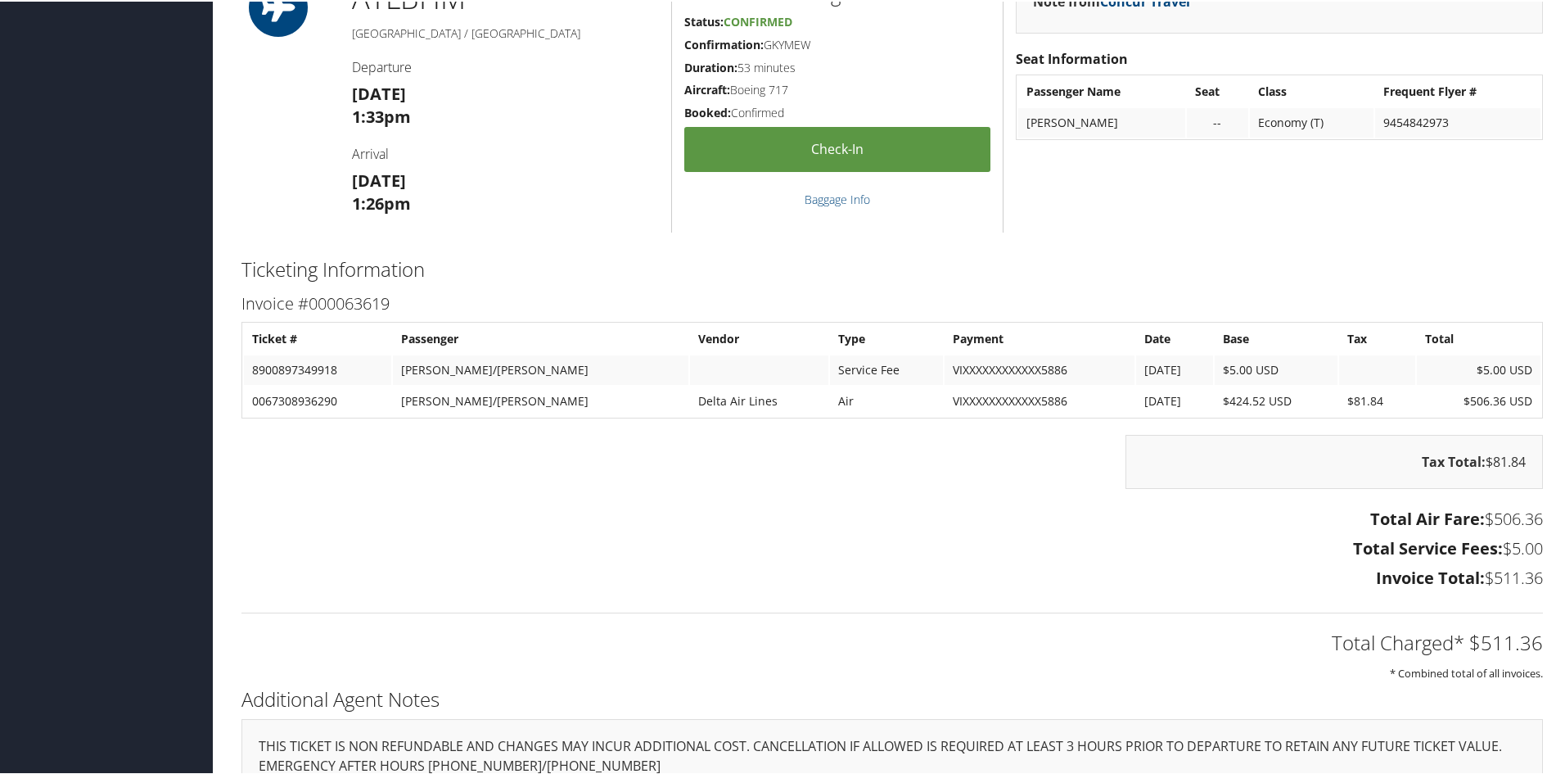
scroll to position [2761, 0]
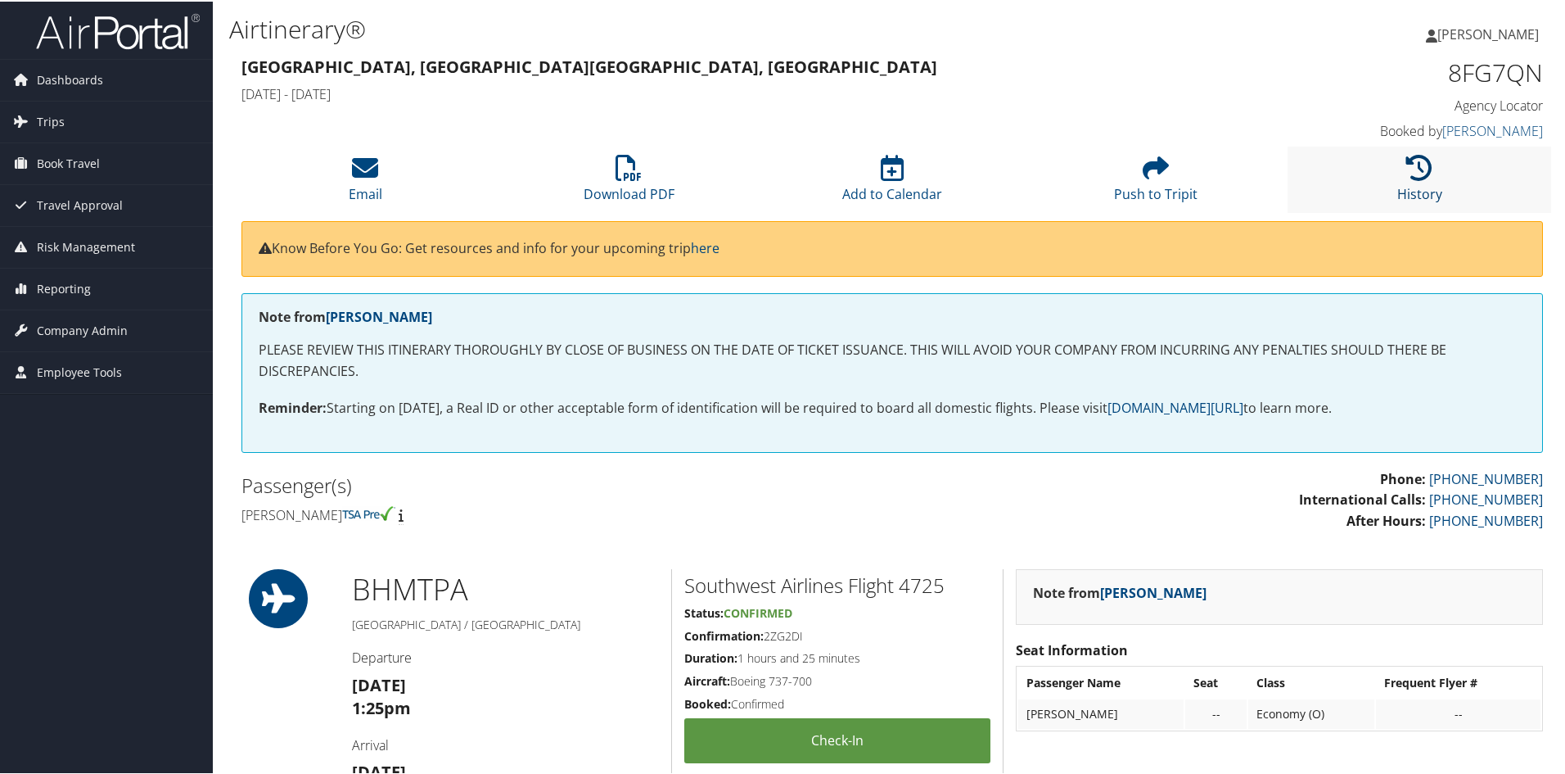
click at [1418, 168] on icon at bounding box center [1419, 166] width 26 height 26
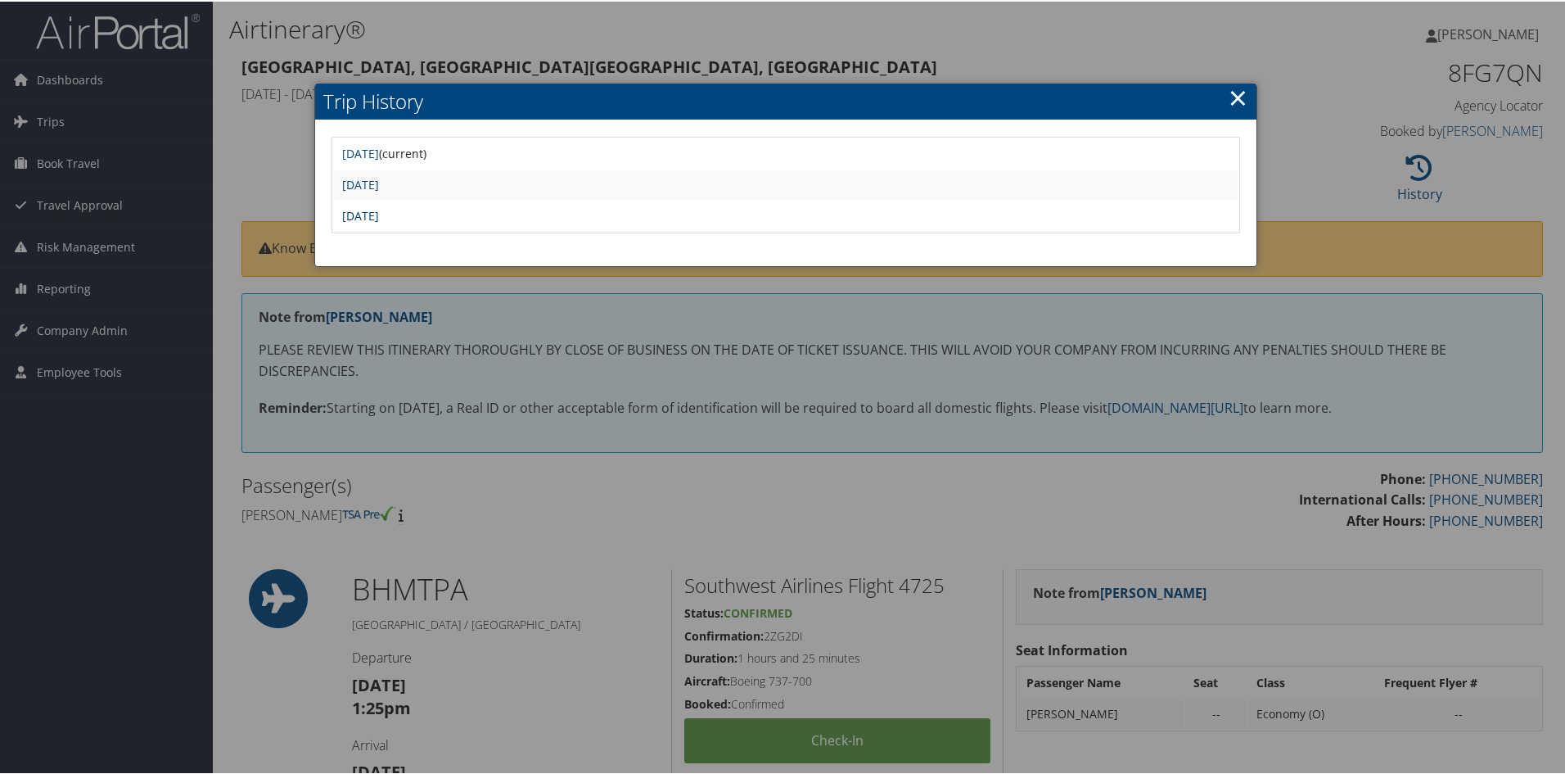
click at [379, 214] on link "[DATE]" at bounding box center [360, 214] width 37 height 16
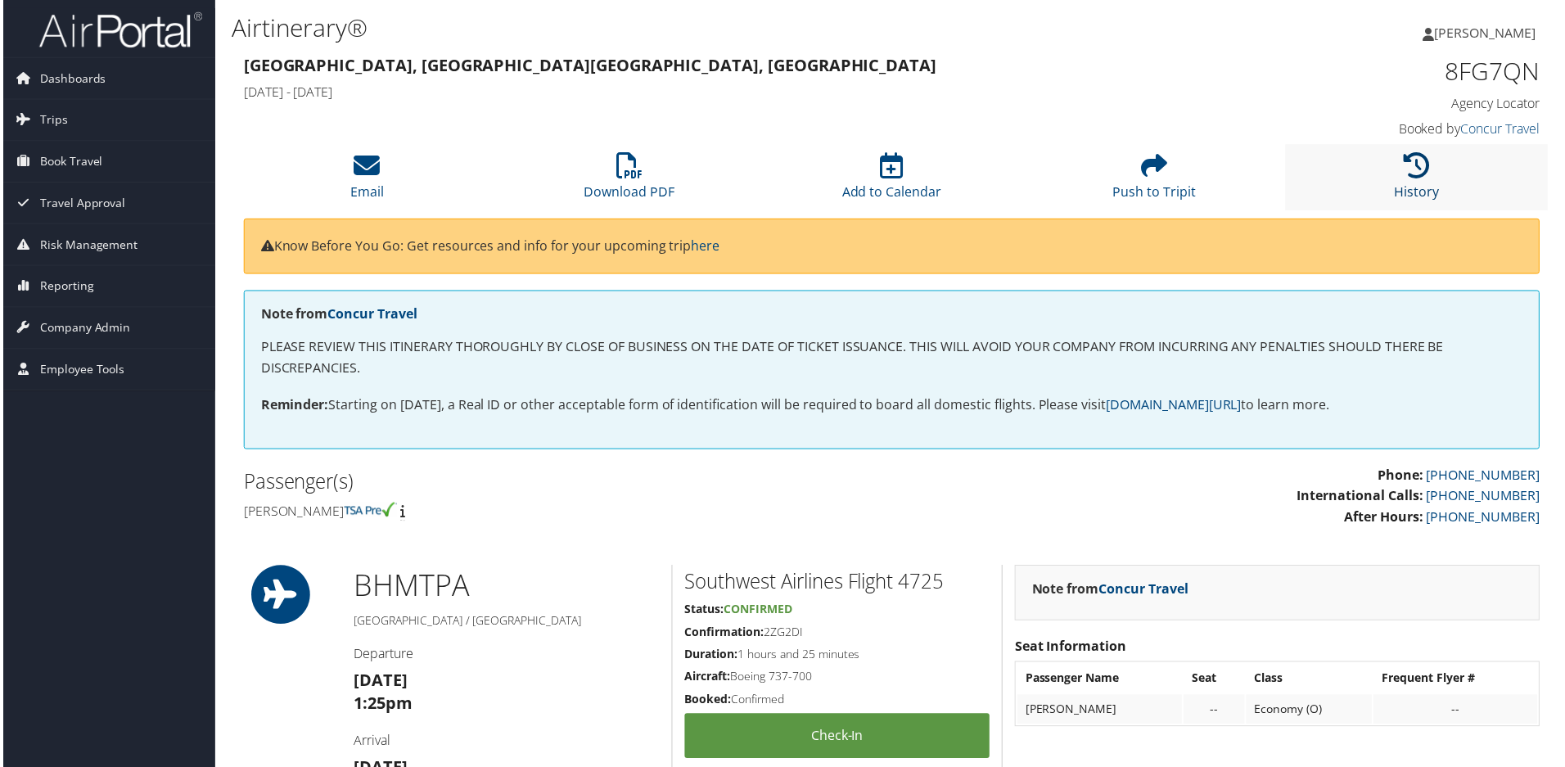
click at [1421, 168] on icon at bounding box center [1419, 166] width 26 height 26
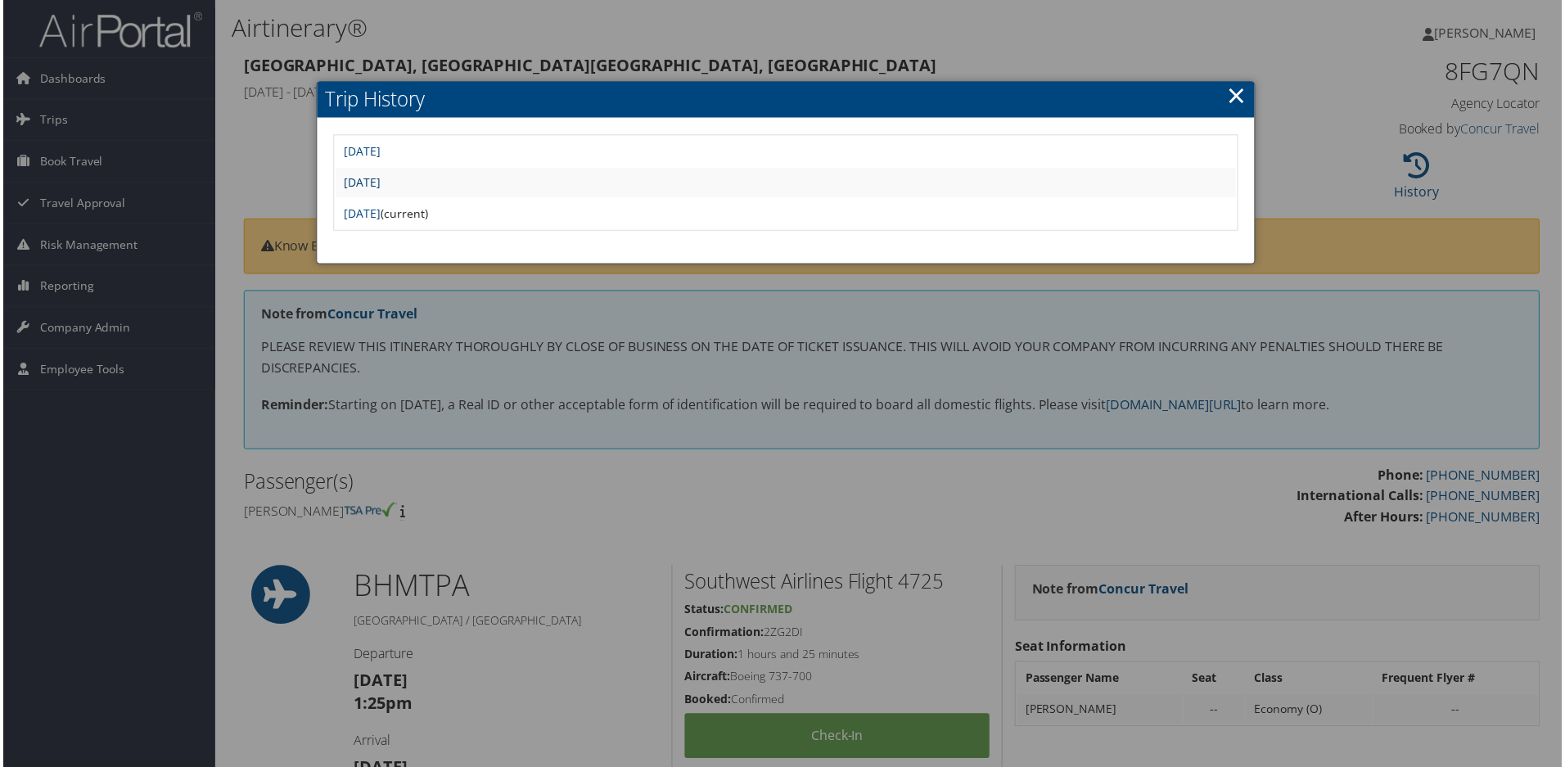
click at [369, 182] on link "[DATE]" at bounding box center [360, 183] width 37 height 16
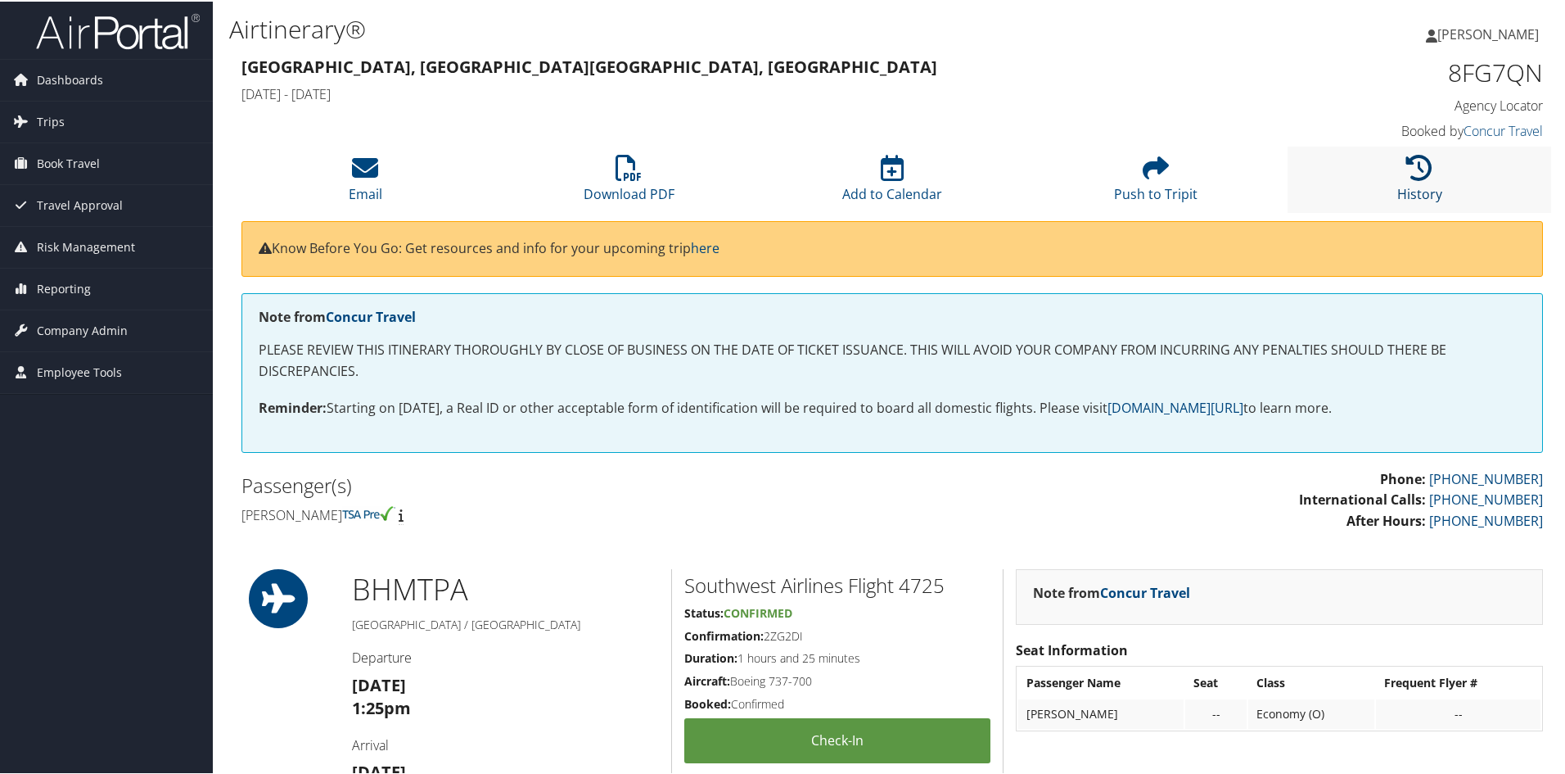
click at [1412, 163] on icon at bounding box center [1419, 166] width 26 height 26
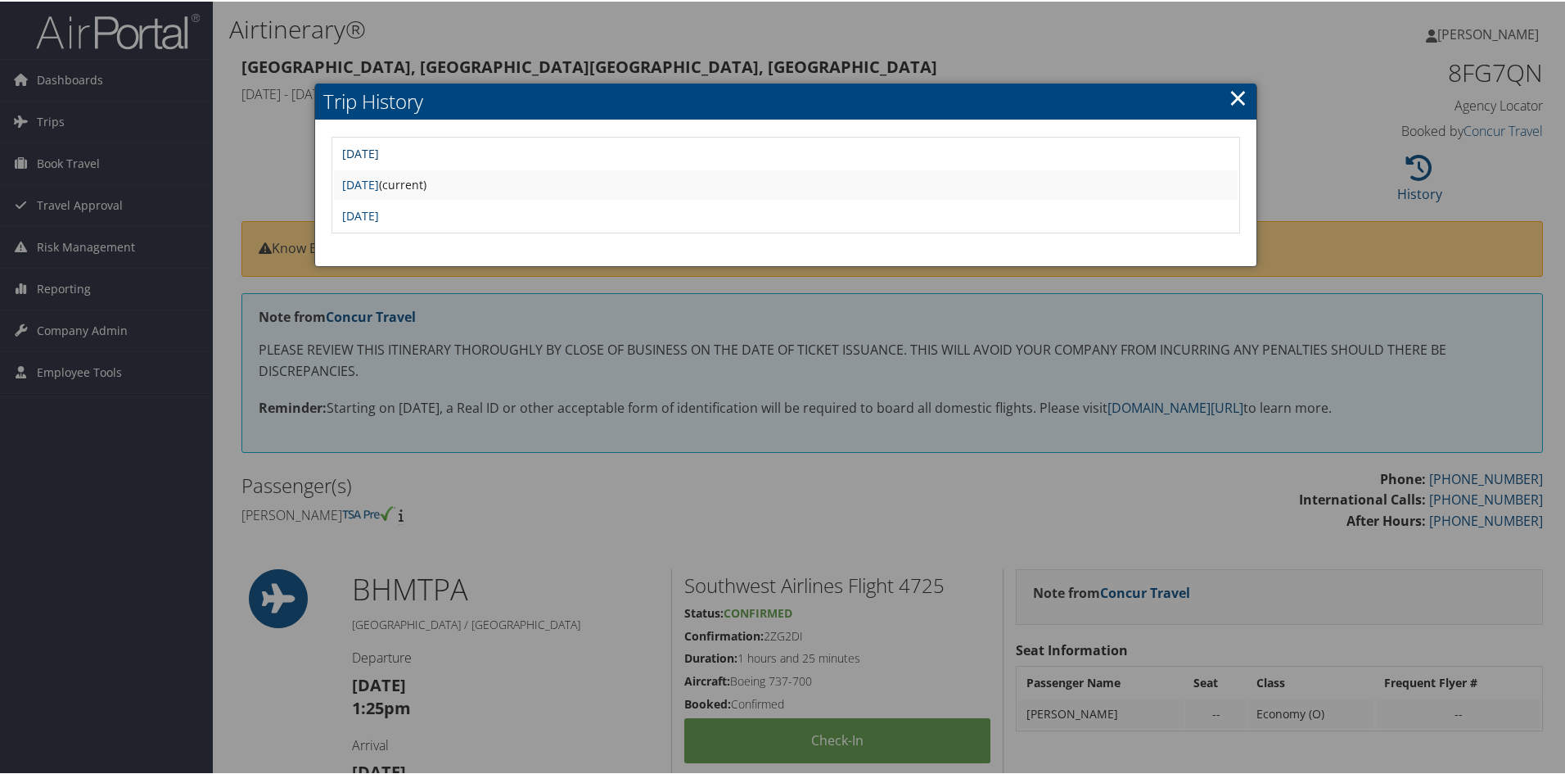
click at [379, 153] on link "[DATE]" at bounding box center [360, 152] width 37 height 16
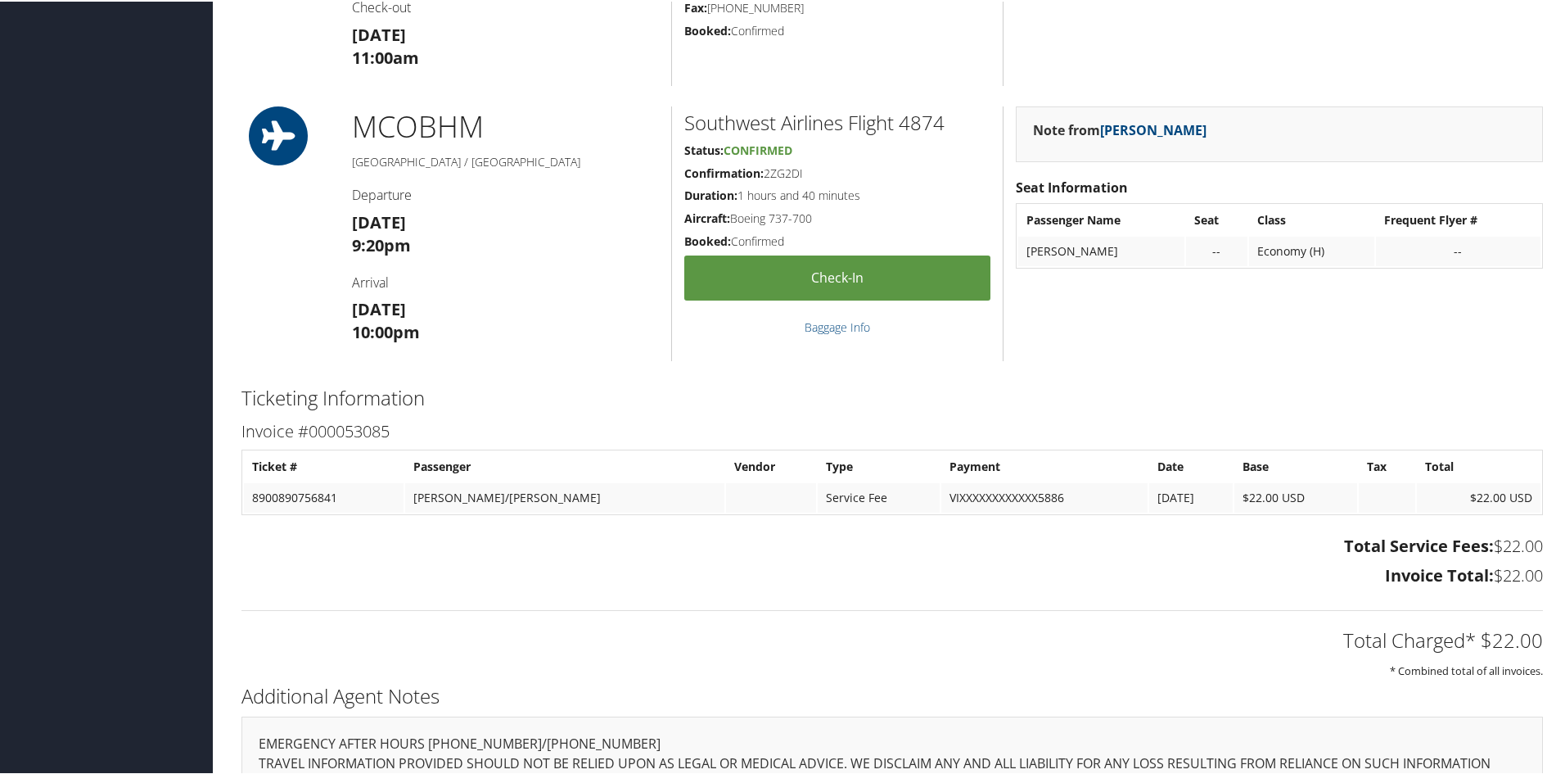
scroll to position [1637, 0]
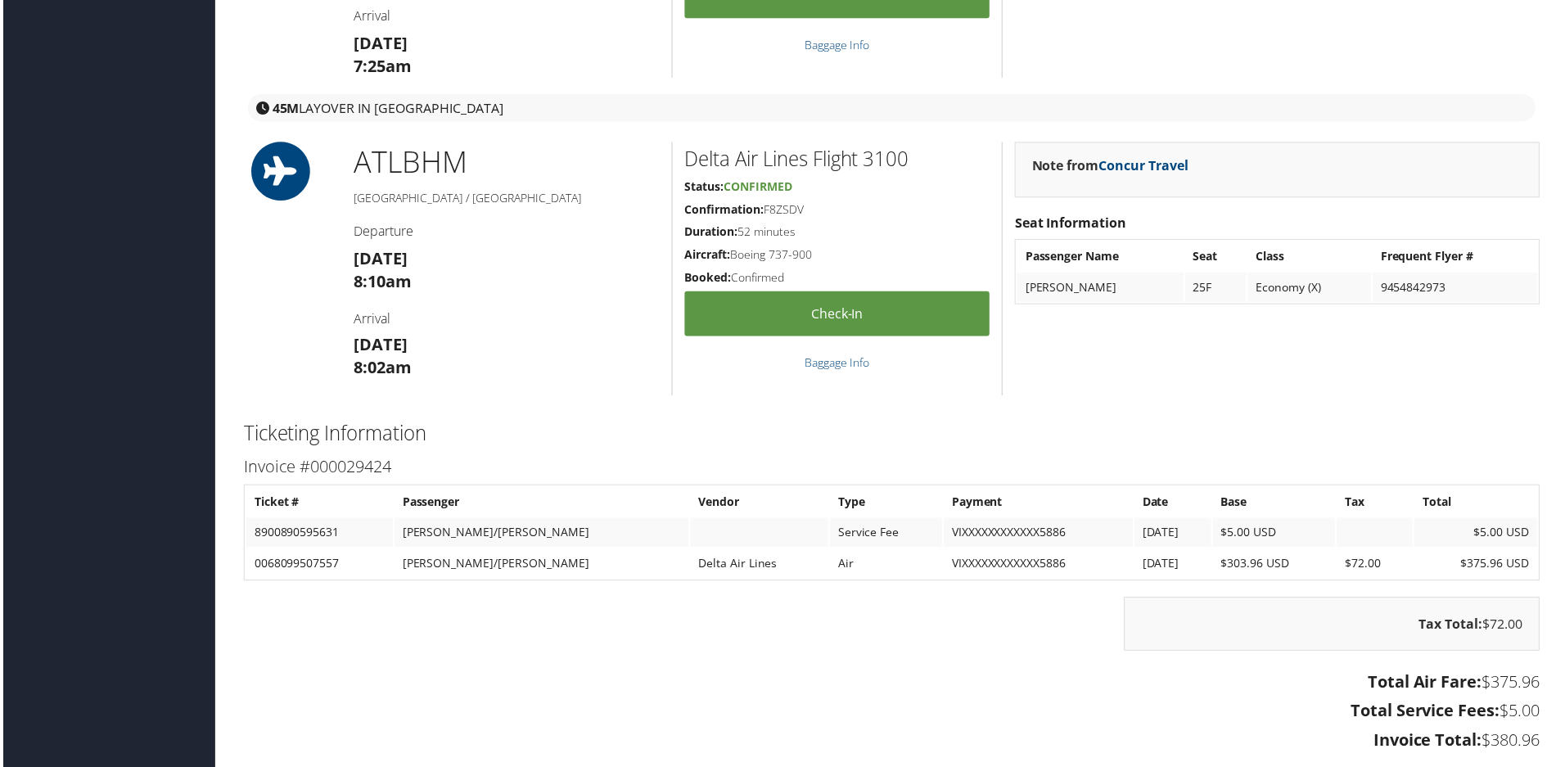
scroll to position [1892, 0]
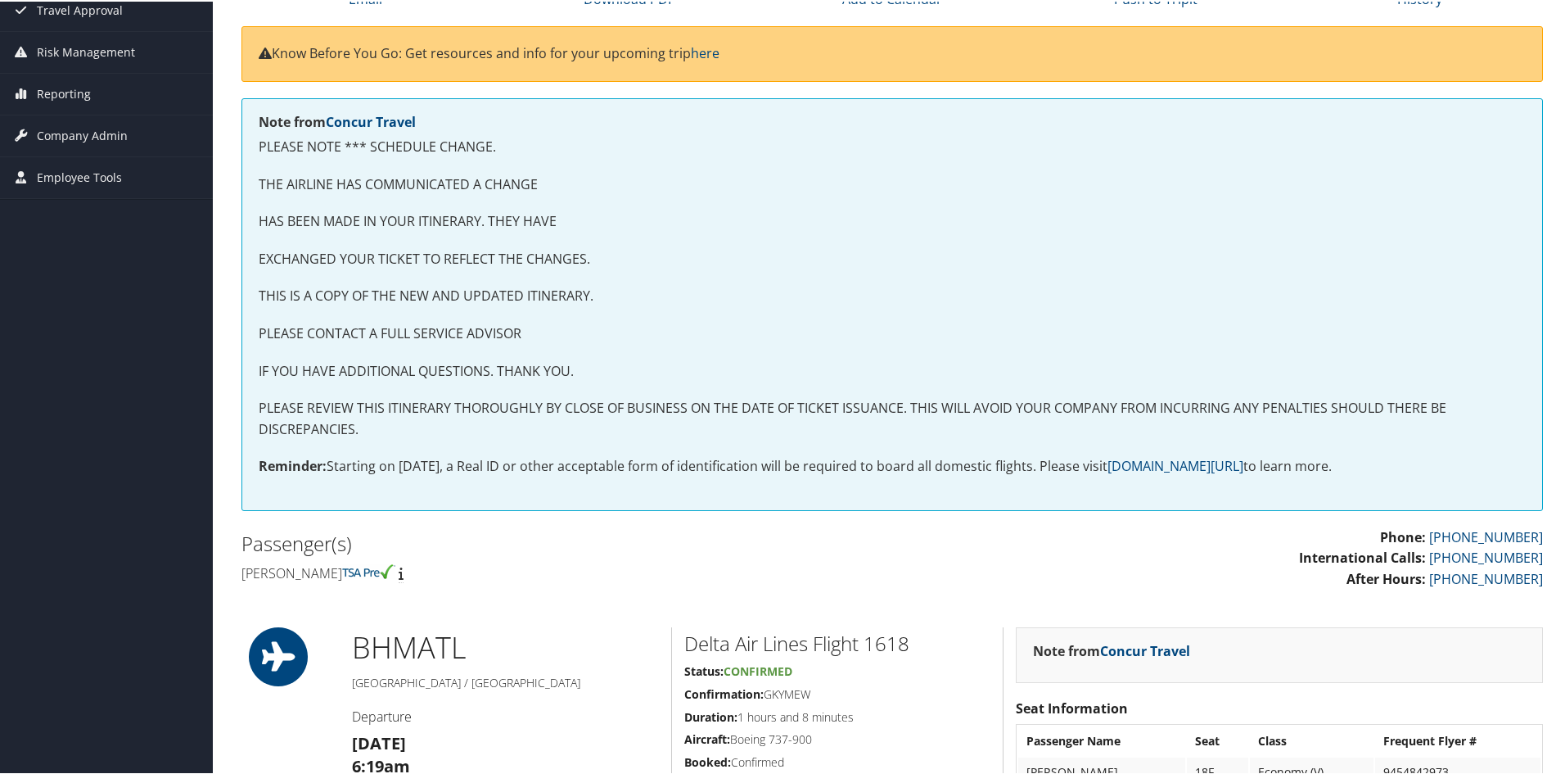
scroll to position [223, 0]
